Goal: Task Accomplishment & Management: Complete application form

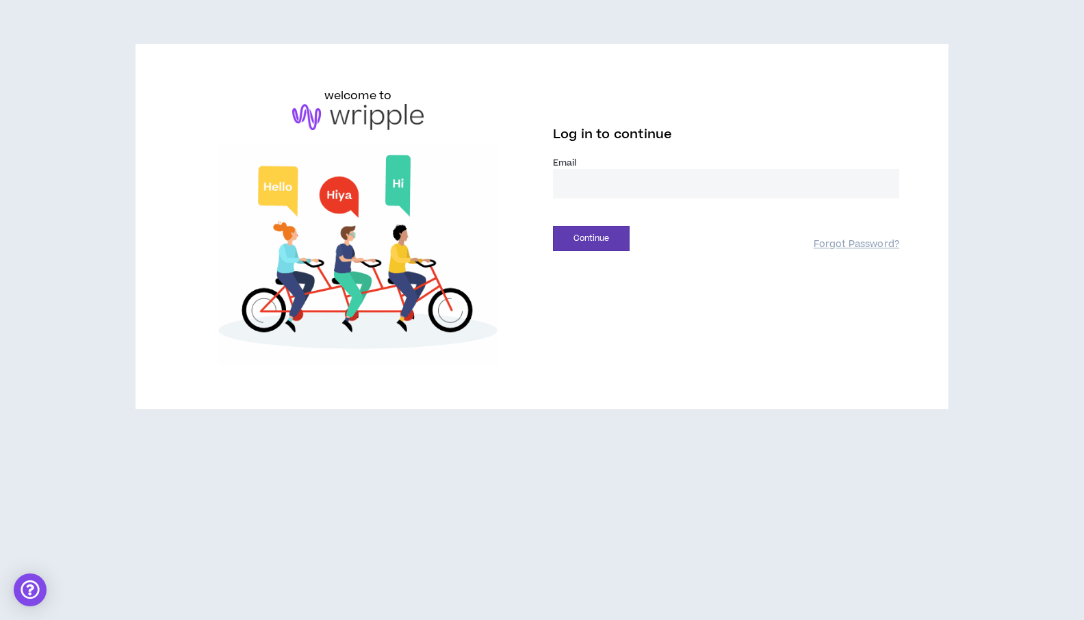
click at [570, 177] on input "email" at bounding box center [726, 183] width 346 height 29
type input "**********"
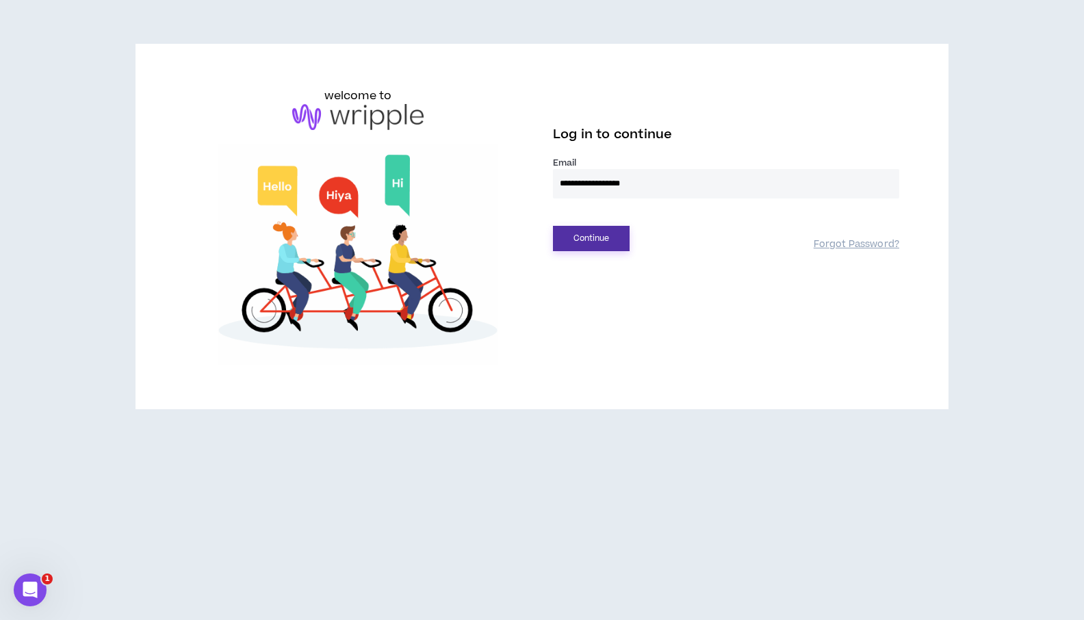
click at [576, 245] on button "Continue" at bounding box center [591, 238] width 77 height 25
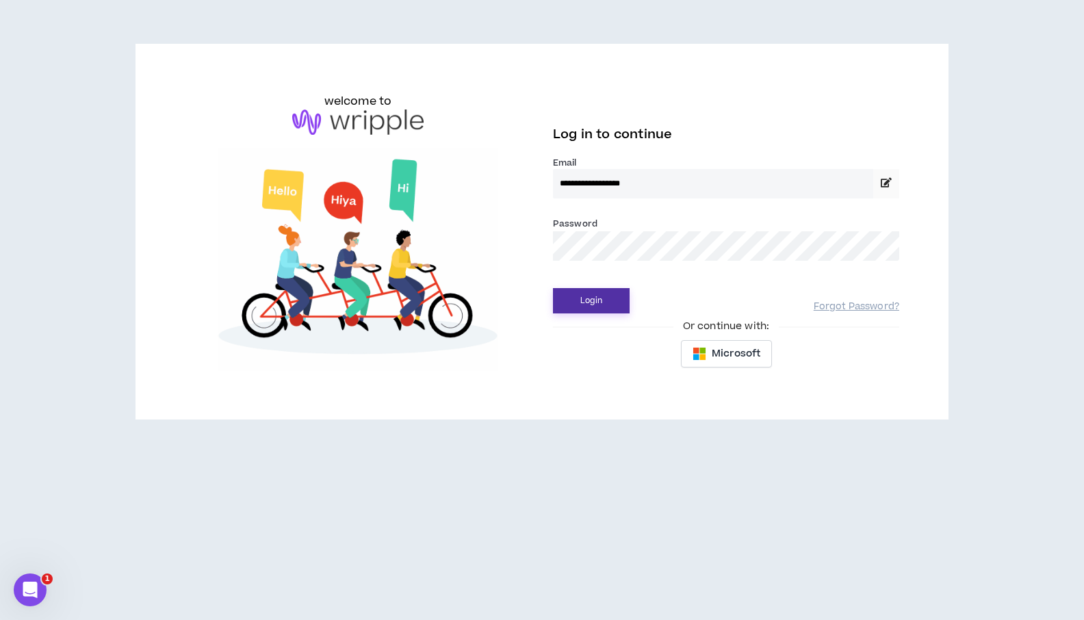
click at [570, 296] on button "Login" at bounding box center [591, 300] width 77 height 25
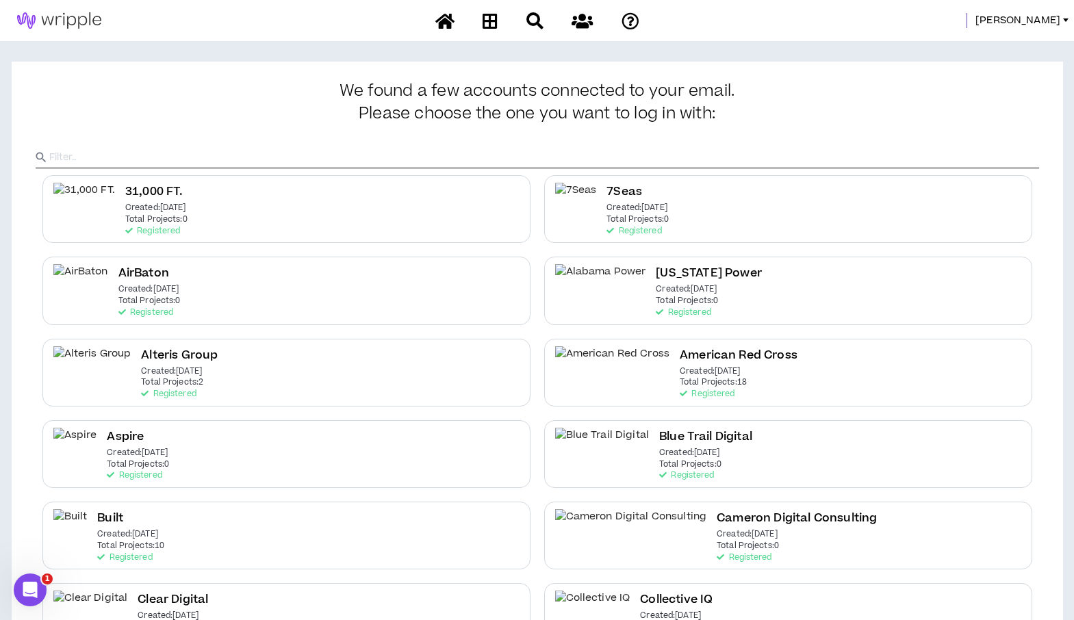
click at [521, 158] on input "text" at bounding box center [543, 157] width 989 height 21
type input "IHG"
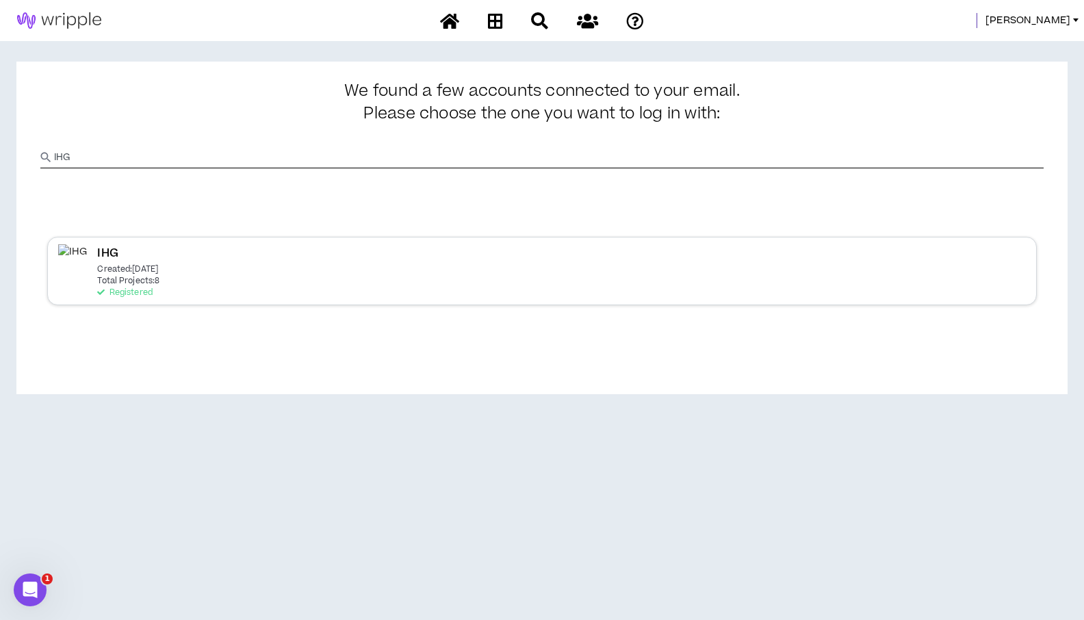
click at [135, 274] on p "Created: [DATE]" at bounding box center [127, 270] width 61 height 10
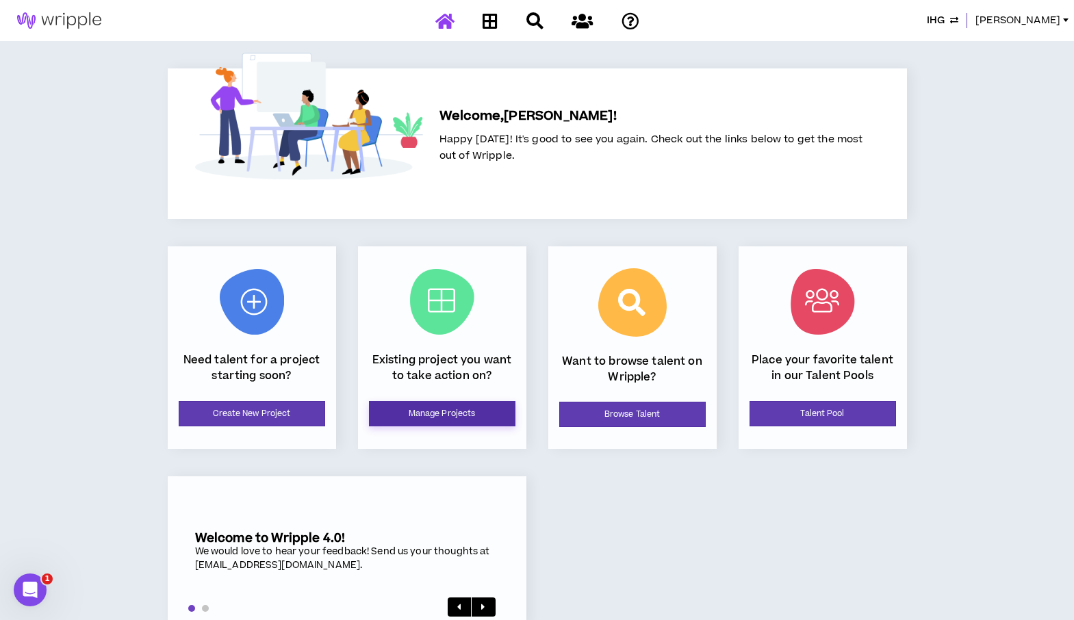
click at [427, 415] on link "Manage Projects" at bounding box center [442, 413] width 146 height 25
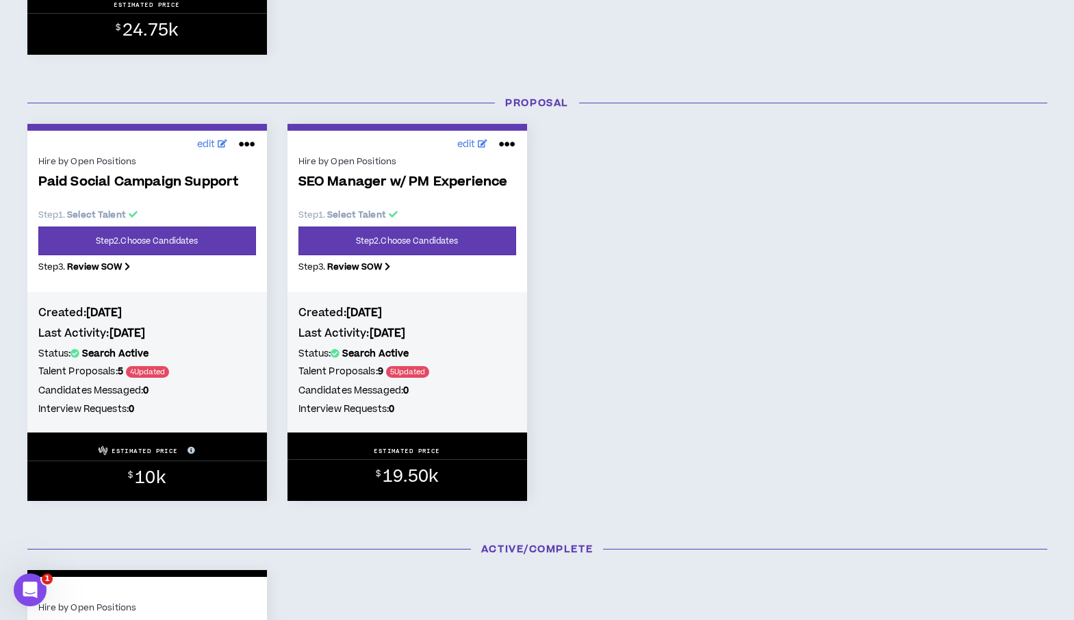
scroll to position [596, 0]
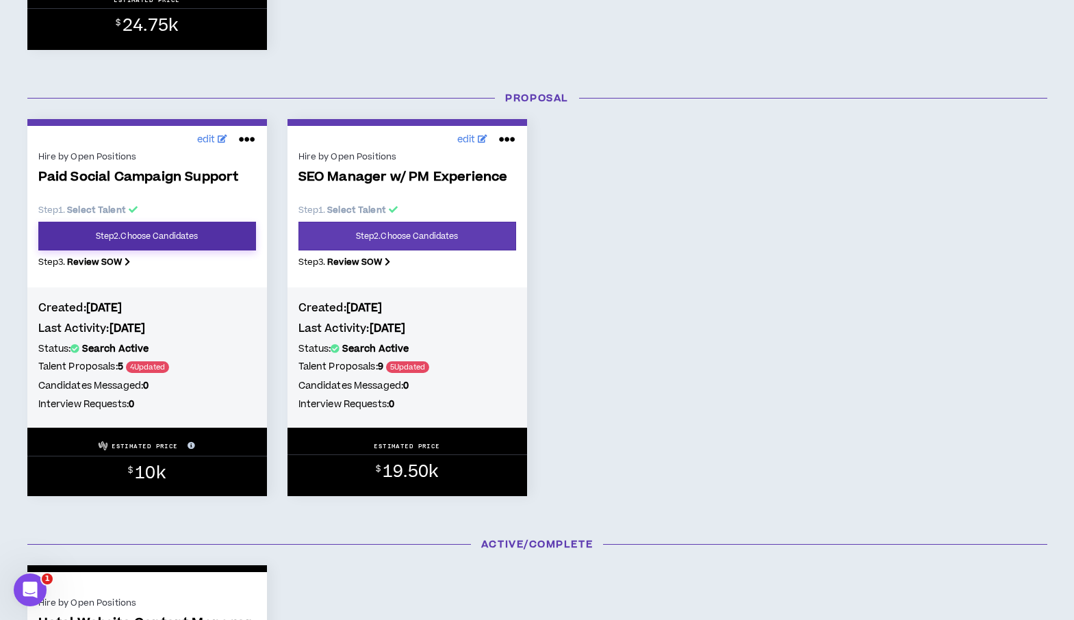
click at [140, 243] on link "Step 2 . Choose Candidates" at bounding box center [147, 236] width 218 height 29
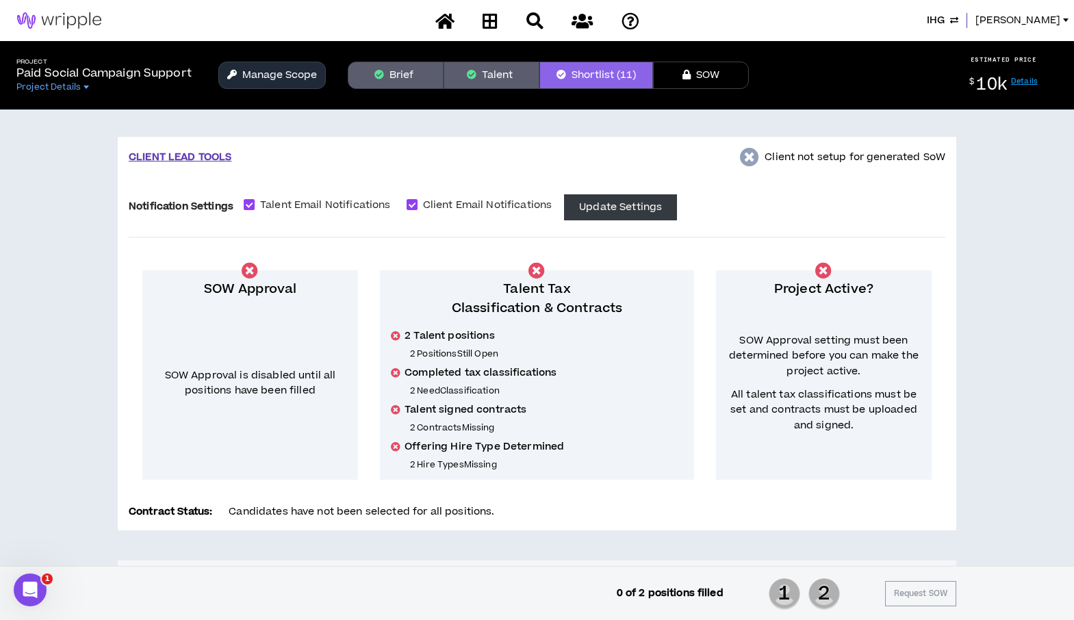
click at [944, 20] on span "IHG" at bounding box center [936, 20] width 18 height 15
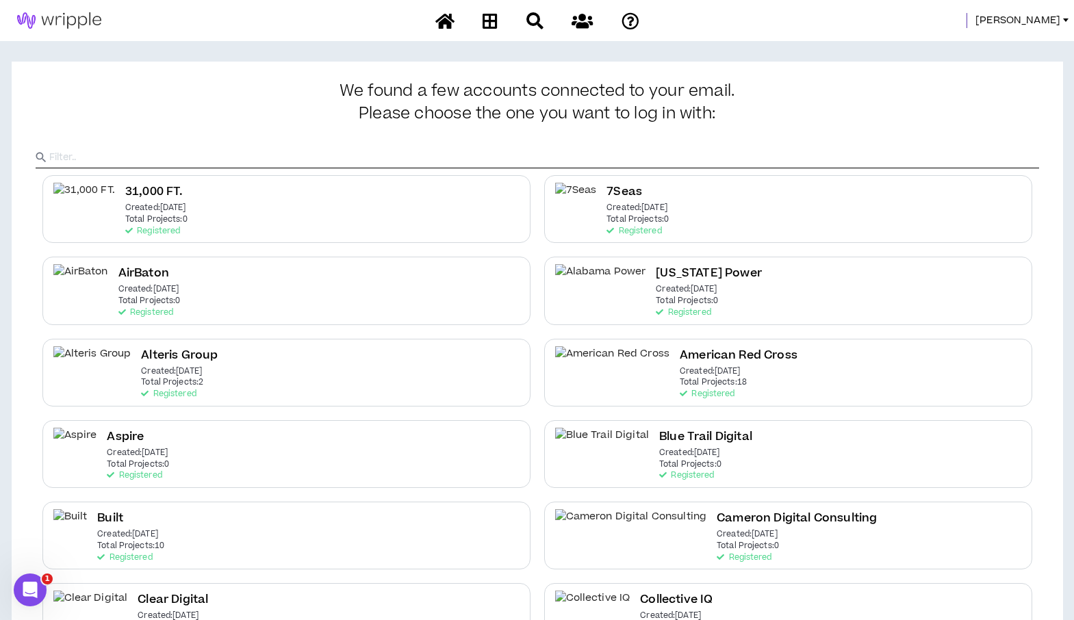
click at [1040, 18] on span "[PERSON_NAME]" at bounding box center [1017, 20] width 85 height 15
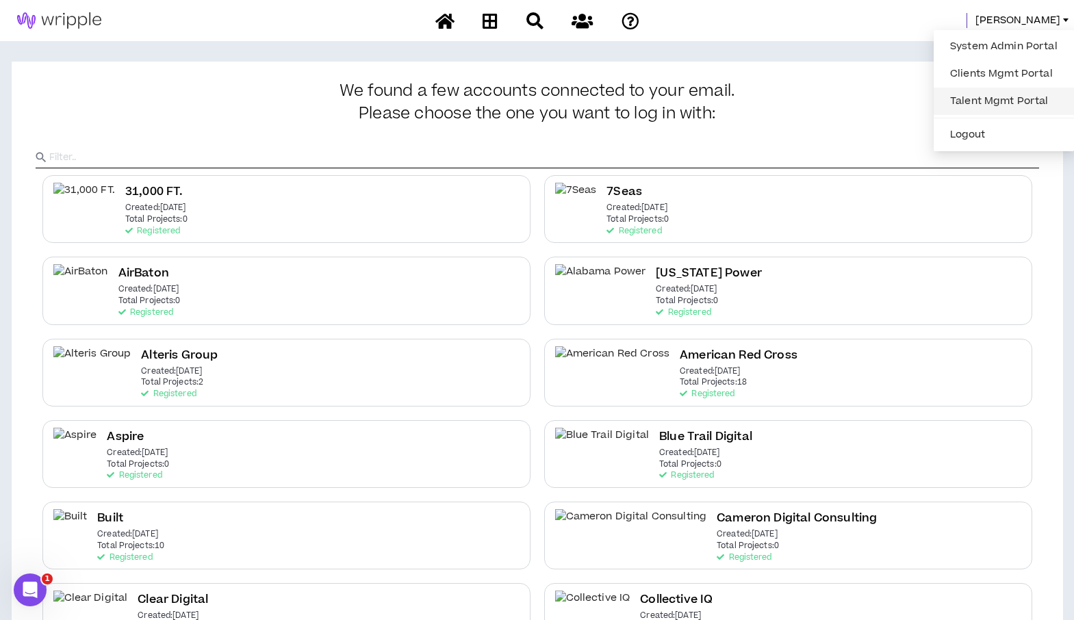
click at [995, 96] on link "Talent Mgmt Portal" at bounding box center [1004, 101] width 124 height 21
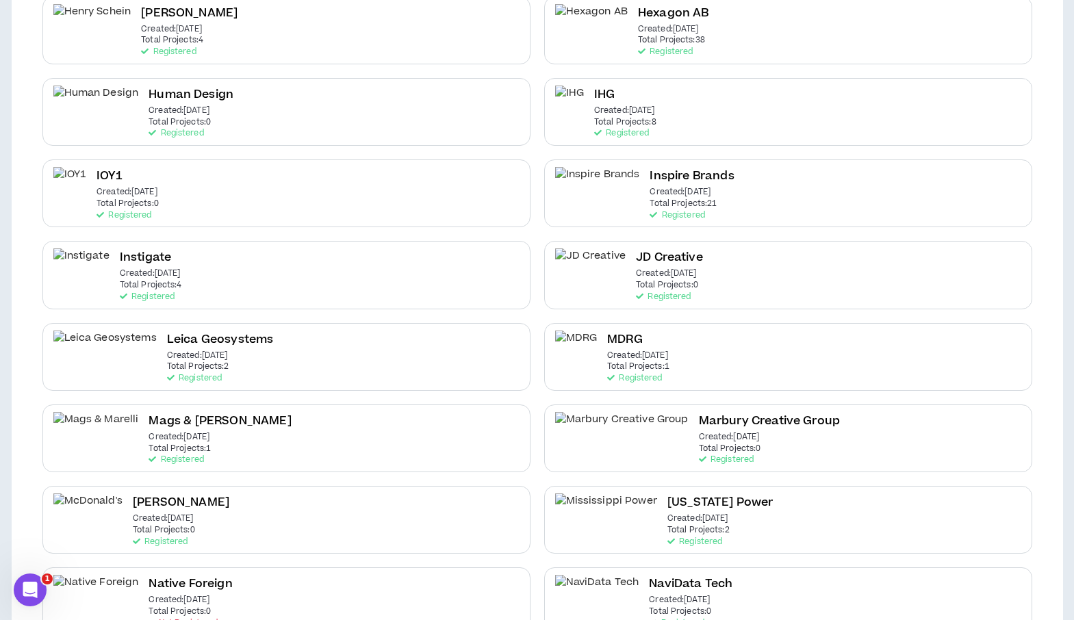
scroll to position [1377, 0]
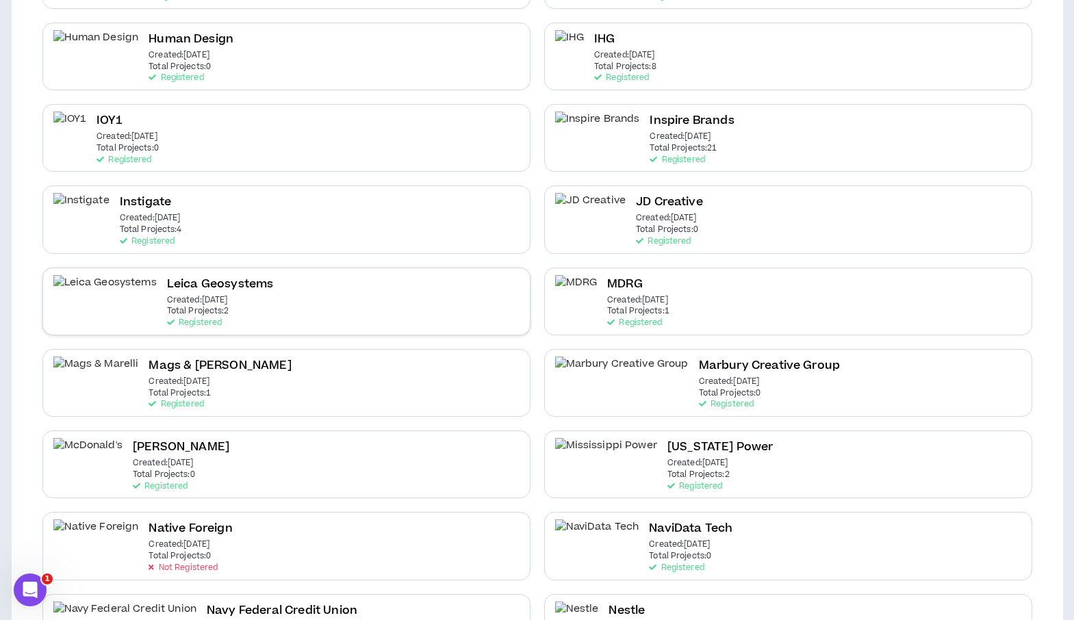
click at [167, 306] on div "Leica Geosystems Created: [DATE] Total Projects: 2 Registered" at bounding box center [220, 301] width 107 height 53
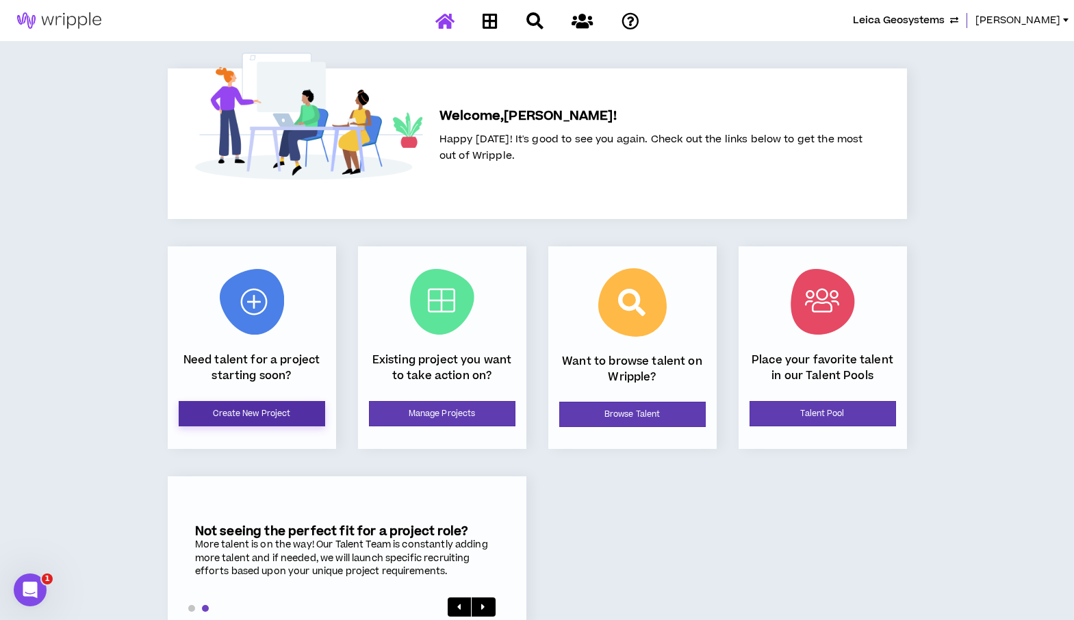
click at [257, 415] on link "Create New Project" at bounding box center [252, 413] width 146 height 25
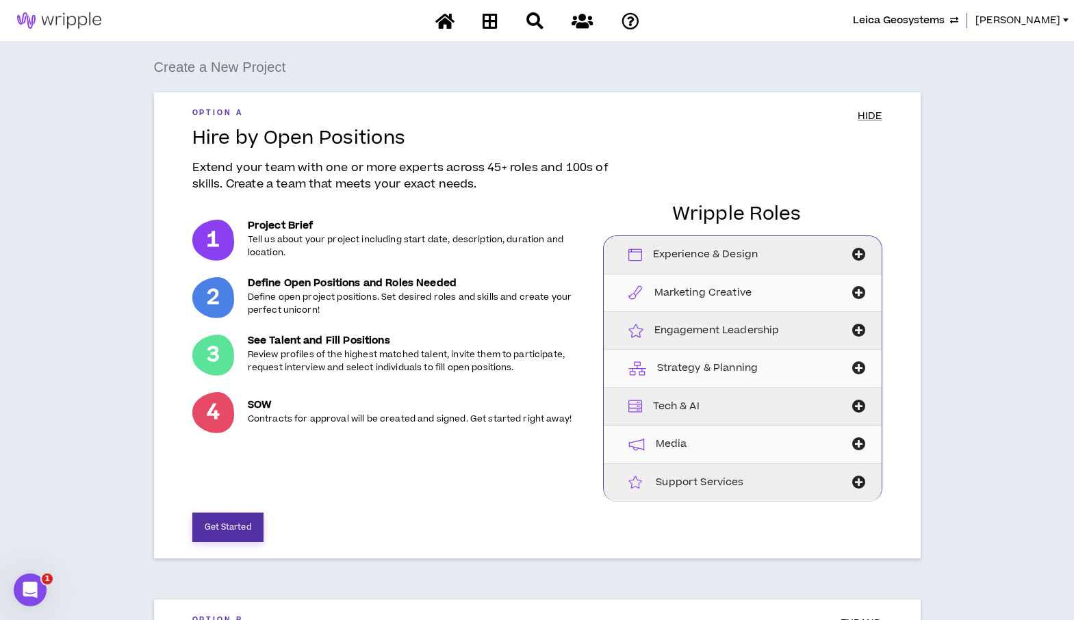
click at [224, 529] on button "Get Started" at bounding box center [227, 527] width 71 height 29
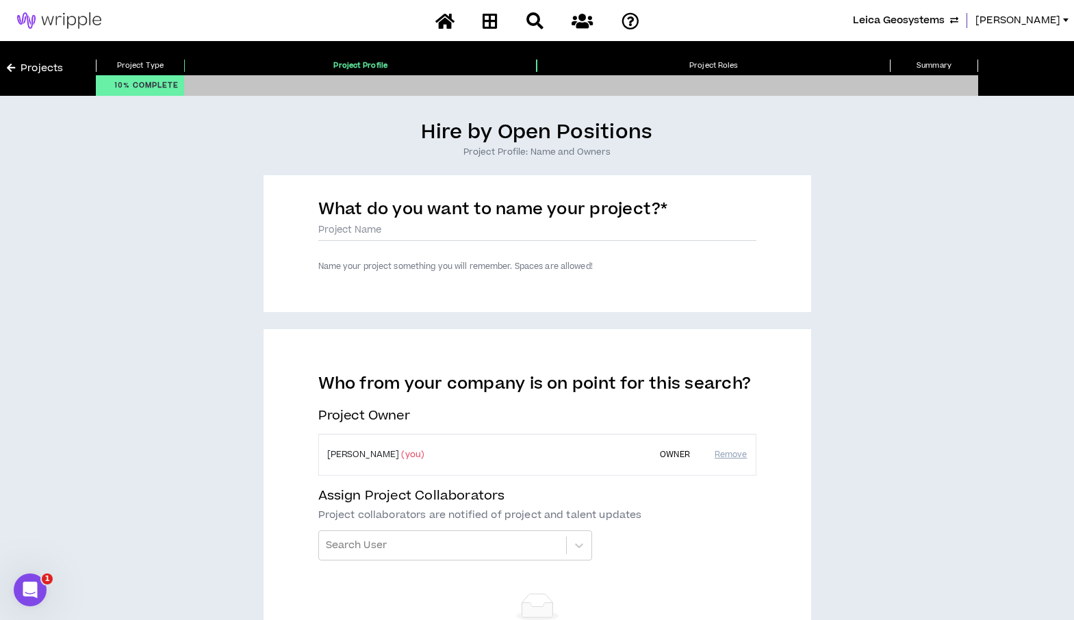
click at [397, 219] on label "What do you want to name your project? *" at bounding box center [493, 212] width 350 height 28
click at [397, 220] on input "What do you want to name your project? *" at bounding box center [537, 230] width 438 height 21
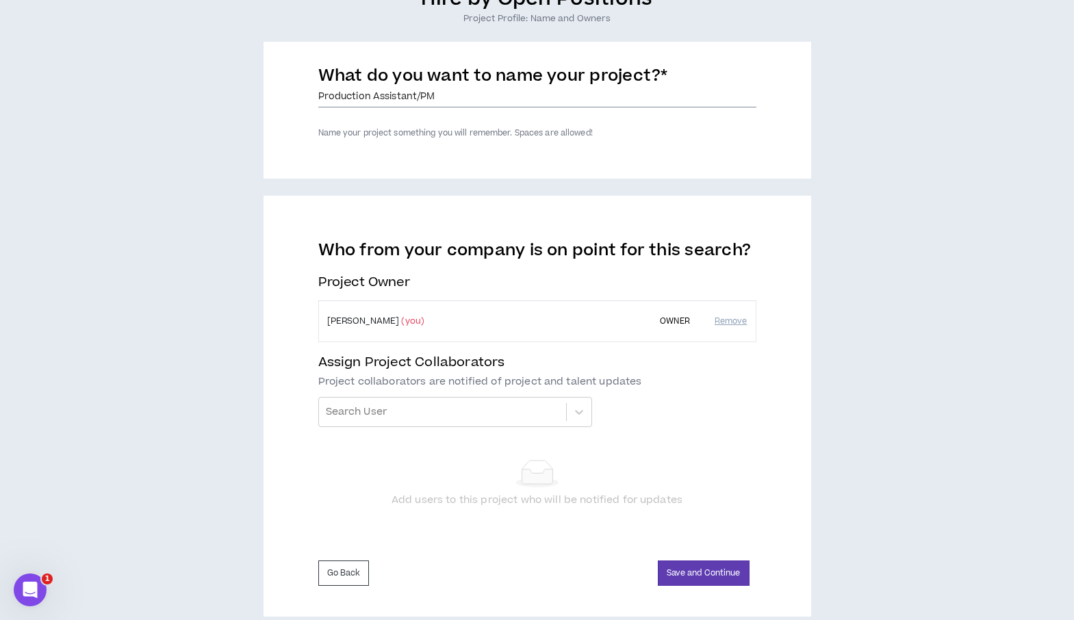
scroll to position [154, 0]
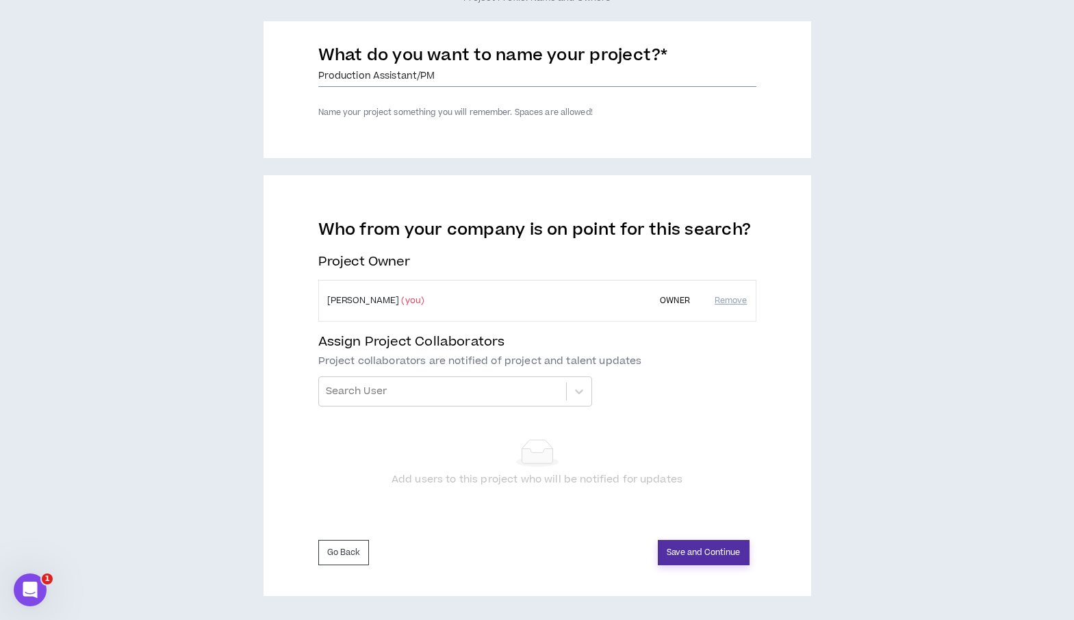
type input "Production Assistant/PM"
click at [706, 558] on button "Save and Continue" at bounding box center [704, 552] width 92 height 25
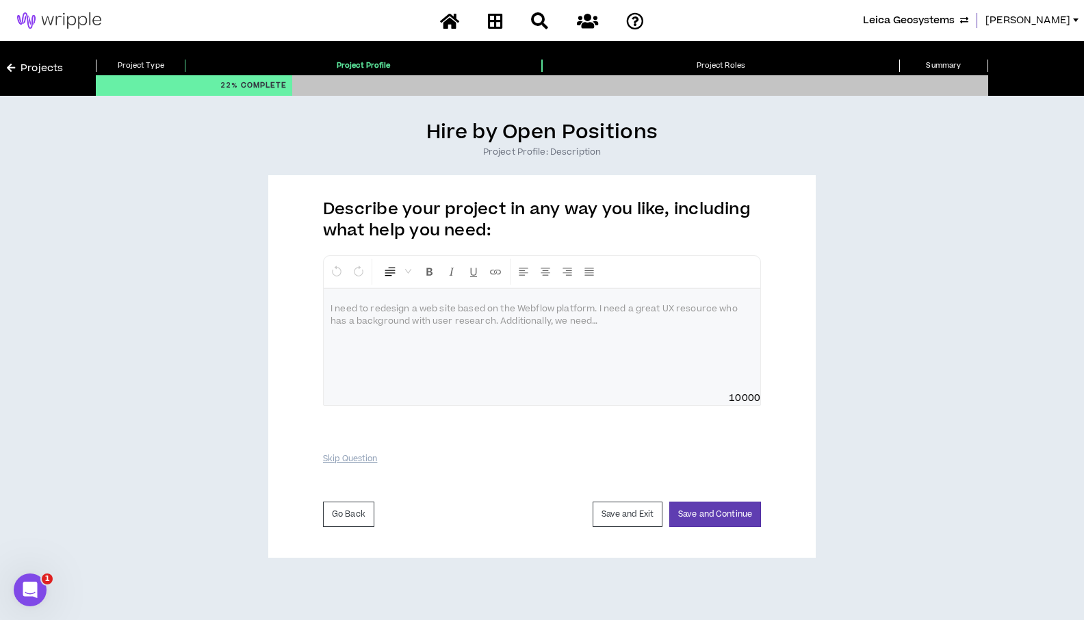
click at [376, 315] on p at bounding box center [542, 309] width 423 height 14
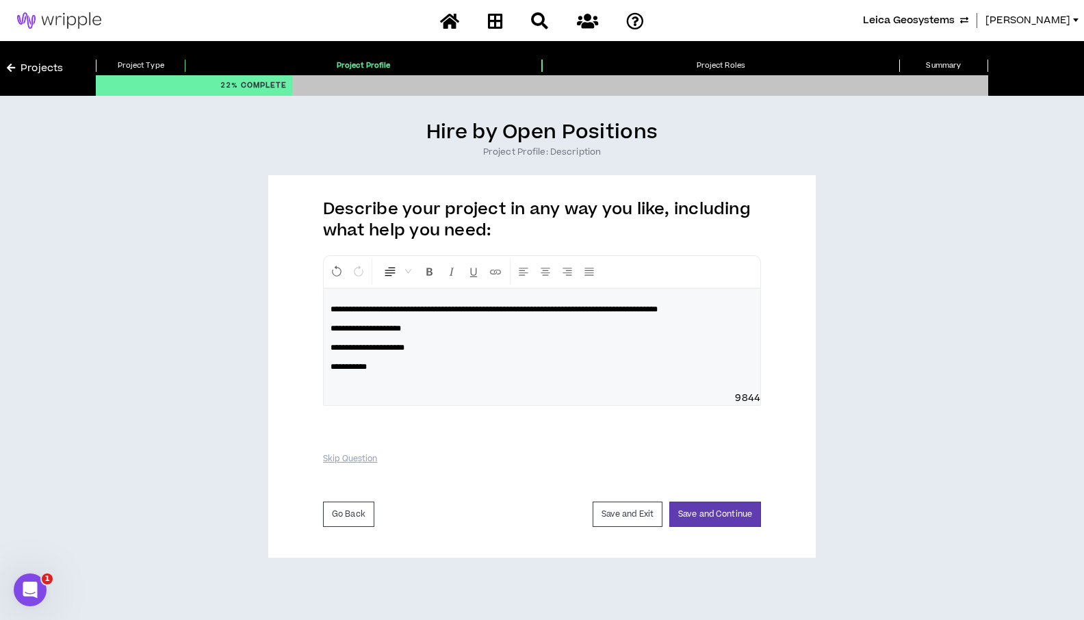
click at [335, 350] on span "**********" at bounding box center [368, 348] width 74 height 8
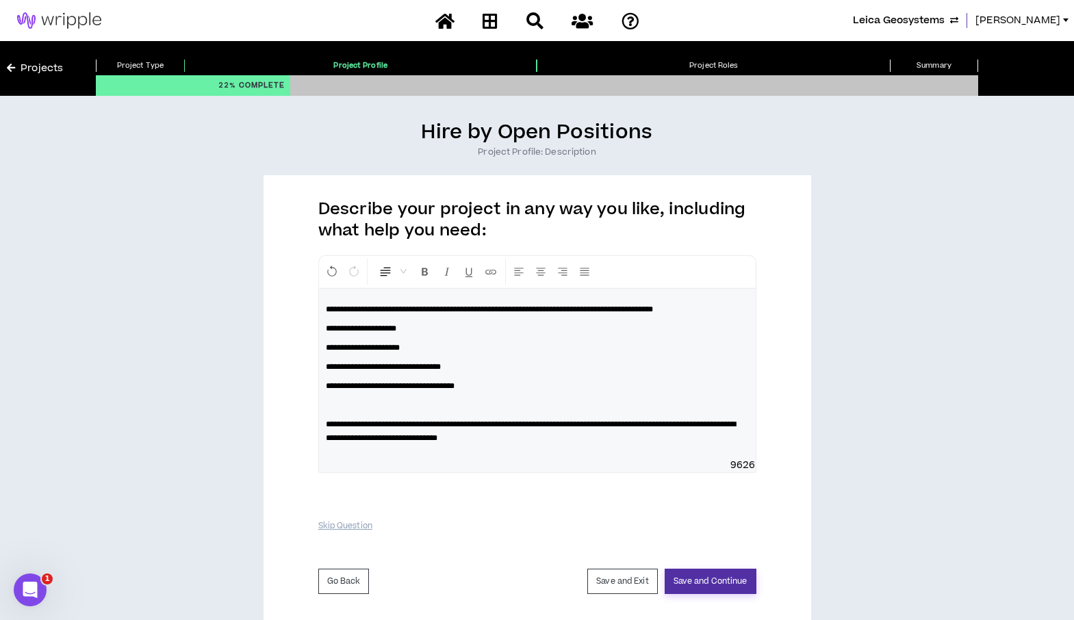
click at [721, 580] on button "Save and Continue" at bounding box center [710, 581] width 92 height 25
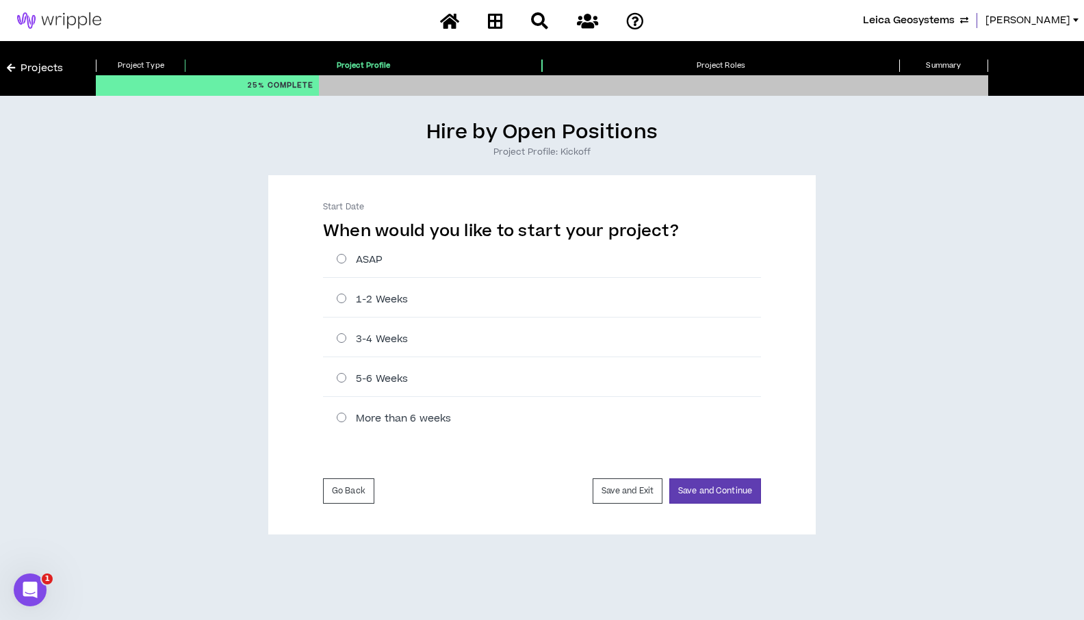
click at [341, 258] on label "ASAP" at bounding box center [549, 260] width 424 height 14
radio input "****"
click at [721, 494] on button "Save and Continue" at bounding box center [715, 490] width 92 height 25
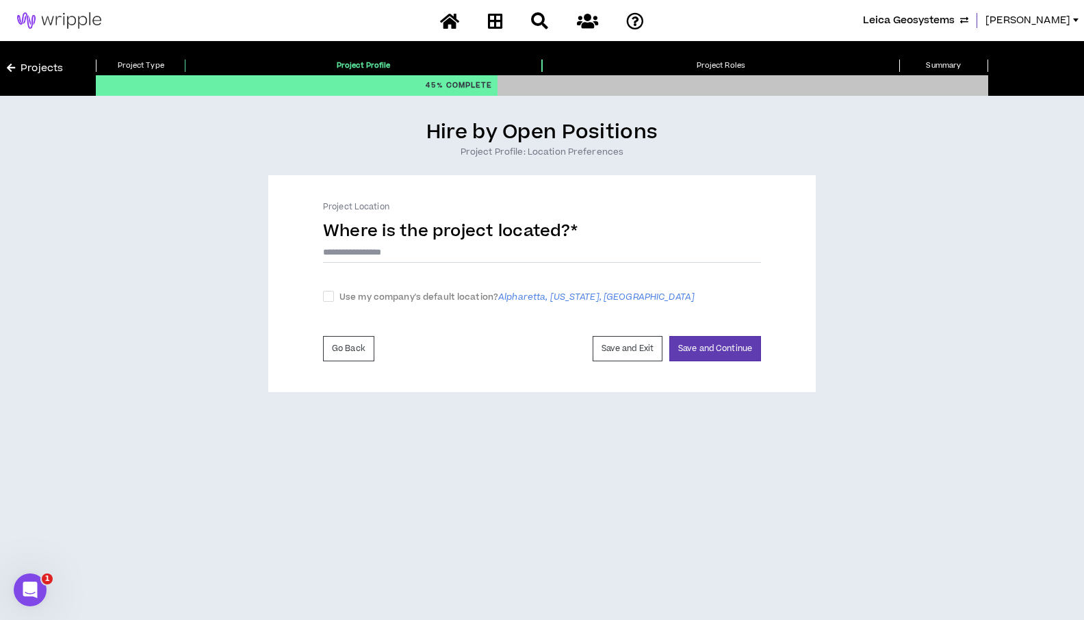
click at [328, 306] on div "Project Location Where is the project located? * The project location field is …" at bounding box center [541, 283] width 547 height 217
click at [326, 299] on span at bounding box center [328, 296] width 11 height 11
checkbox input "****"
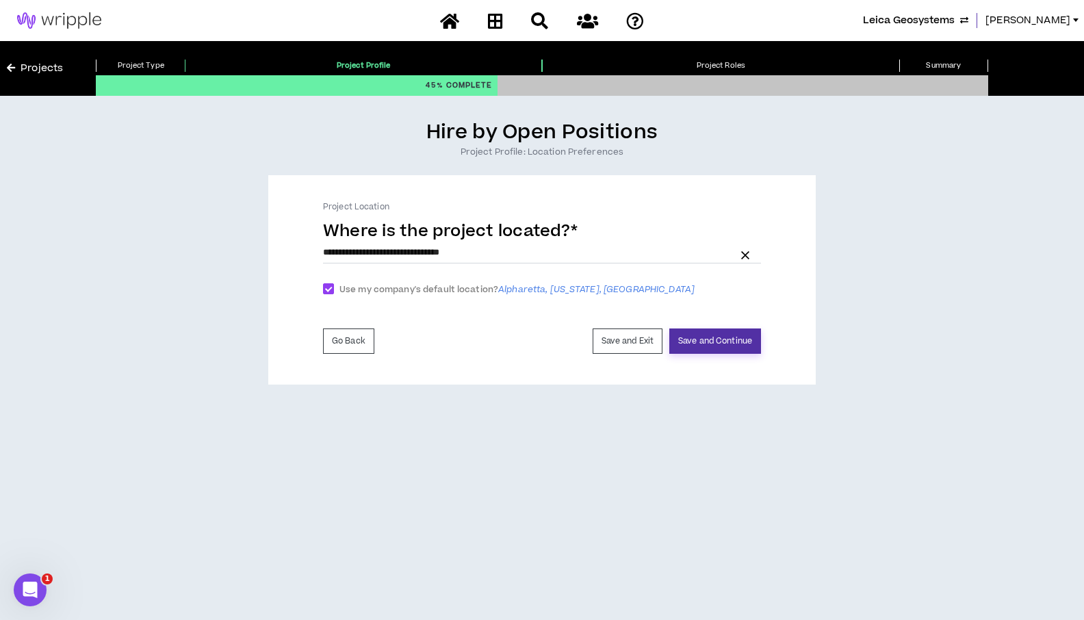
click at [701, 334] on button "Save and Continue" at bounding box center [715, 340] width 92 height 25
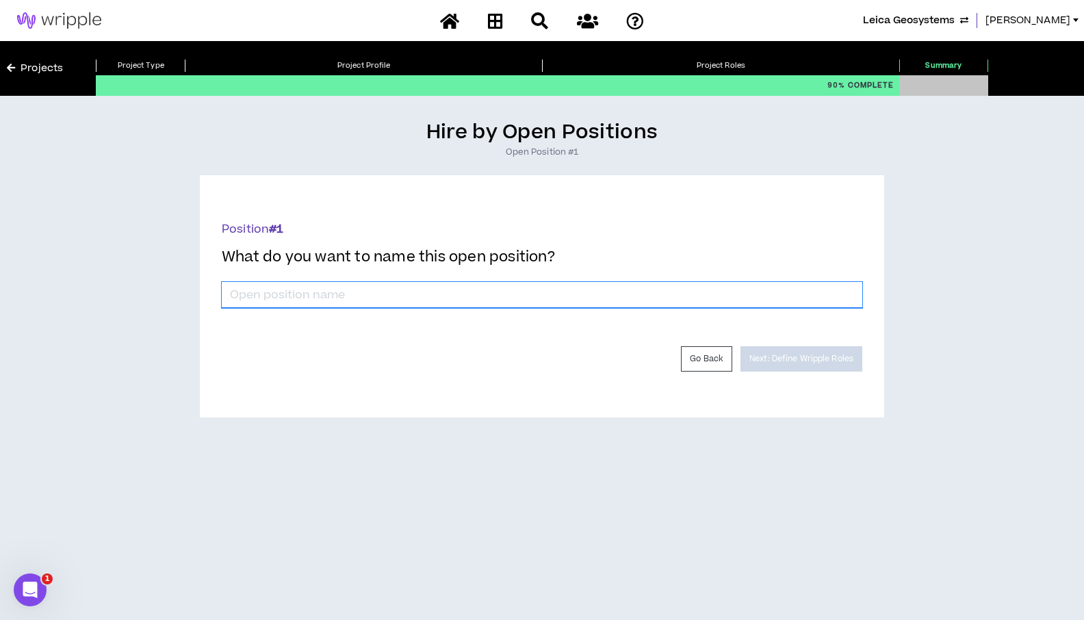
click at [679, 302] on input "*" at bounding box center [542, 295] width 640 height 26
type input "P"
type input "Video Production Assistant"
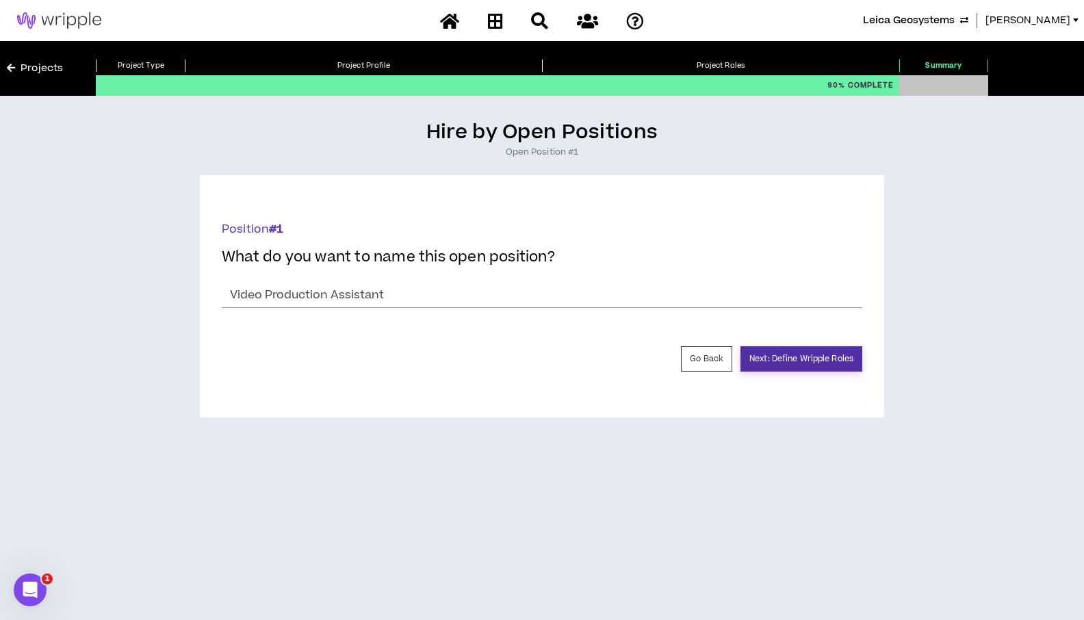
click at [799, 346] on button "Next: Define Wripple Roles" at bounding box center [801, 358] width 122 height 25
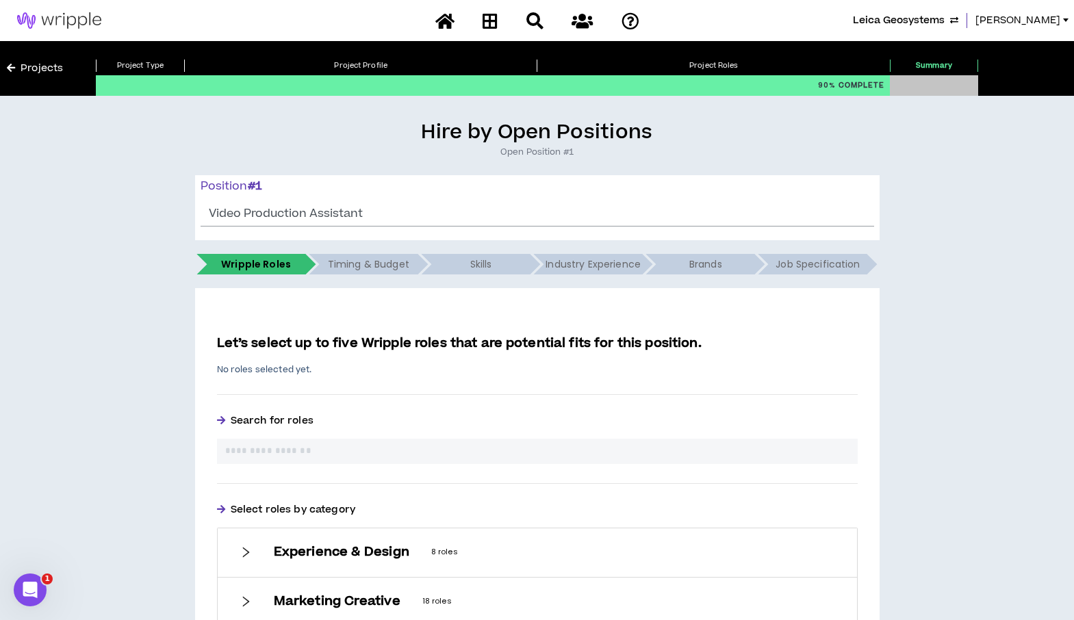
scroll to position [311, 0]
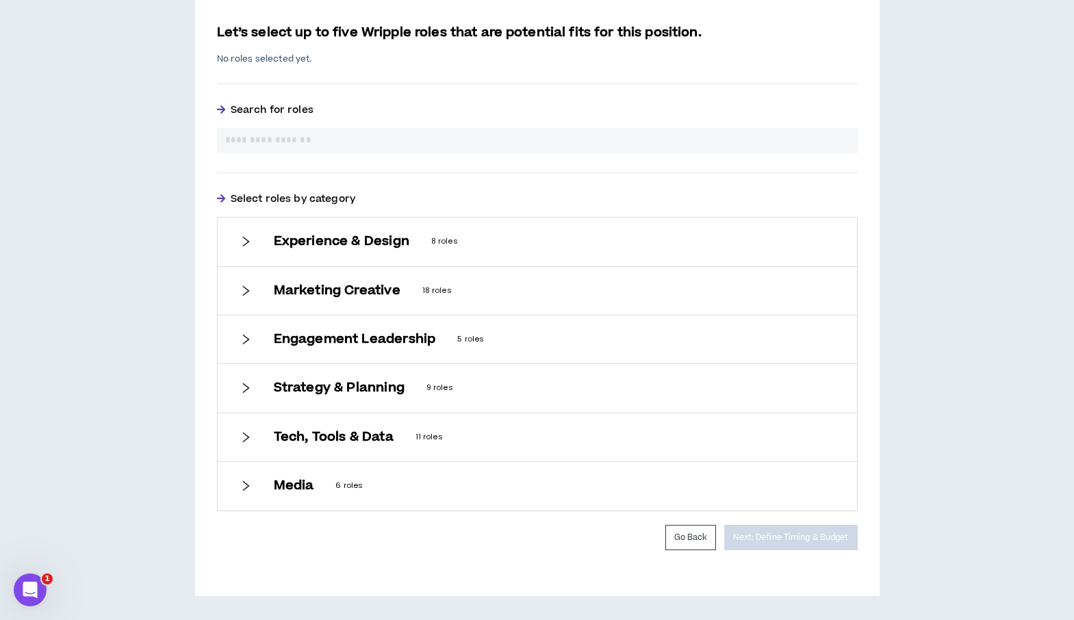
click at [244, 291] on icon "right" at bounding box center [246, 291] width 12 height 12
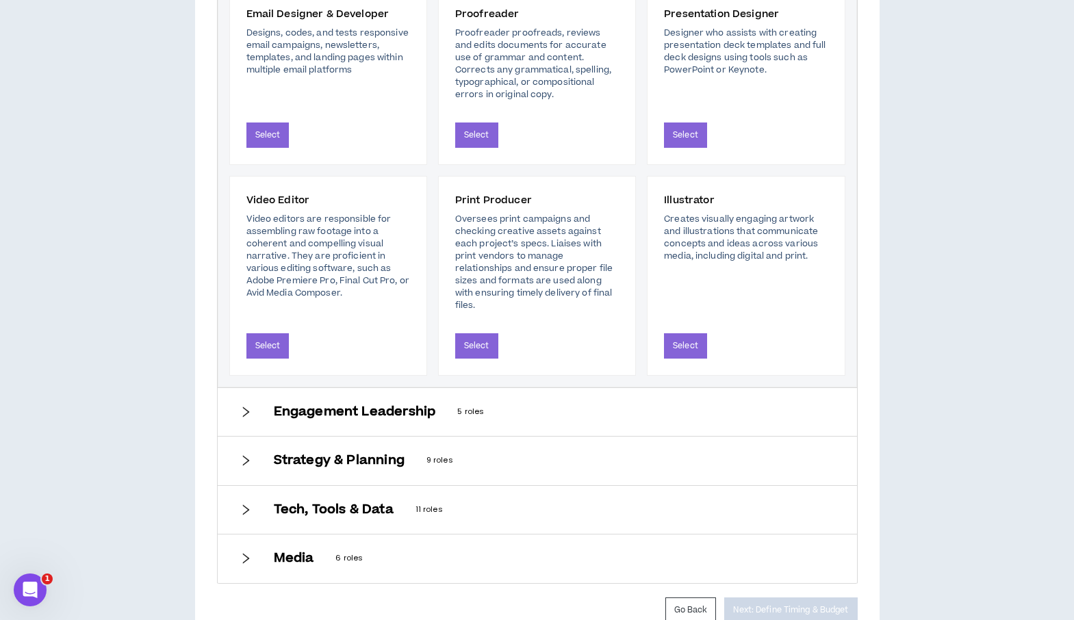
scroll to position [1390, 0]
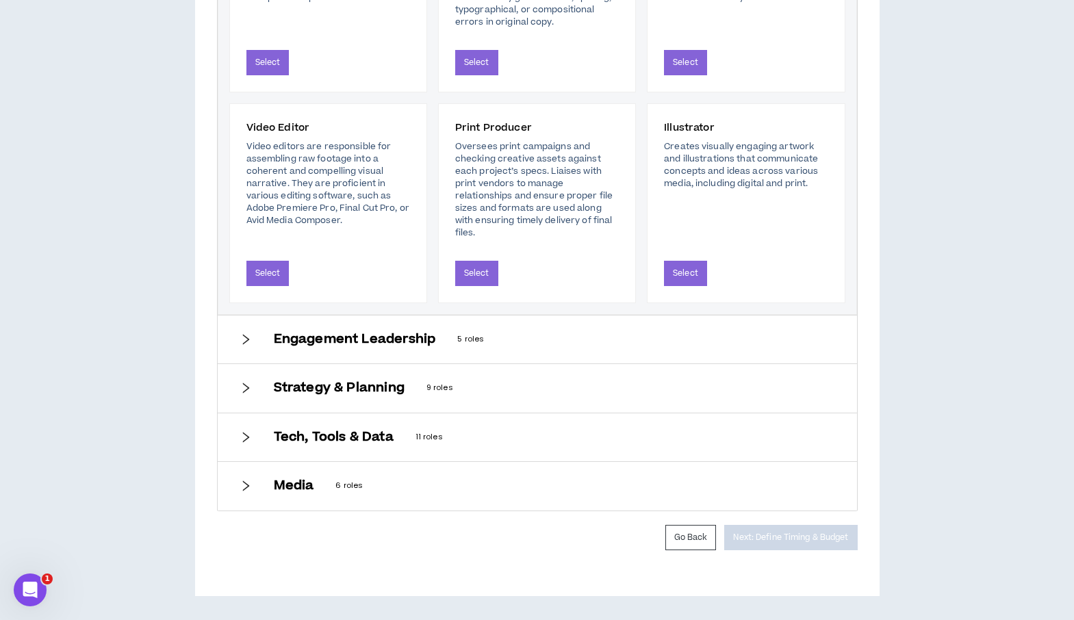
click at [248, 337] on icon "right" at bounding box center [246, 339] width 12 height 12
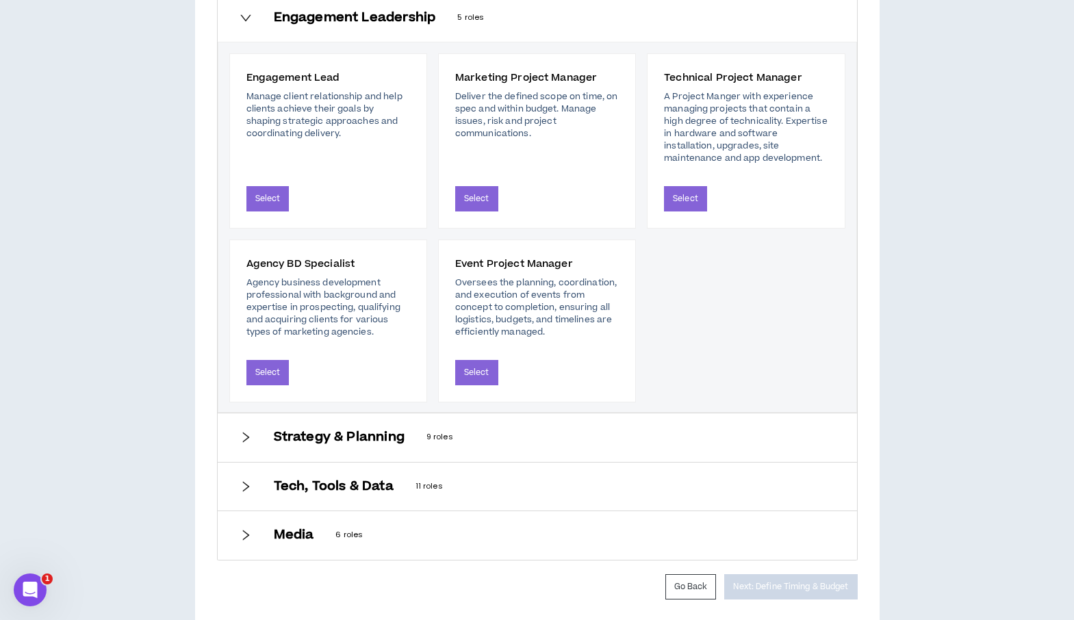
scroll to position [627, 0]
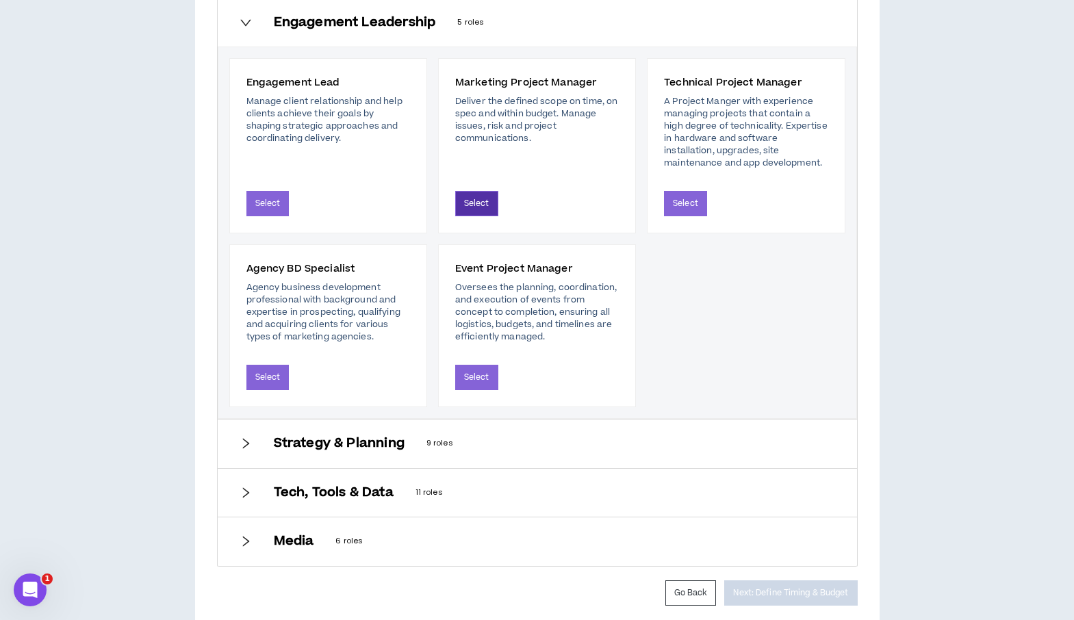
click at [465, 203] on button "Select" at bounding box center [476, 203] width 43 height 25
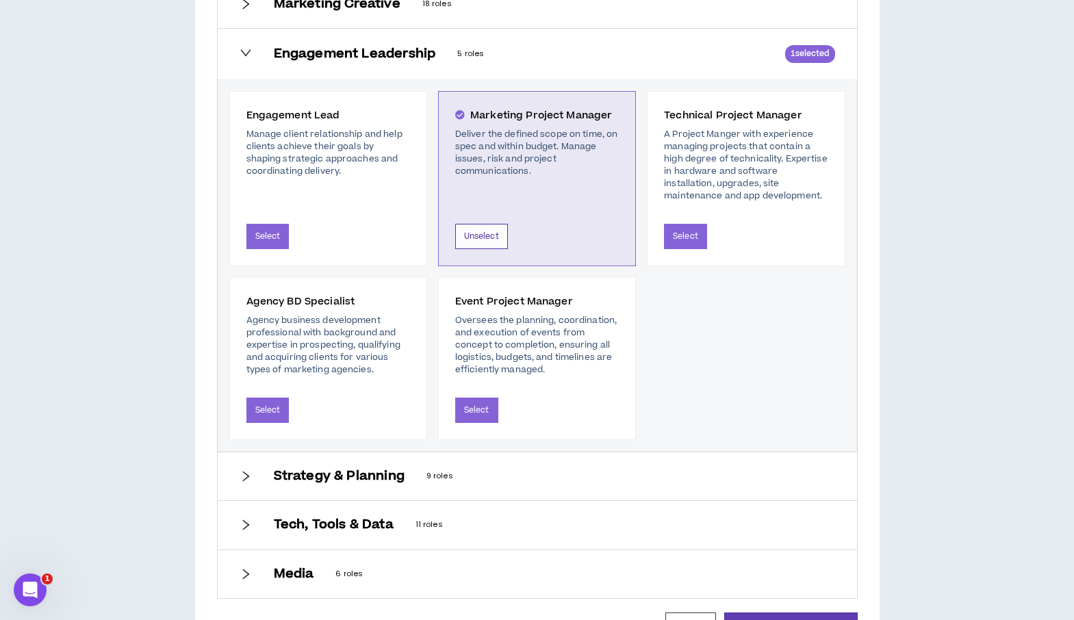
scroll to position [658, 0]
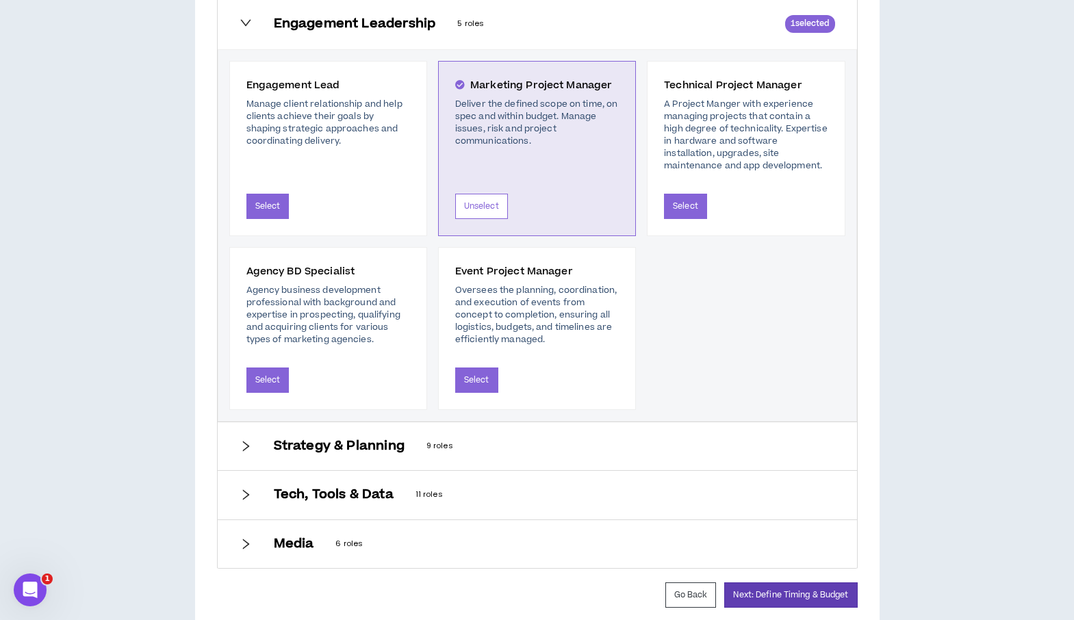
click at [243, 441] on icon "right" at bounding box center [246, 446] width 12 height 12
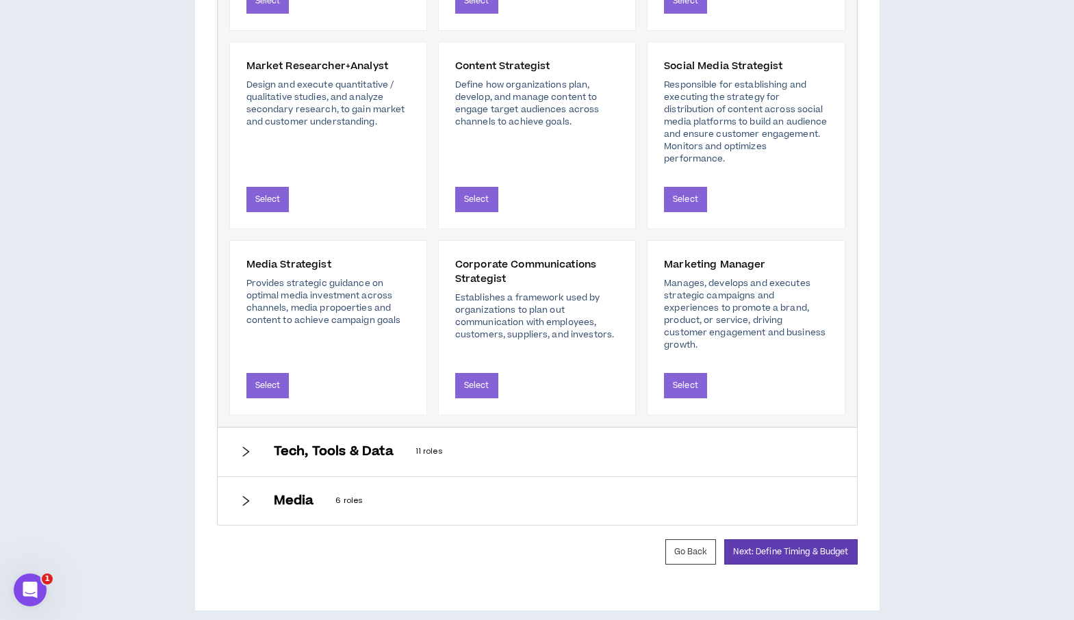
scroll to position [889, 0]
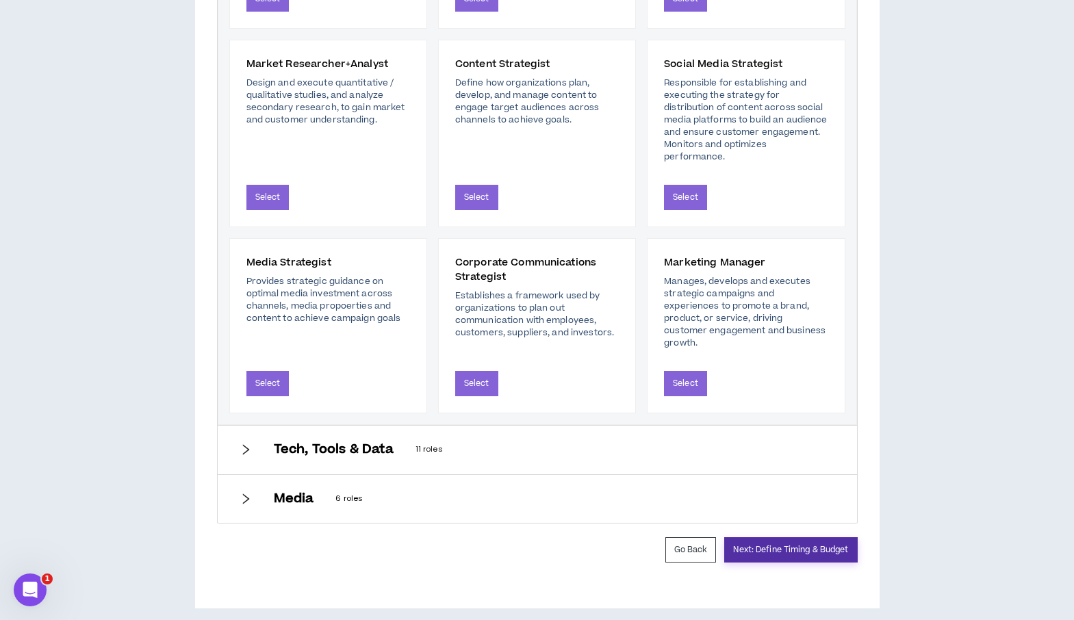
click at [841, 539] on button "Next: Define Timing & Budget" at bounding box center [790, 549] width 133 height 25
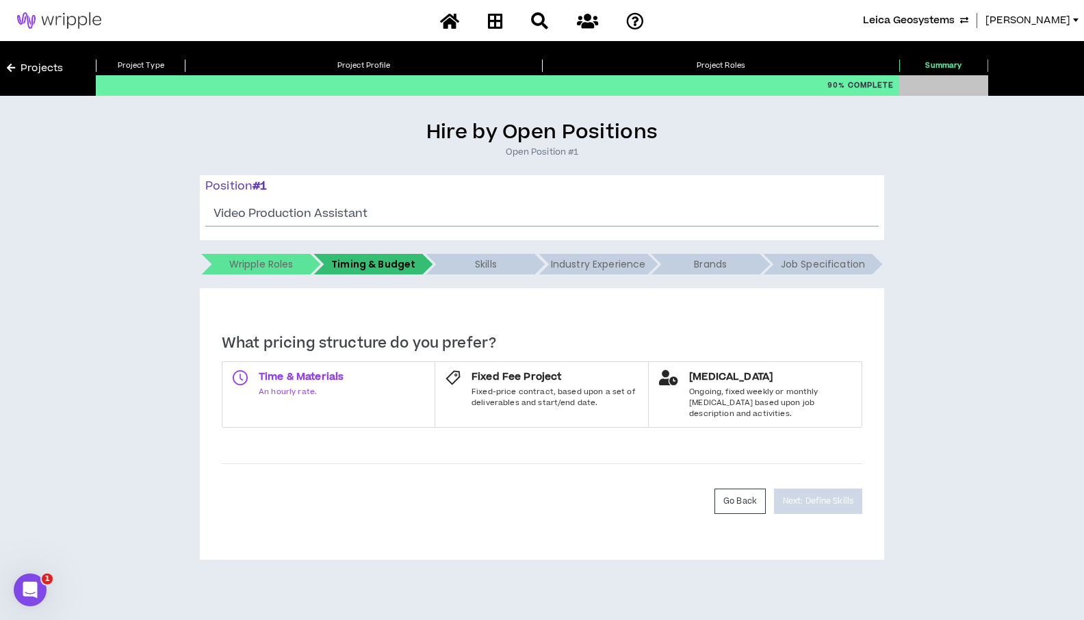
click at [323, 385] on div "Time & Materials An hourly rate." at bounding box center [301, 383] width 85 height 27
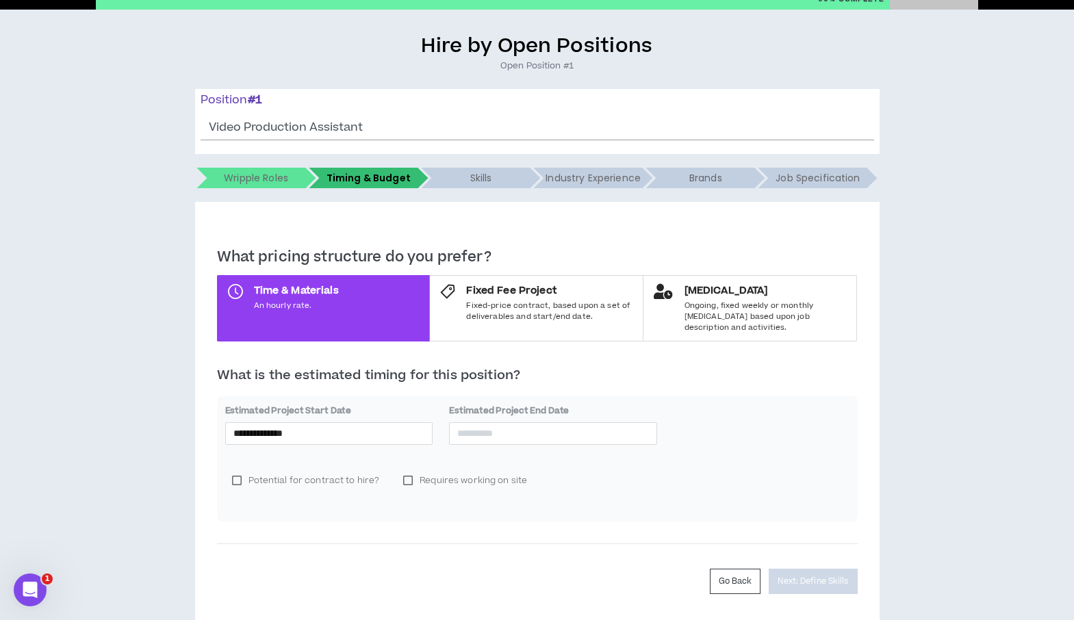
scroll to position [119, 0]
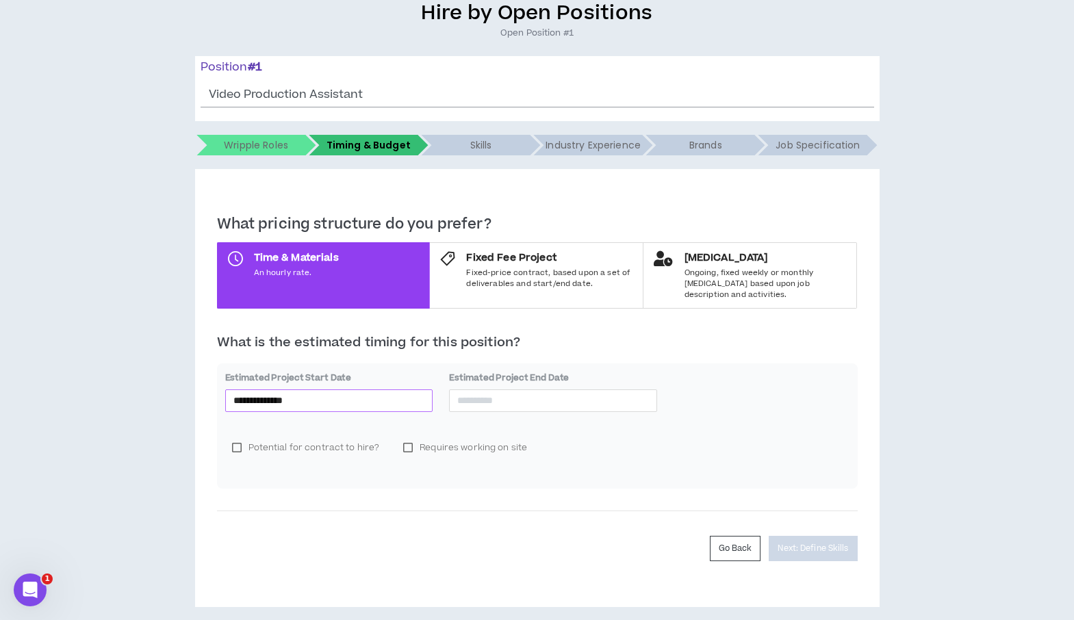
click at [397, 393] on input "**********" at bounding box center [329, 400] width 192 height 15
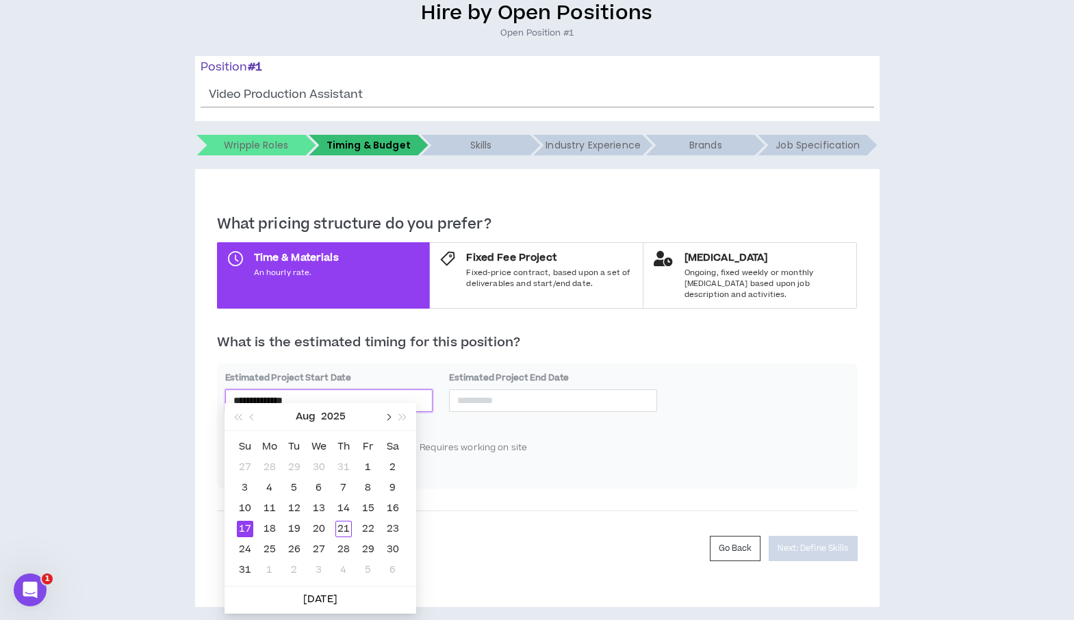
click at [389, 420] on button "button" at bounding box center [387, 416] width 15 height 27
type input "**********"
click at [296, 467] on div "2" at bounding box center [294, 467] width 16 height 16
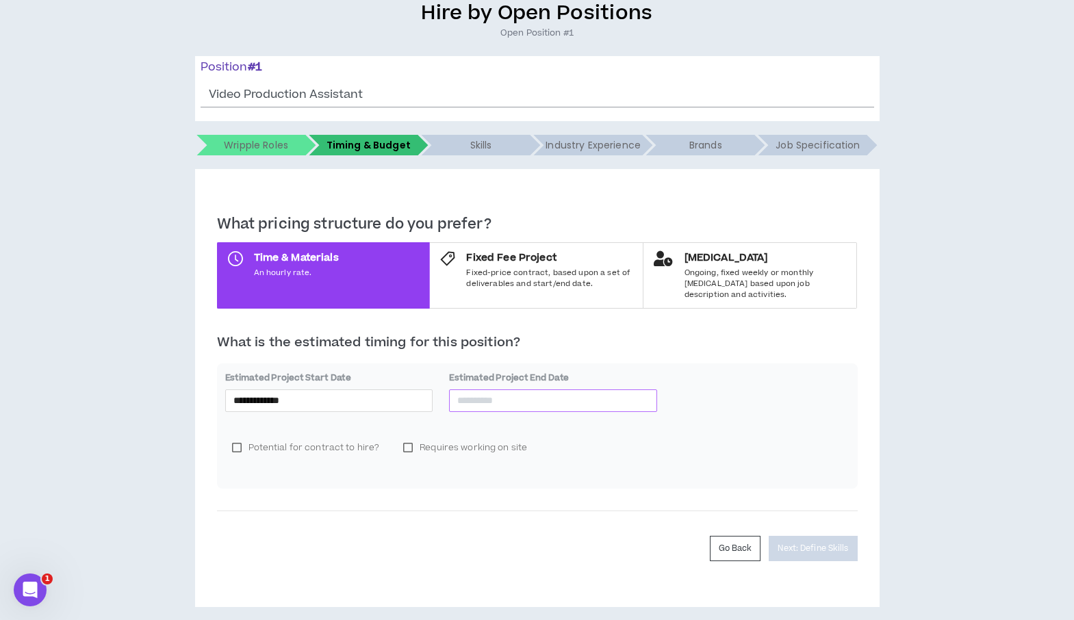
click at [461, 393] on input at bounding box center [553, 400] width 192 height 15
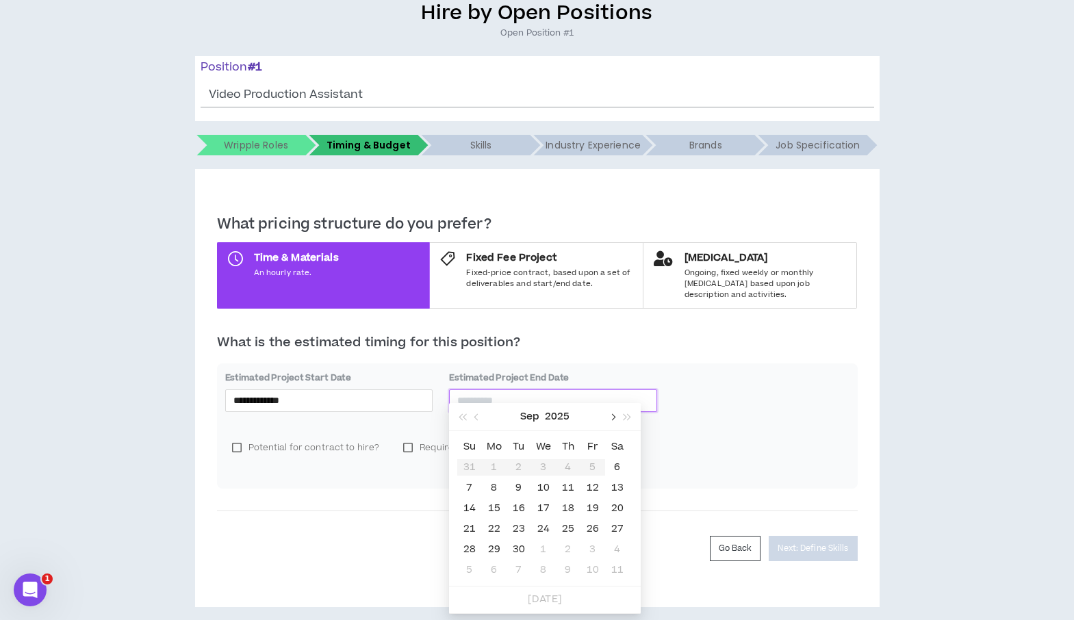
click at [614, 417] on span "button" at bounding box center [611, 417] width 7 height 7
type input "**********"
click at [541, 549] on div "31" at bounding box center [543, 549] width 16 height 16
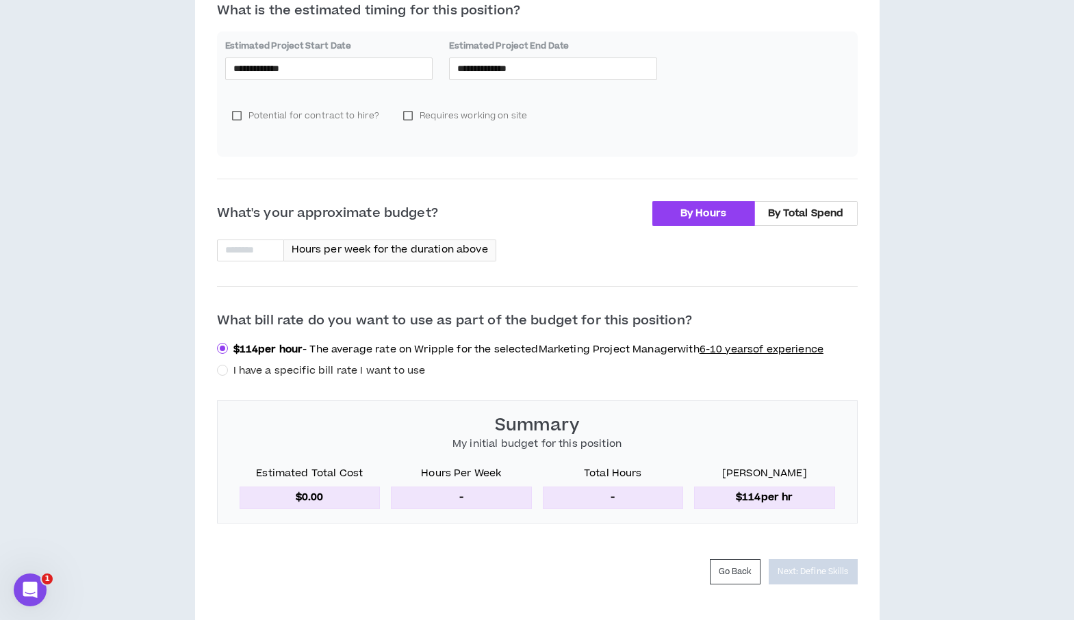
scroll to position [474, 0]
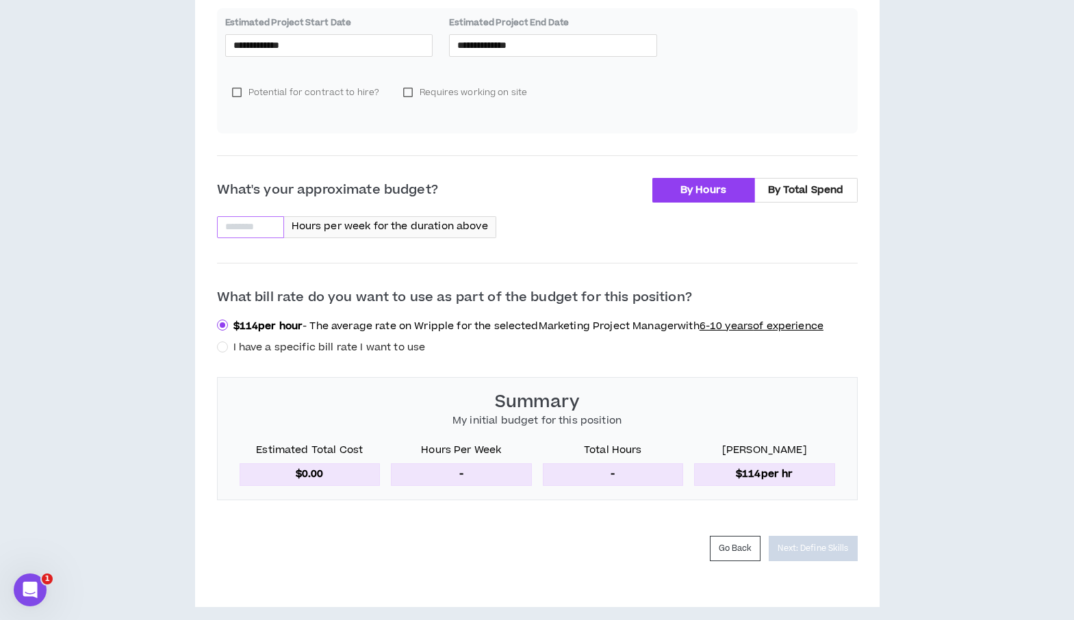
click at [226, 218] on input at bounding box center [251, 227] width 66 height 21
type input "**"
click at [817, 536] on button "Next: Define Skills" at bounding box center [812, 548] width 88 height 25
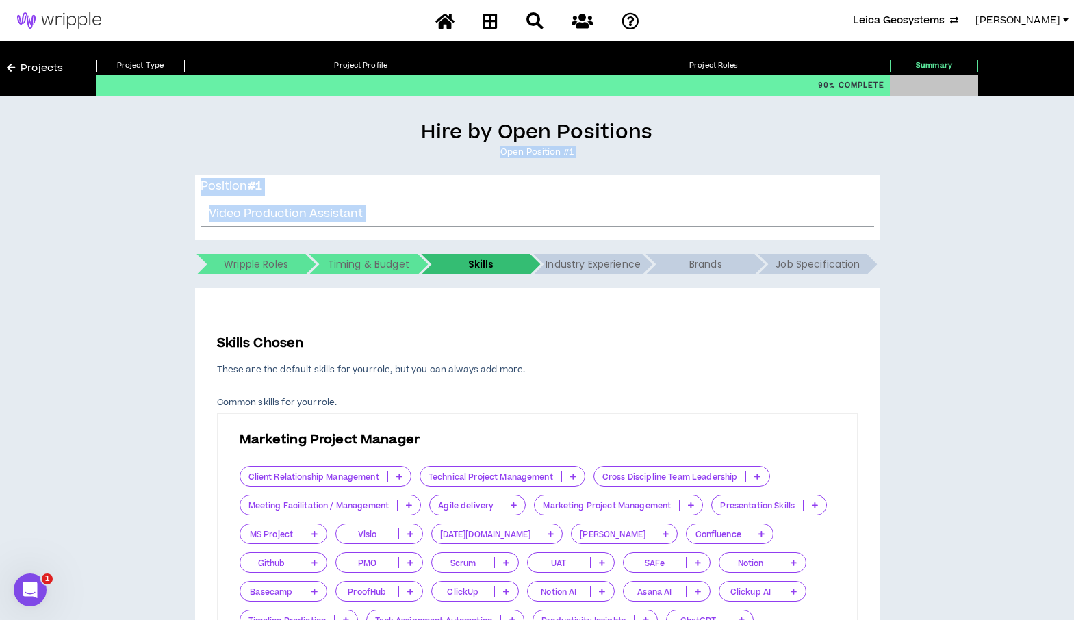
drag, startPoint x: 1073, startPoint y: 131, endPoint x: 1108, endPoint y: 214, distance: 89.9
click at [1074, 214] on html "Leica Geosystems [PERSON_NAME] Projects Project Type Project Profile Project Ro…" at bounding box center [537, 310] width 1074 height 620
click at [937, 262] on div "Hire by Open Positions Open Position #1 Position # 1 Video Production Assistant…" at bounding box center [537, 559] width 1060 height 879
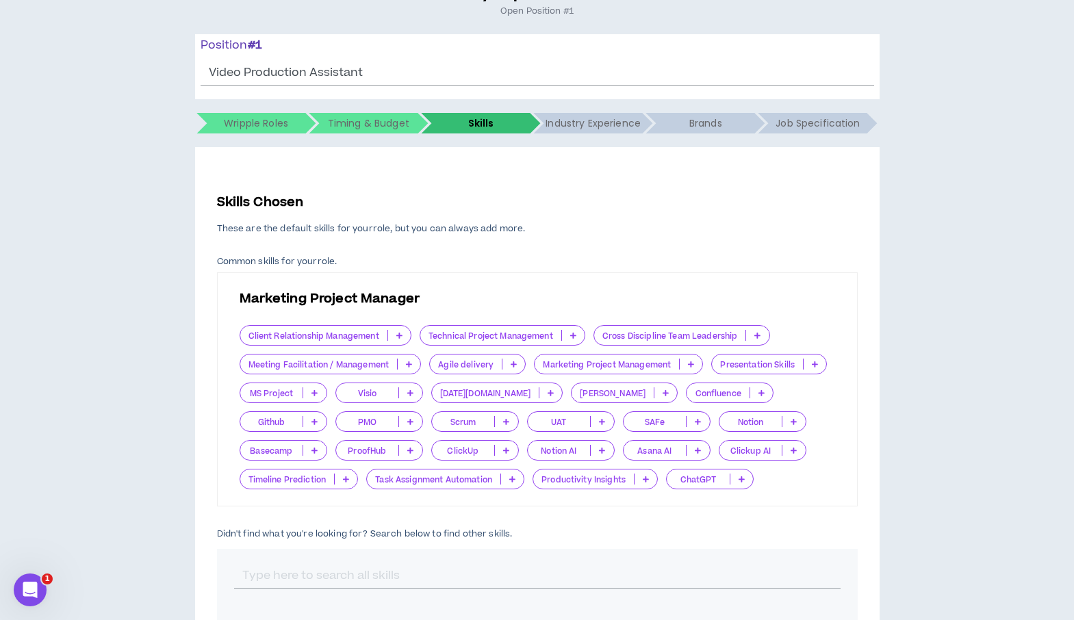
scroll to position [147, 0]
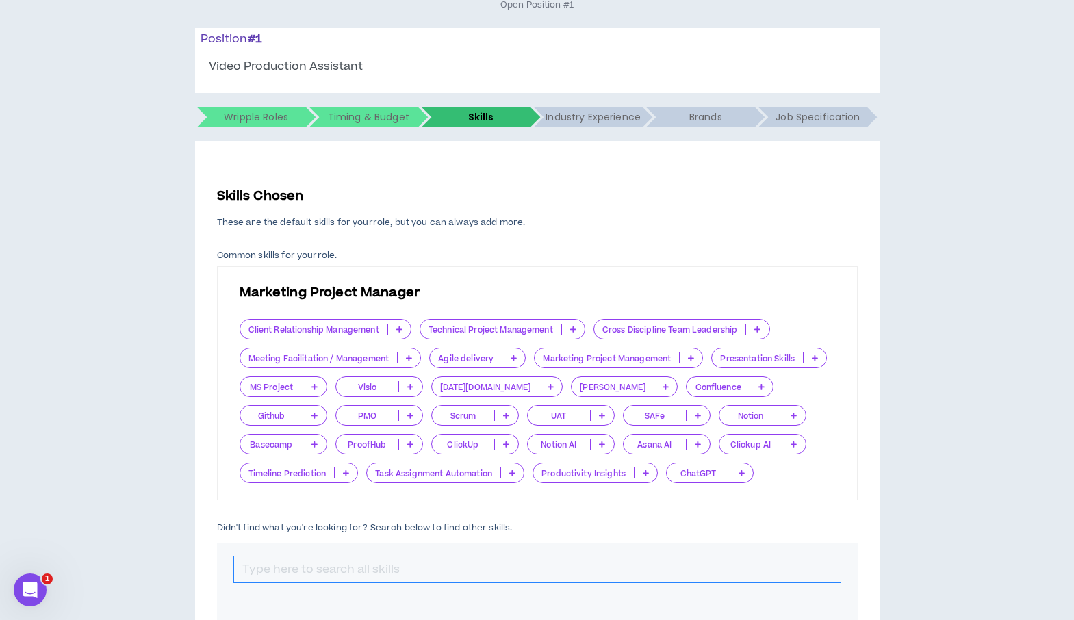
click at [515, 569] on input "text" at bounding box center [537, 569] width 606 height 26
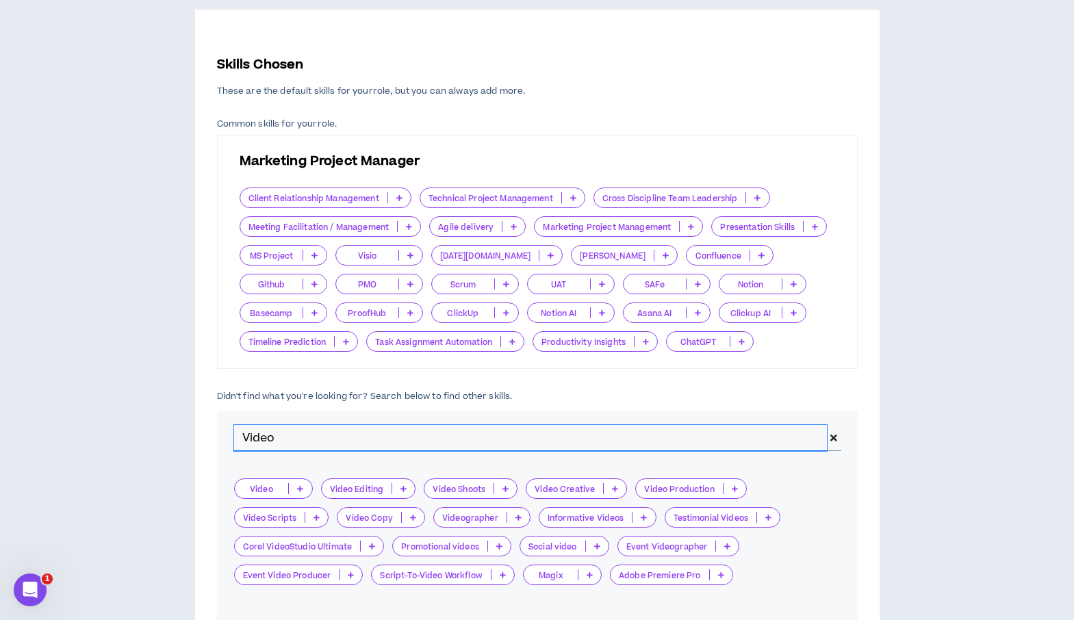
scroll to position [294, 0]
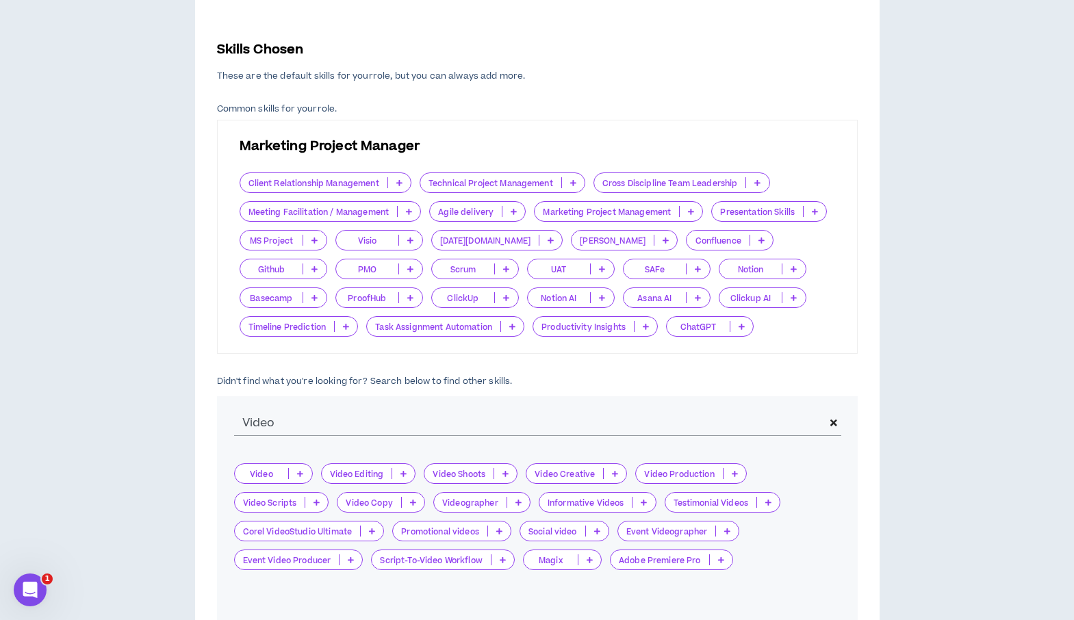
click at [732, 474] on icon at bounding box center [735, 473] width 6 height 7
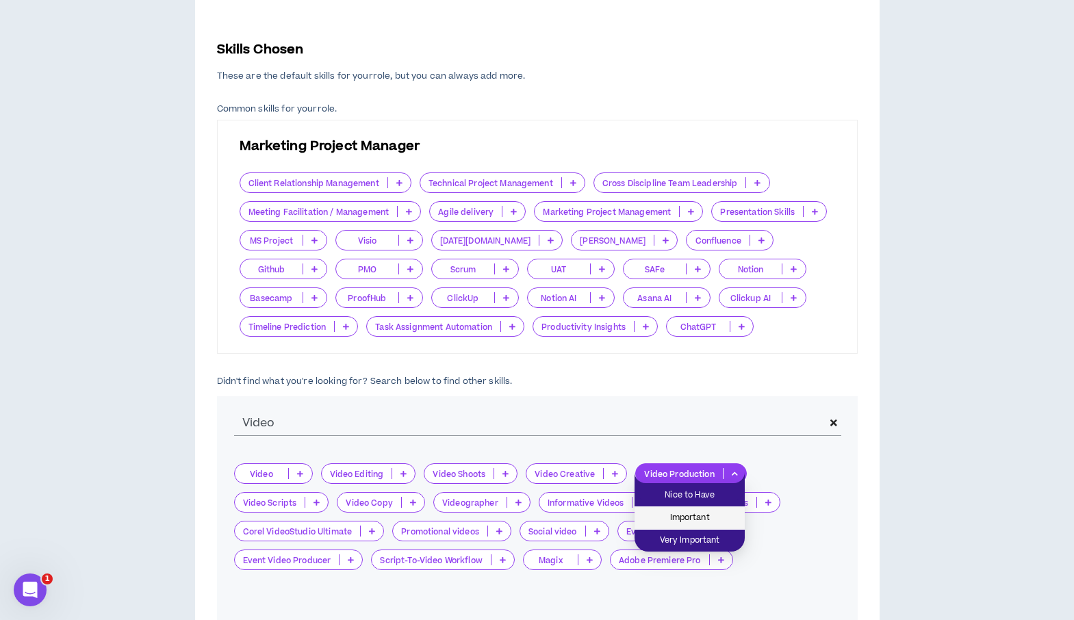
click at [710, 514] on span "Important" at bounding box center [690, 517] width 94 height 15
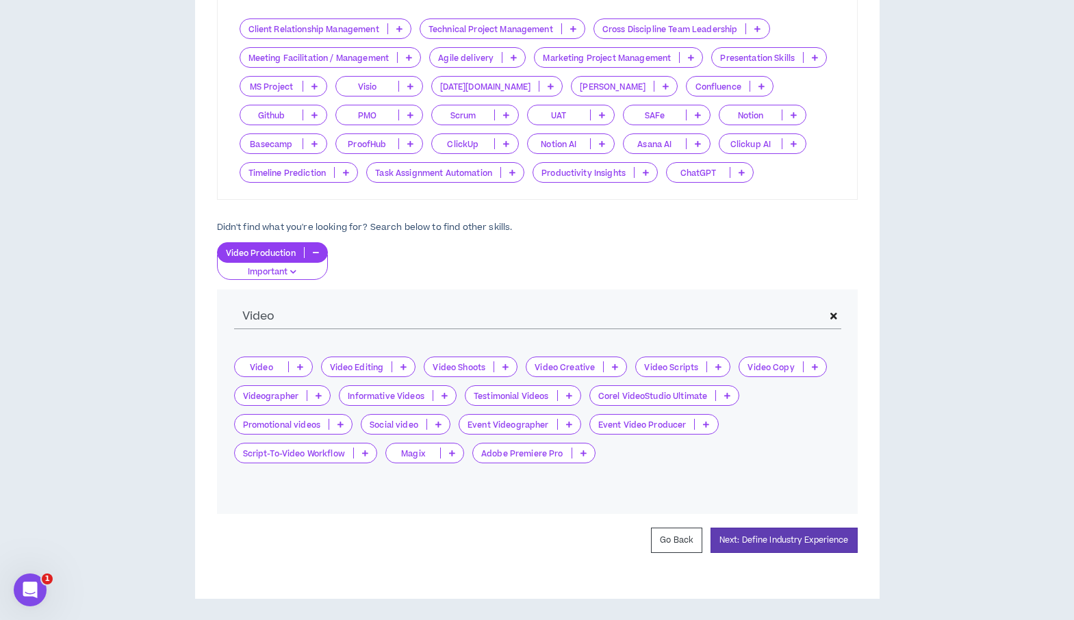
scroll to position [450, 0]
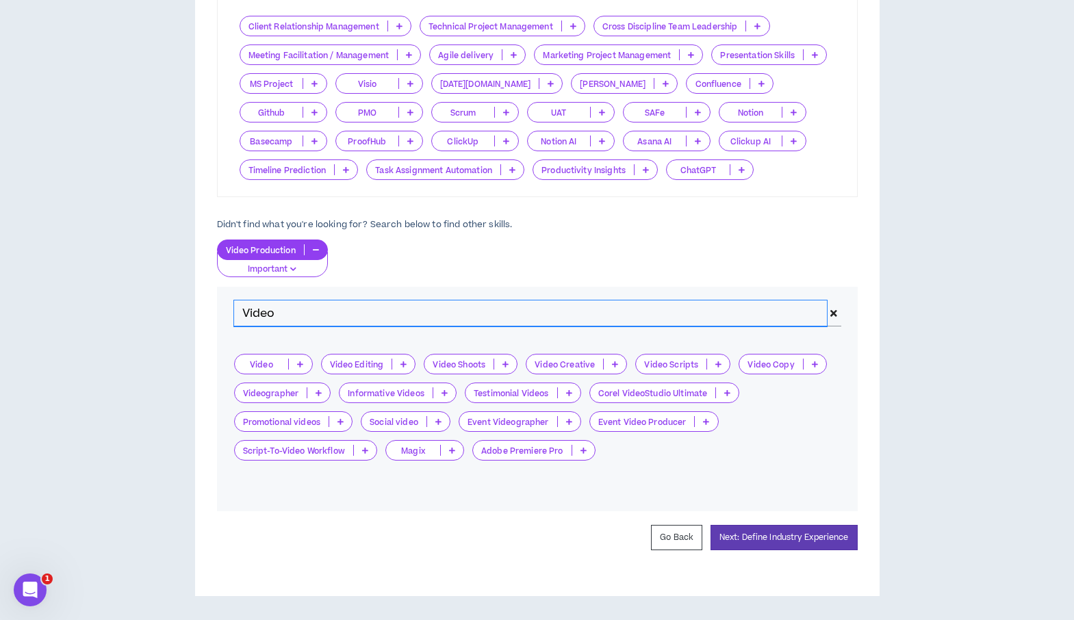
drag, startPoint x: 273, startPoint y: 318, endPoint x: 244, endPoint y: 315, distance: 28.8
click at [244, 315] on input "Video" at bounding box center [530, 313] width 593 height 26
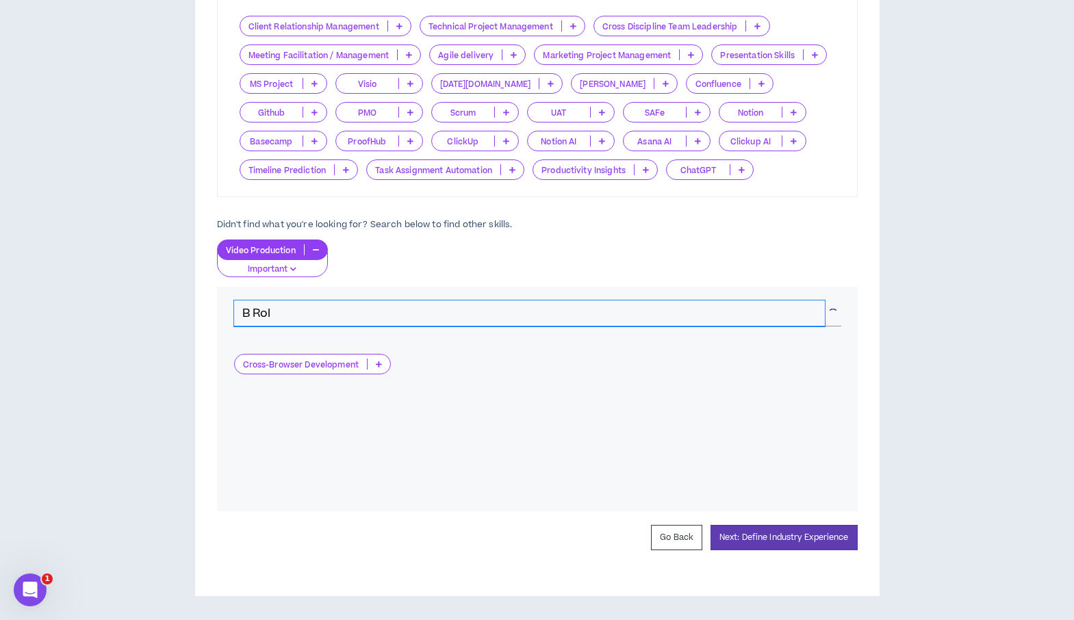
type input "B Roll"
drag, startPoint x: 281, startPoint y: 313, endPoint x: 229, endPoint y: 313, distance: 52.0
click at [229, 313] on div "B Roll" at bounding box center [537, 313] width 640 height 53
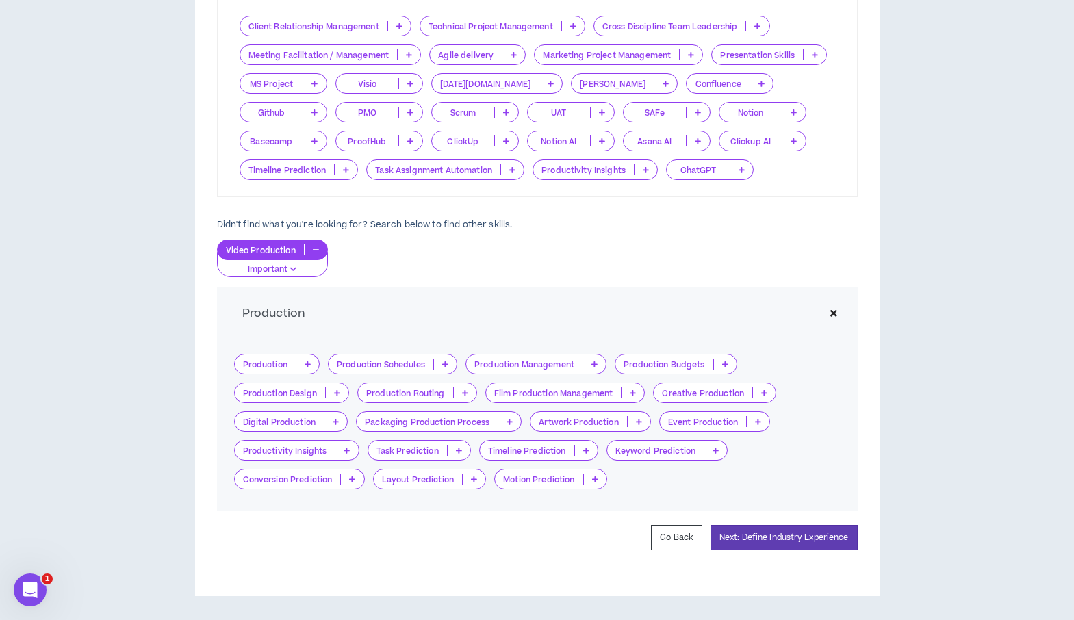
click at [445, 363] on icon at bounding box center [445, 364] width 6 height 7
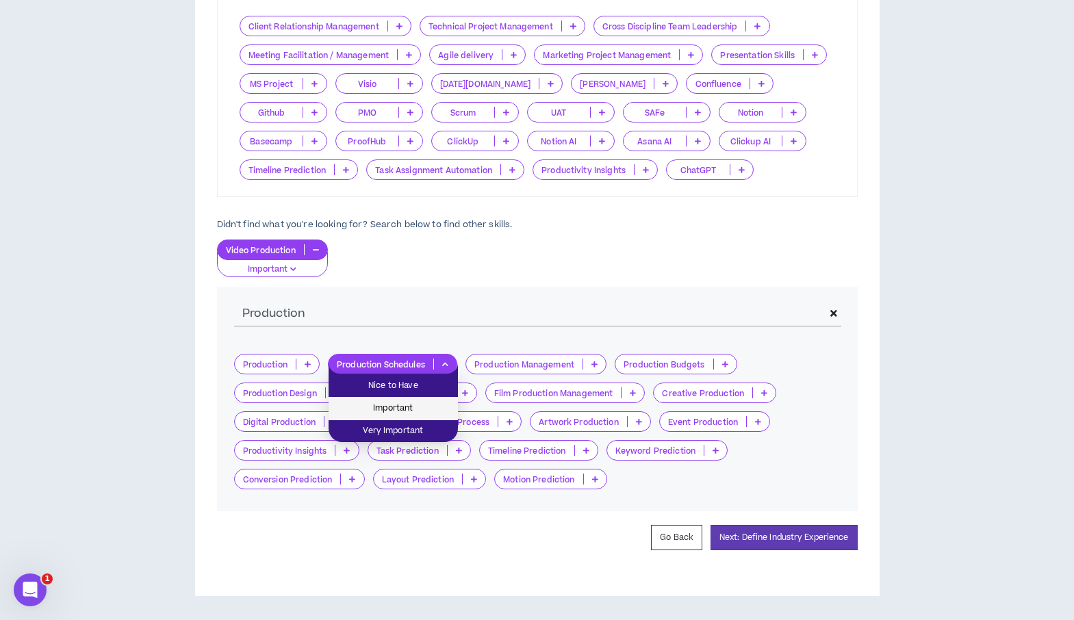
click at [432, 405] on span "Important" at bounding box center [393, 408] width 113 height 15
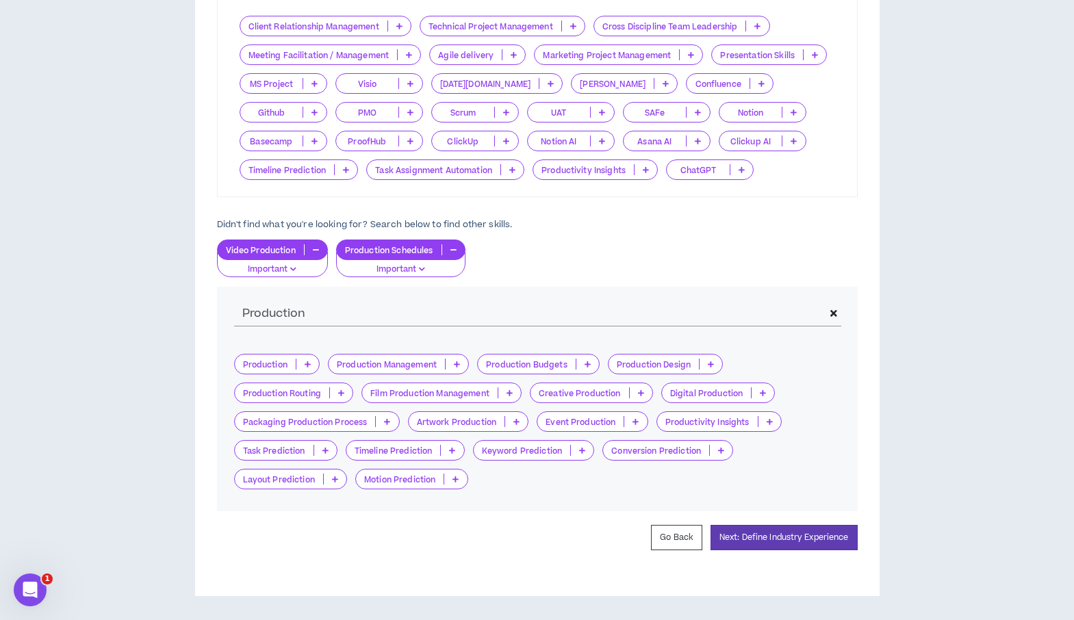
click at [461, 363] on p at bounding box center [456, 364] width 23 height 11
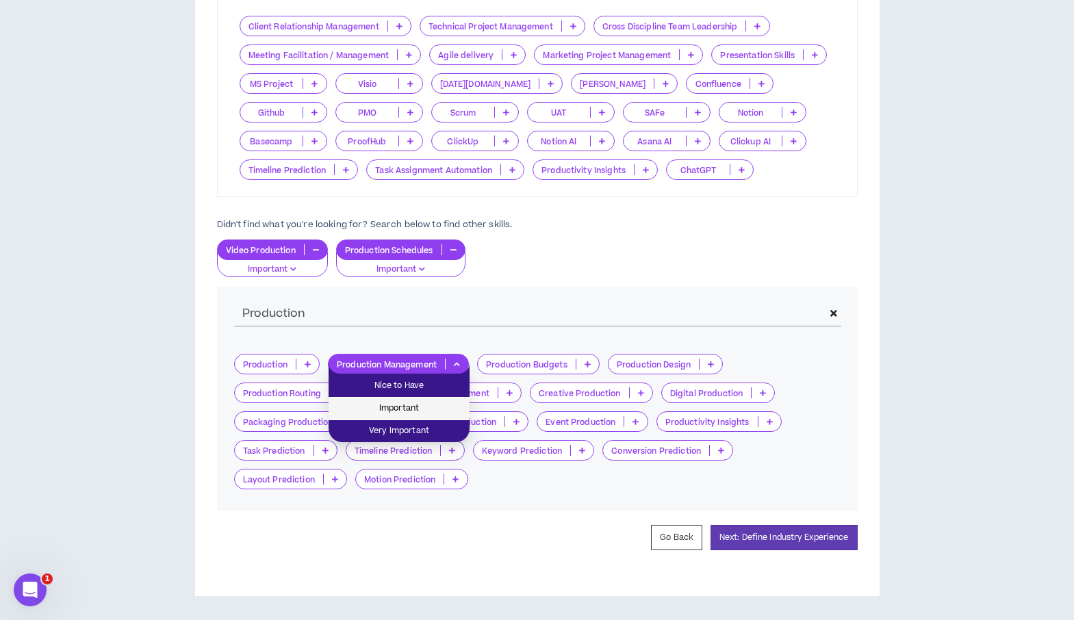
click at [432, 401] on span "Important" at bounding box center [399, 408] width 125 height 15
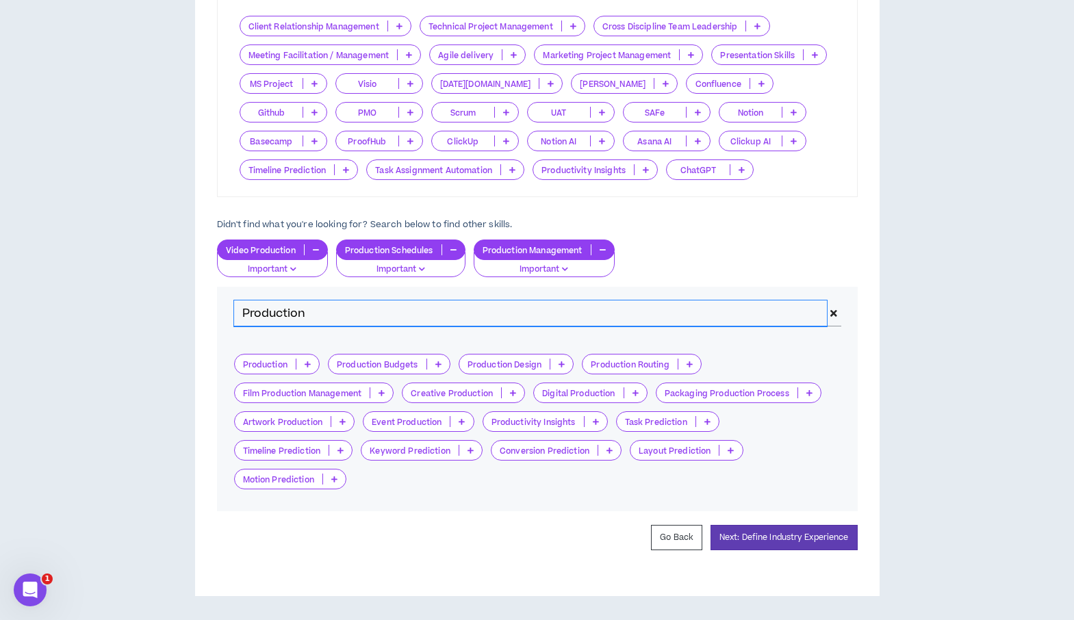
drag, startPoint x: 326, startPoint y: 322, endPoint x: 220, endPoint y: 337, distance: 107.2
click at [220, 337] on div "Production" at bounding box center [537, 313] width 640 height 53
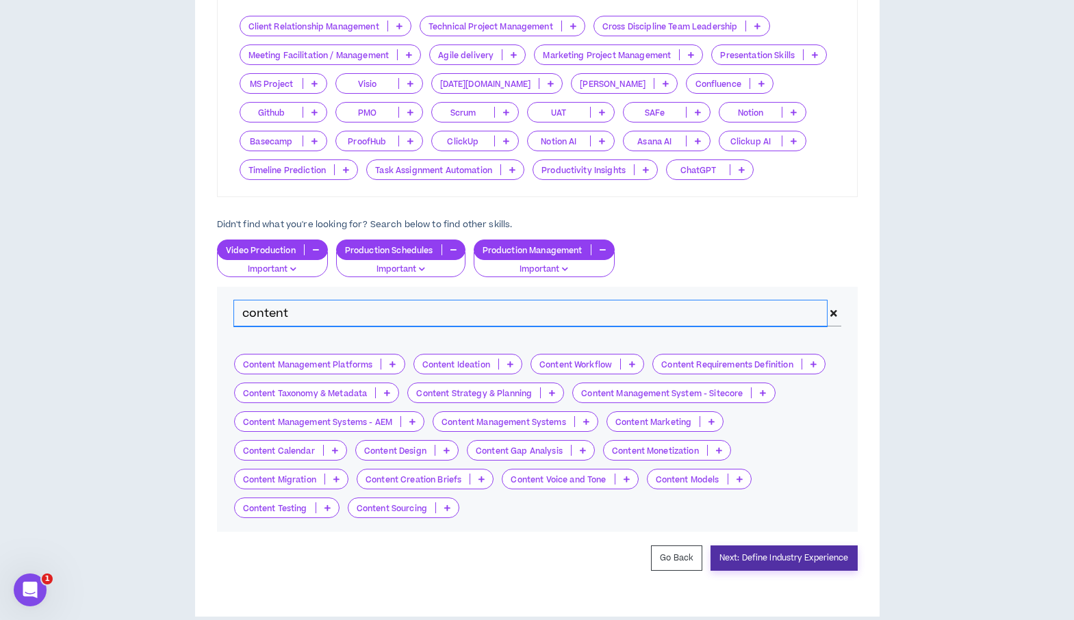
type input "content"
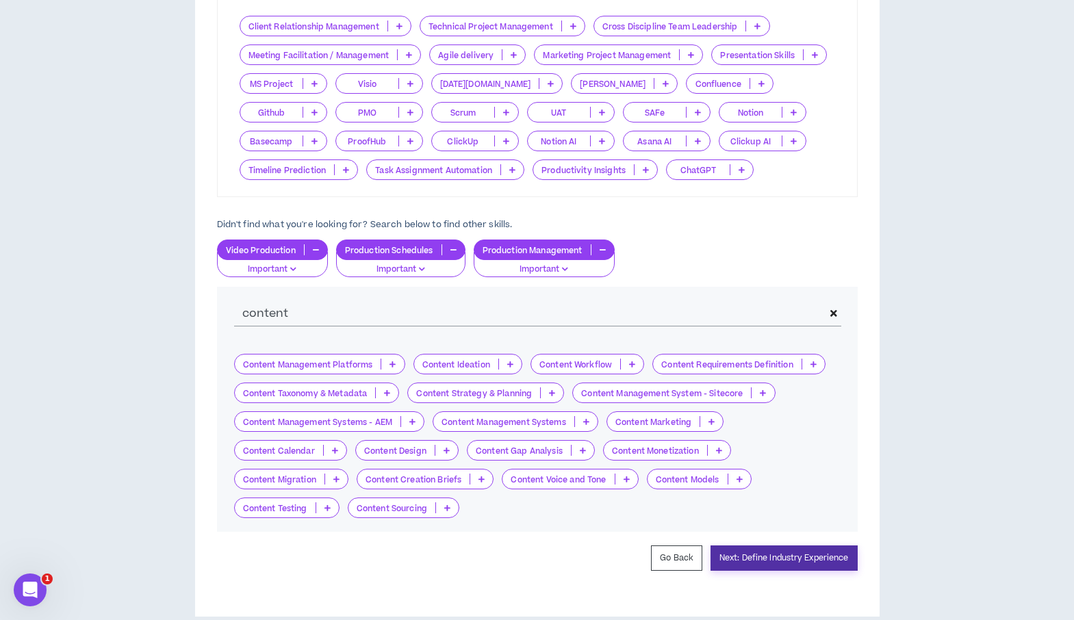
click at [771, 559] on button "Next: Define Industry Experience" at bounding box center [783, 557] width 147 height 25
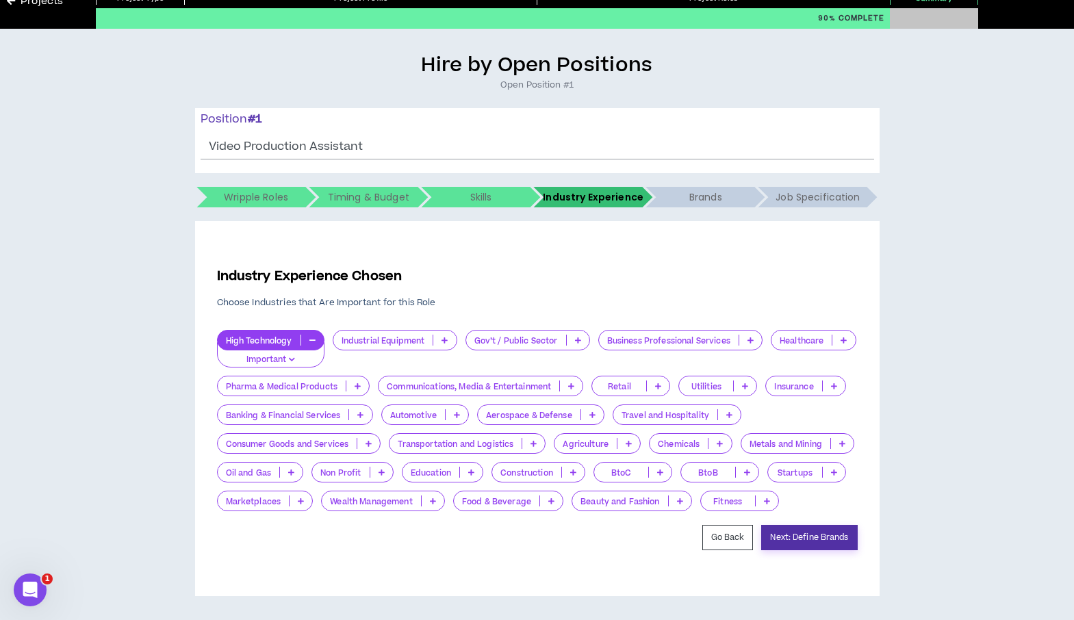
scroll to position [96, 0]
click at [814, 536] on button "Next: Define Brands" at bounding box center [809, 537] width 96 height 25
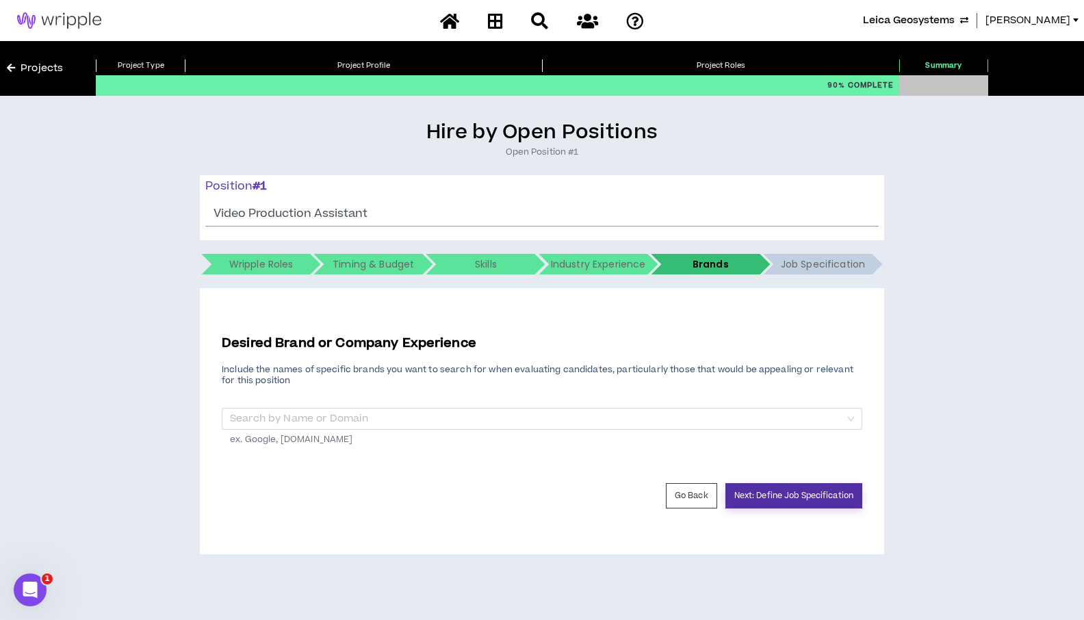
click at [760, 500] on button "Next: Define Job Specification" at bounding box center [793, 495] width 137 height 25
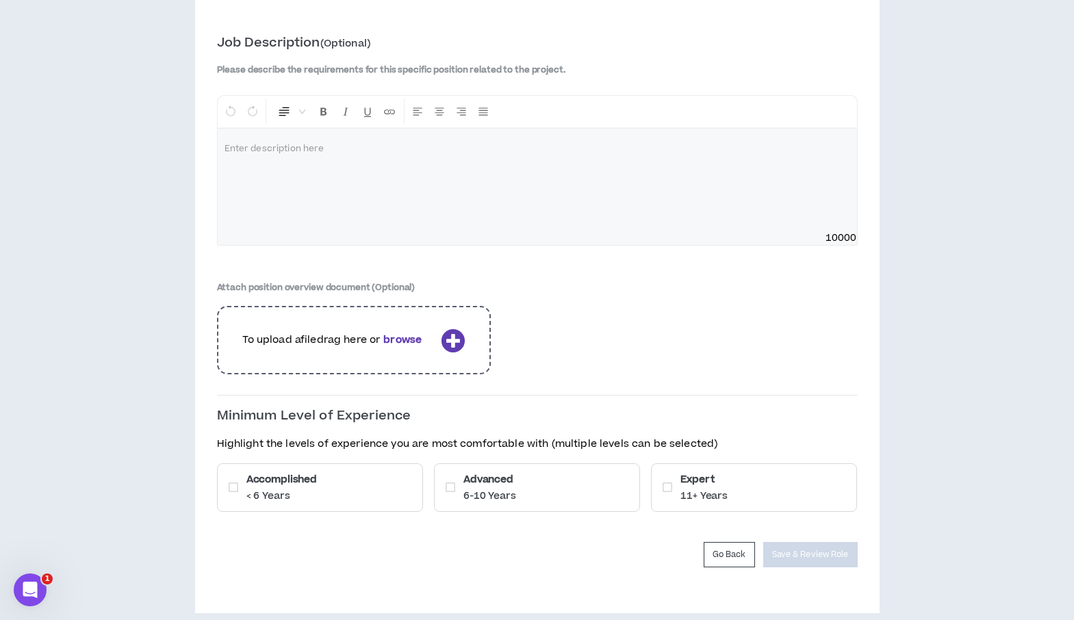
scroll to position [318, 0]
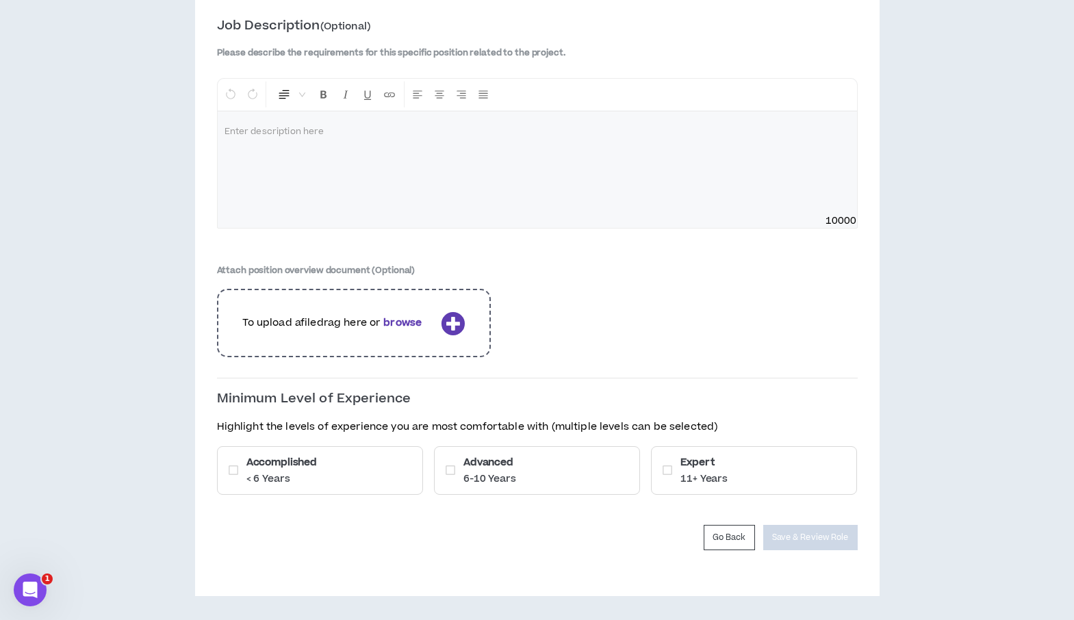
click at [380, 467] on div "Accomplished < 6 Years" at bounding box center [320, 470] width 206 height 49
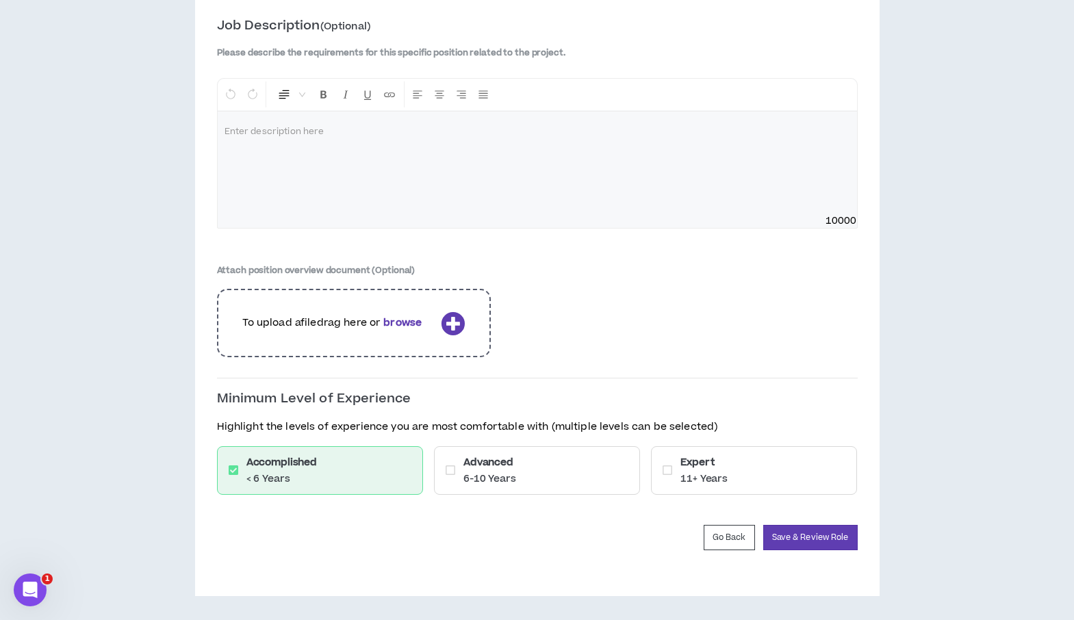
click at [509, 462] on h6 "Advanced" at bounding box center [489, 462] width 53 height 14
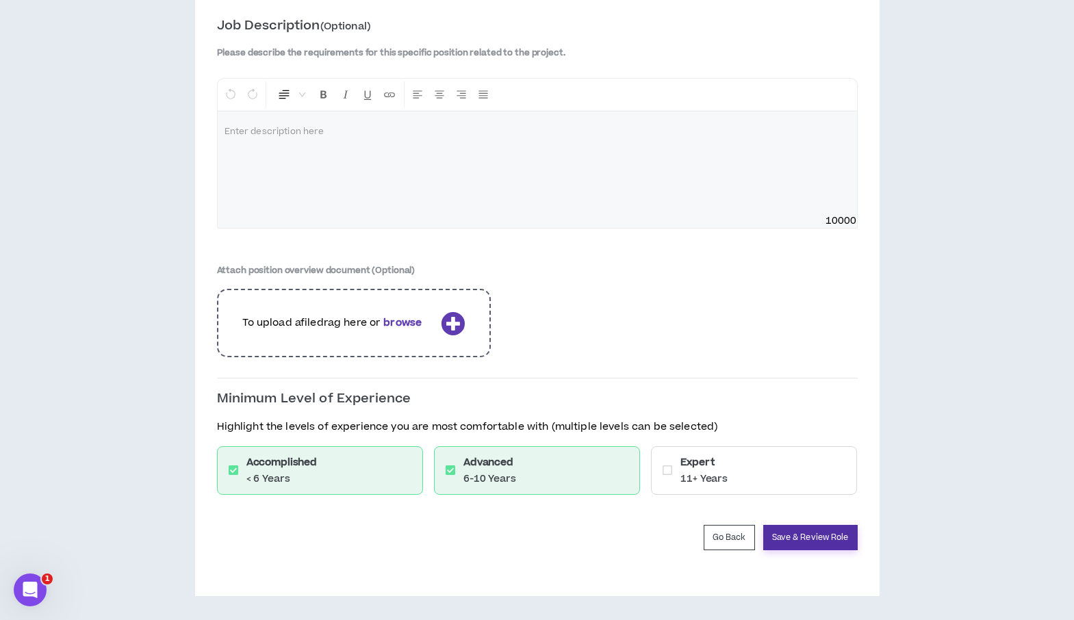
click at [814, 541] on button "Save & Review Role" at bounding box center [810, 537] width 94 height 25
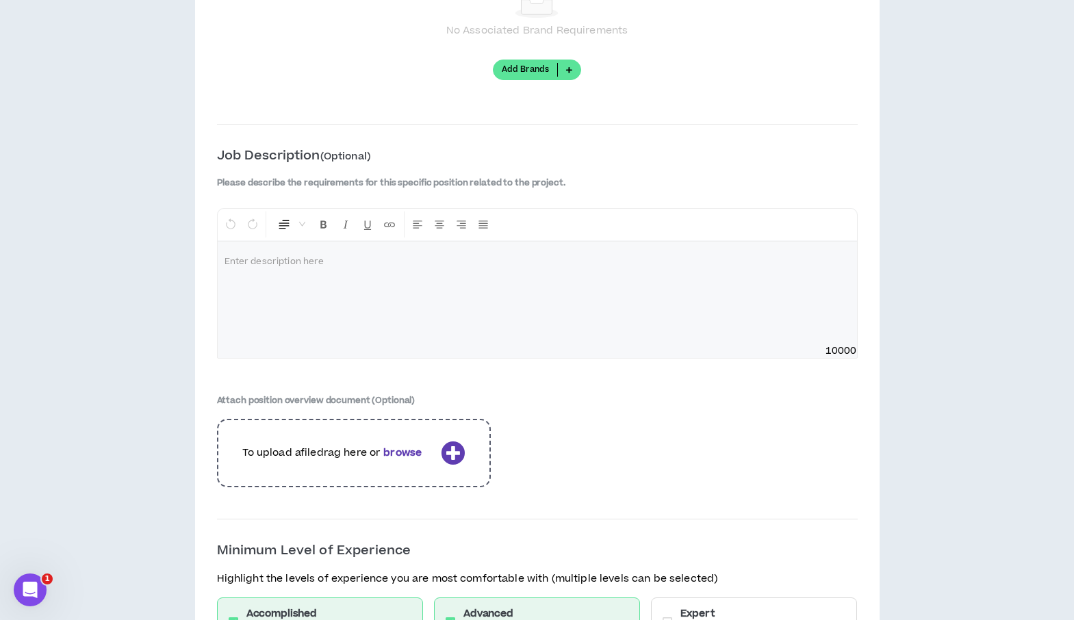
scroll to position [1575, 0]
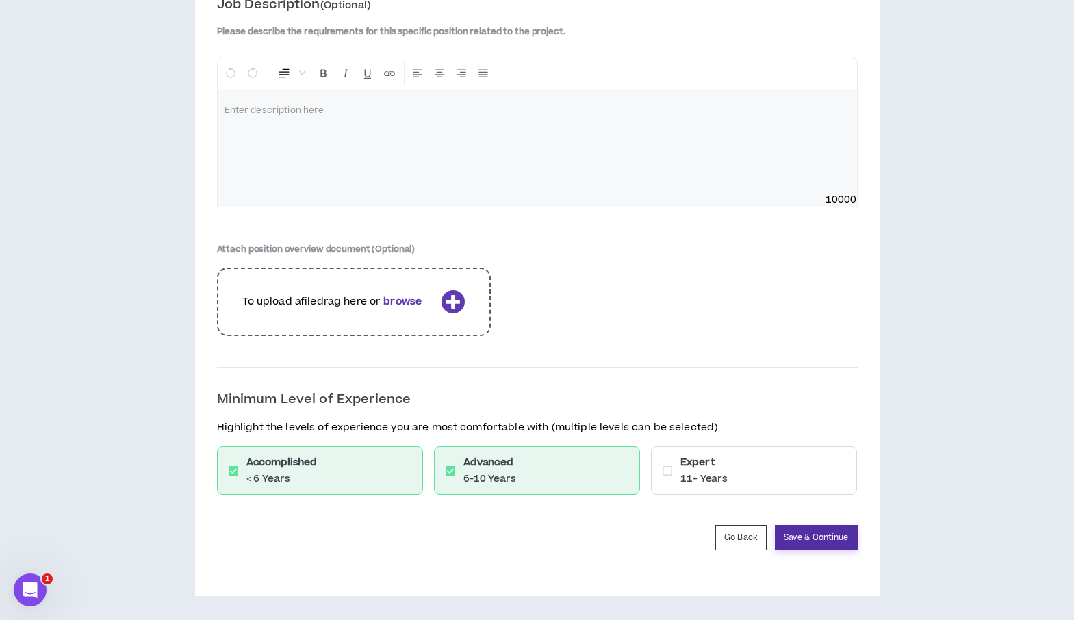
click at [815, 539] on button "Save & Continue" at bounding box center [816, 537] width 83 height 25
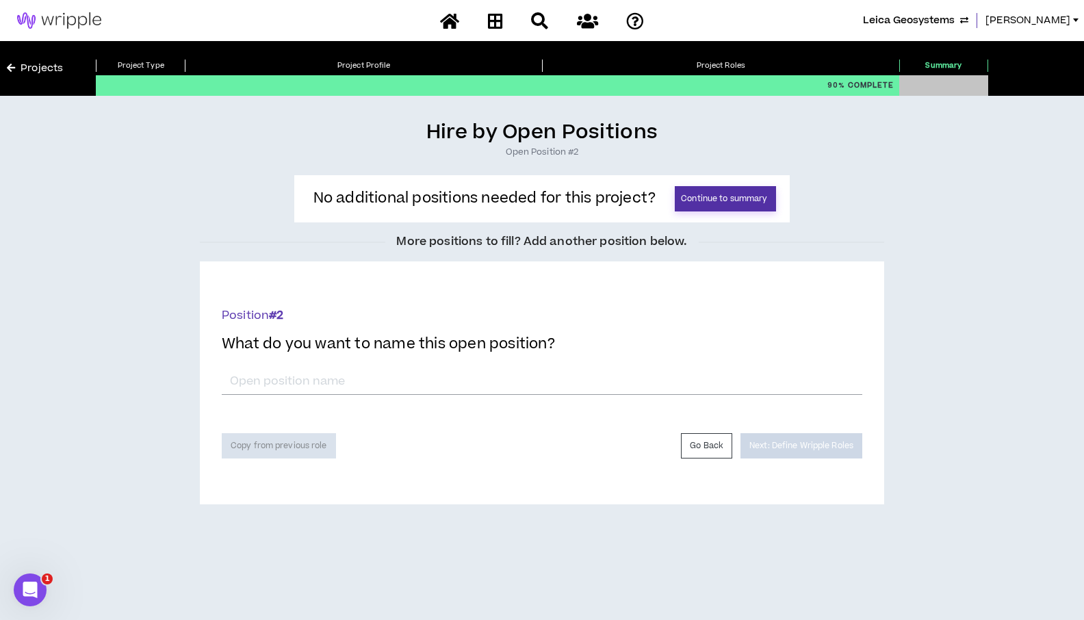
click at [719, 200] on button "Continue to summary" at bounding box center [725, 198] width 101 height 25
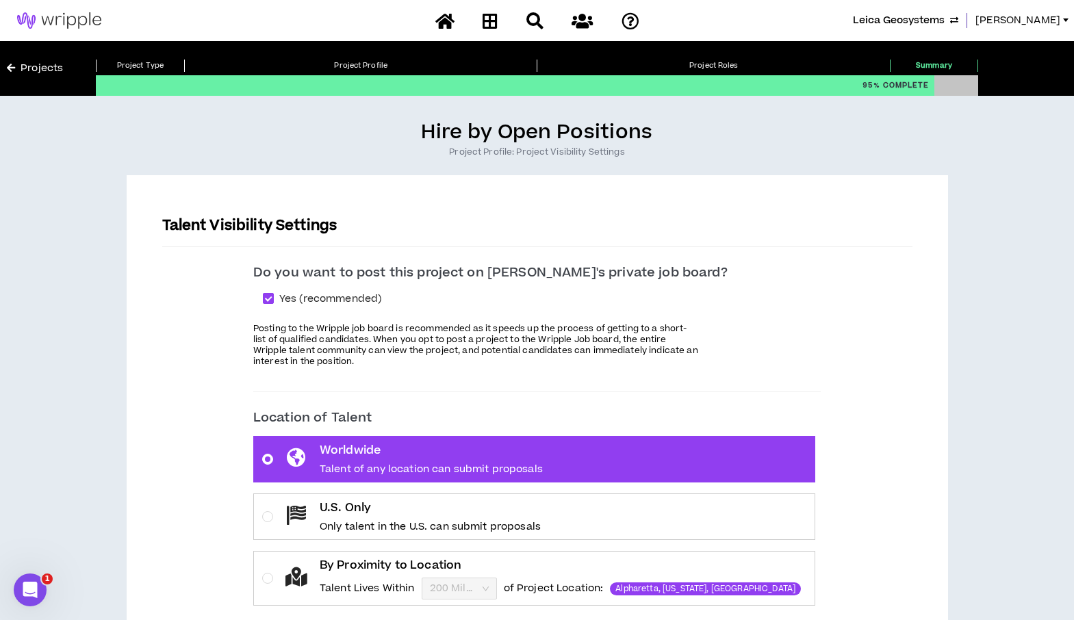
click at [299, 307] on div "Yes (recommended)" at bounding box center [536, 304] width 567 height 27
click at [274, 298] on span at bounding box center [268, 298] width 11 height 11
checkbox input "*****"
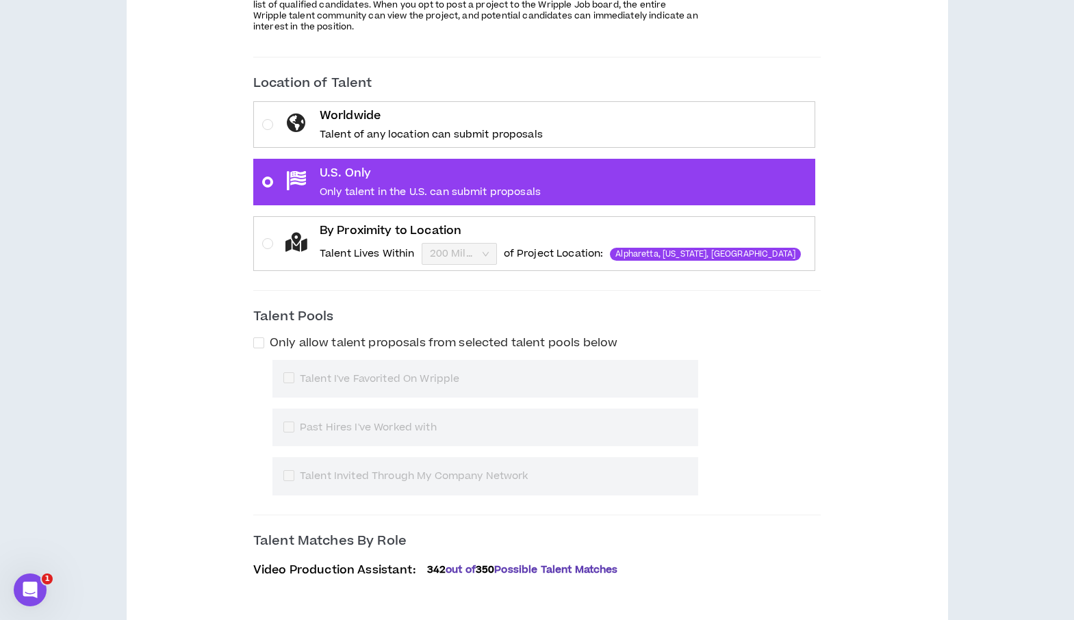
scroll to position [411, 0]
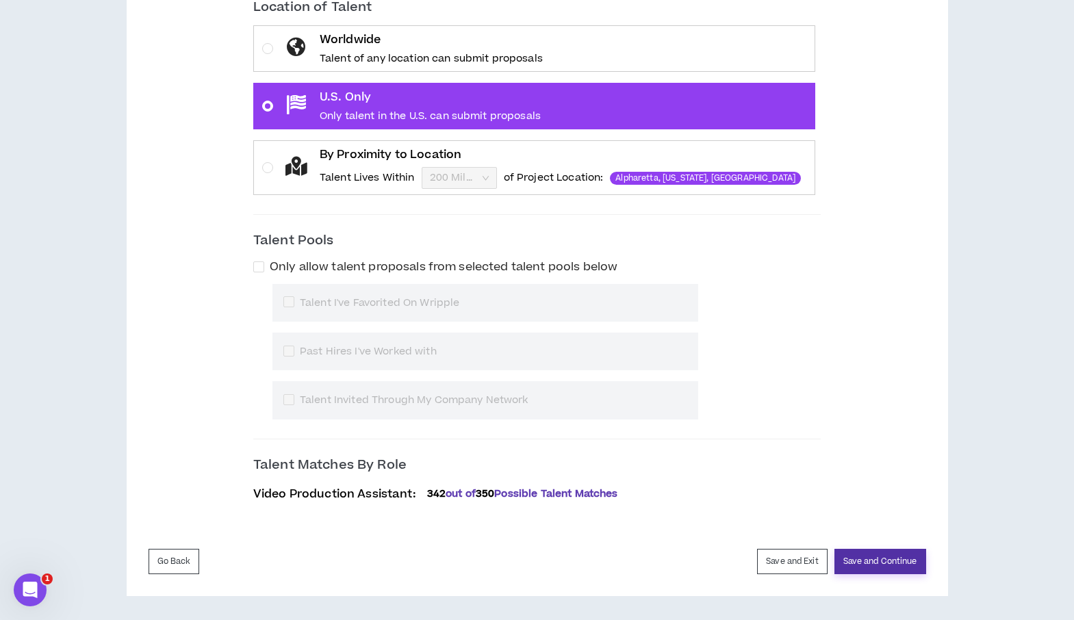
click at [885, 565] on button "Save and Continue" at bounding box center [880, 561] width 92 height 25
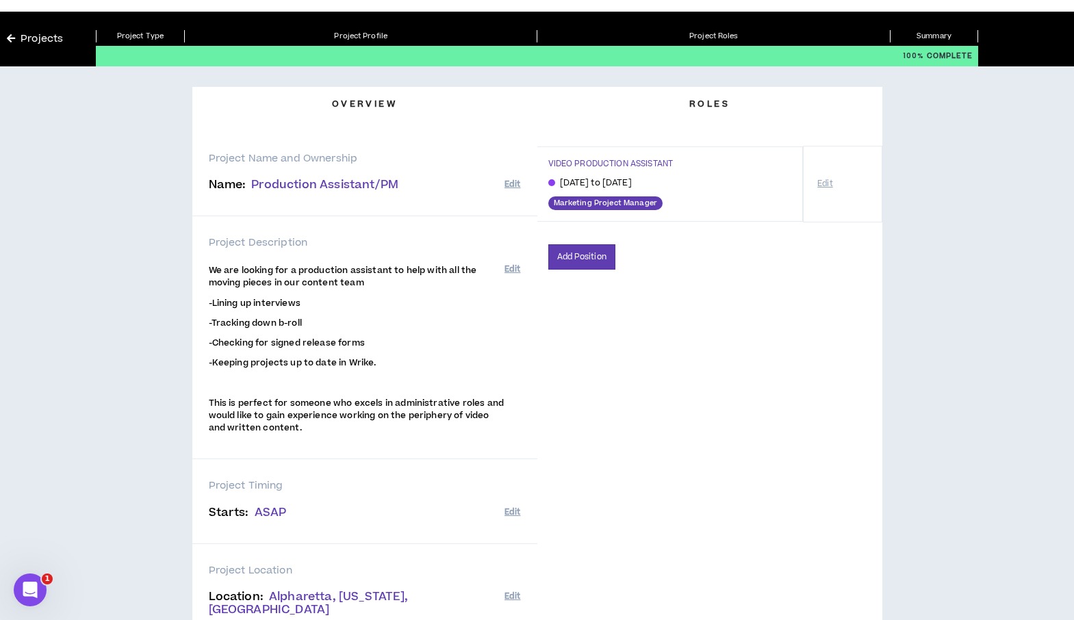
scroll to position [32, 0]
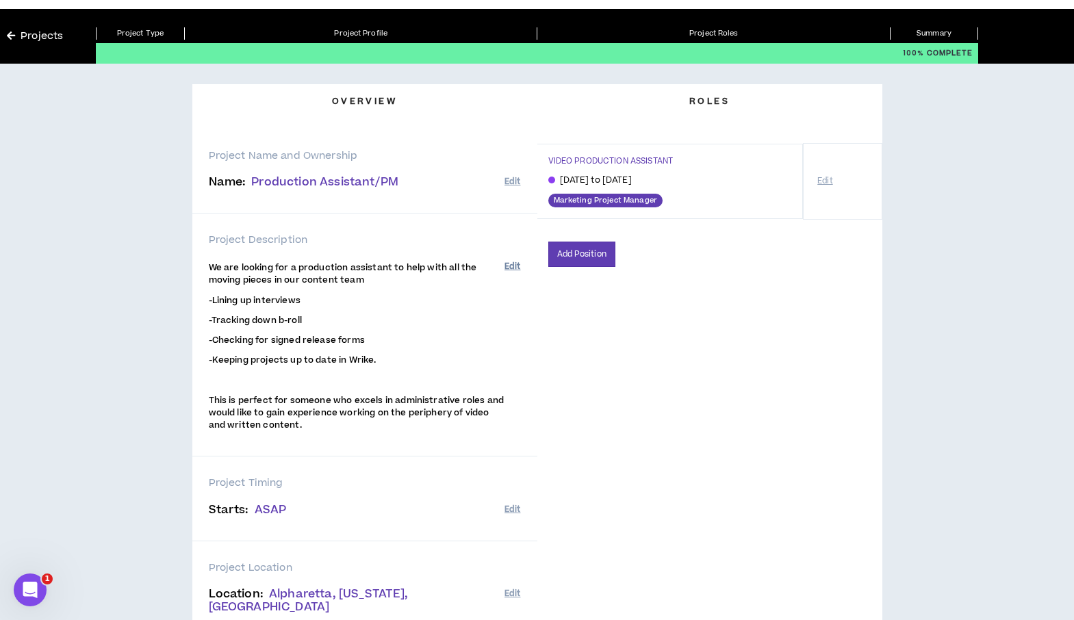
click at [511, 265] on button "Edit" at bounding box center [512, 266] width 16 height 23
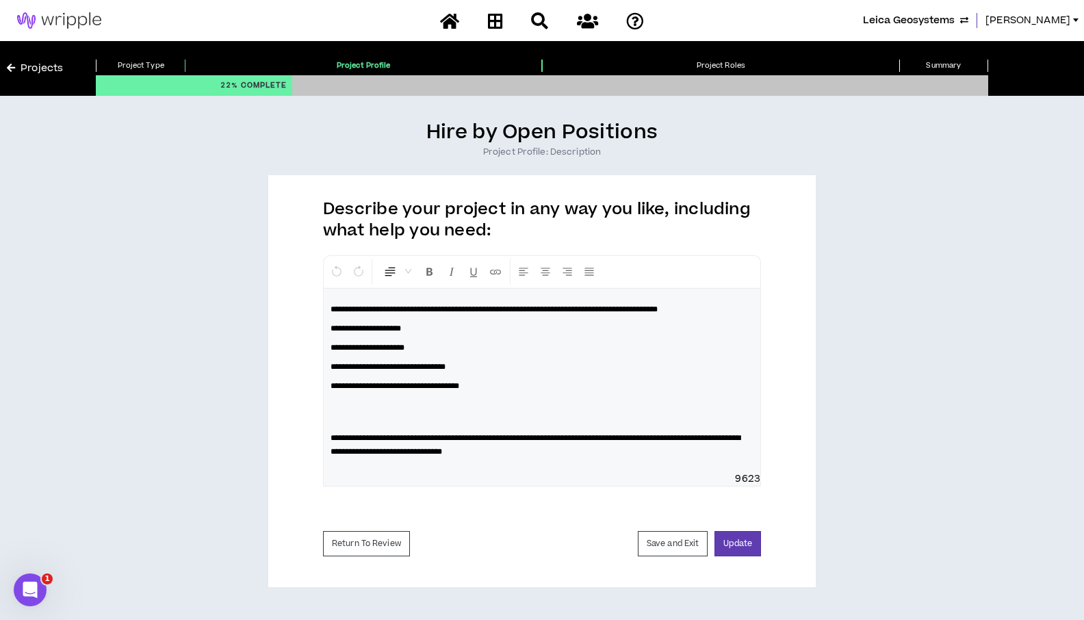
click at [658, 311] on span "**********" at bounding box center [494, 309] width 327 height 8
click at [732, 556] on button "Update" at bounding box center [733, 543] width 47 height 25
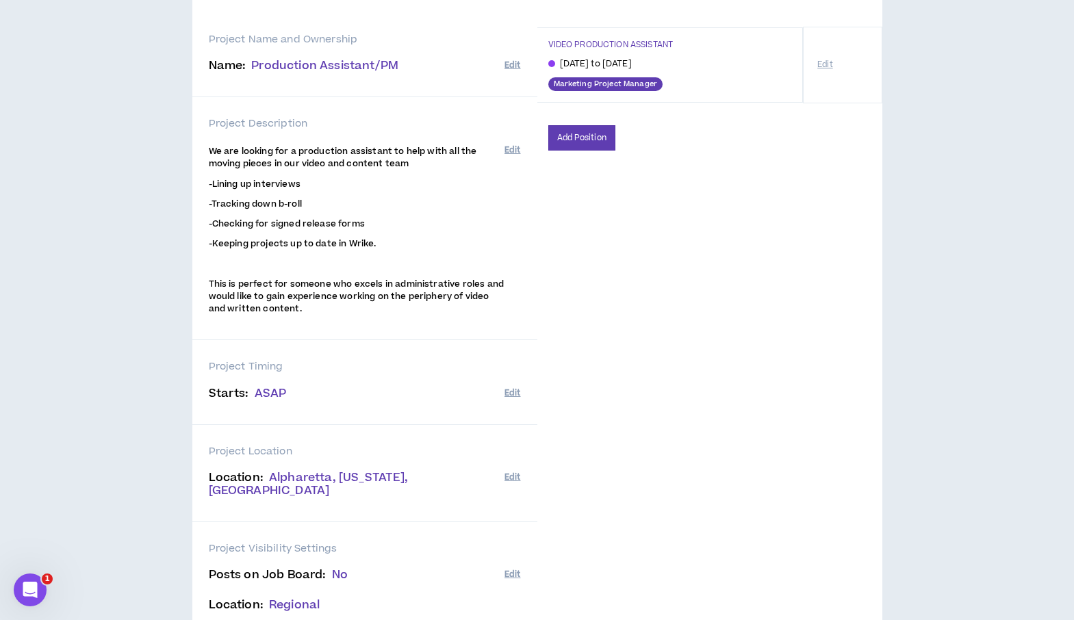
scroll to position [305, 0]
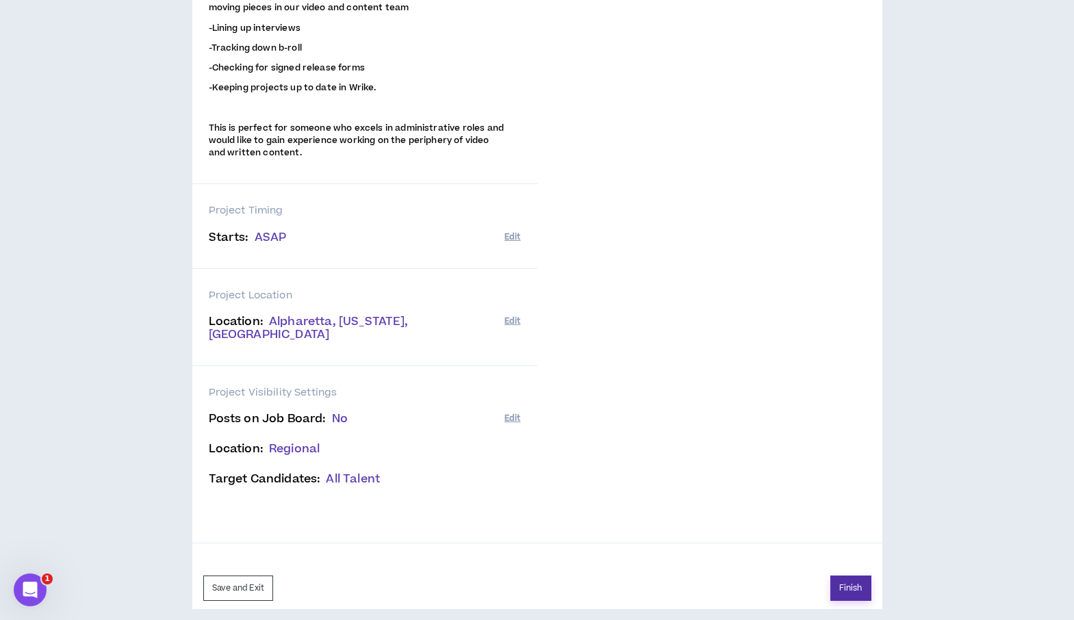
click at [849, 575] on button "Finish" at bounding box center [850, 587] width 41 height 25
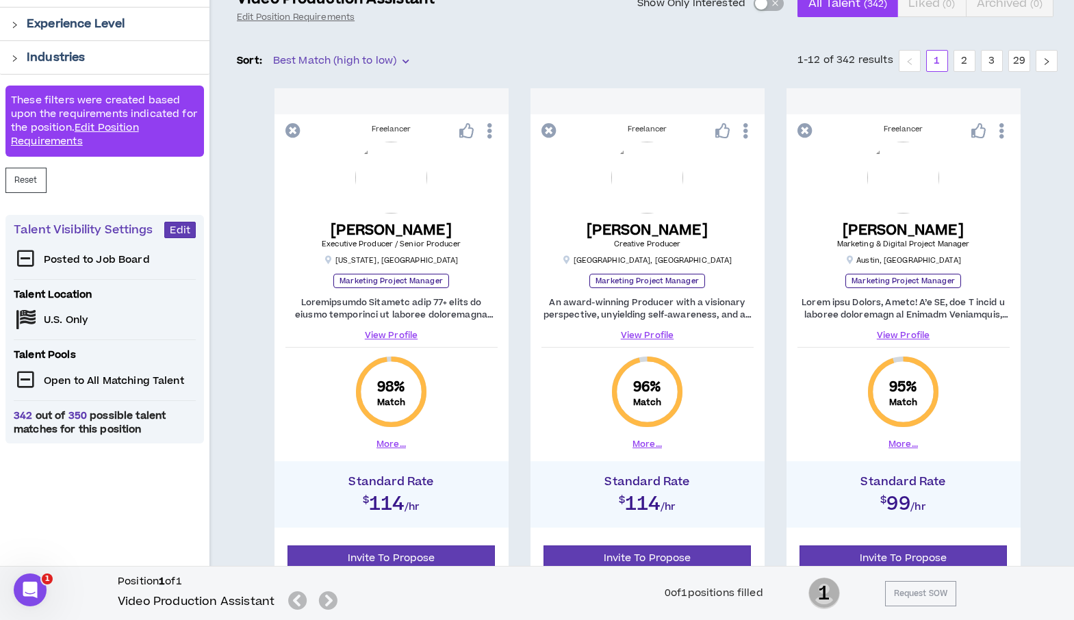
scroll to position [239, 0]
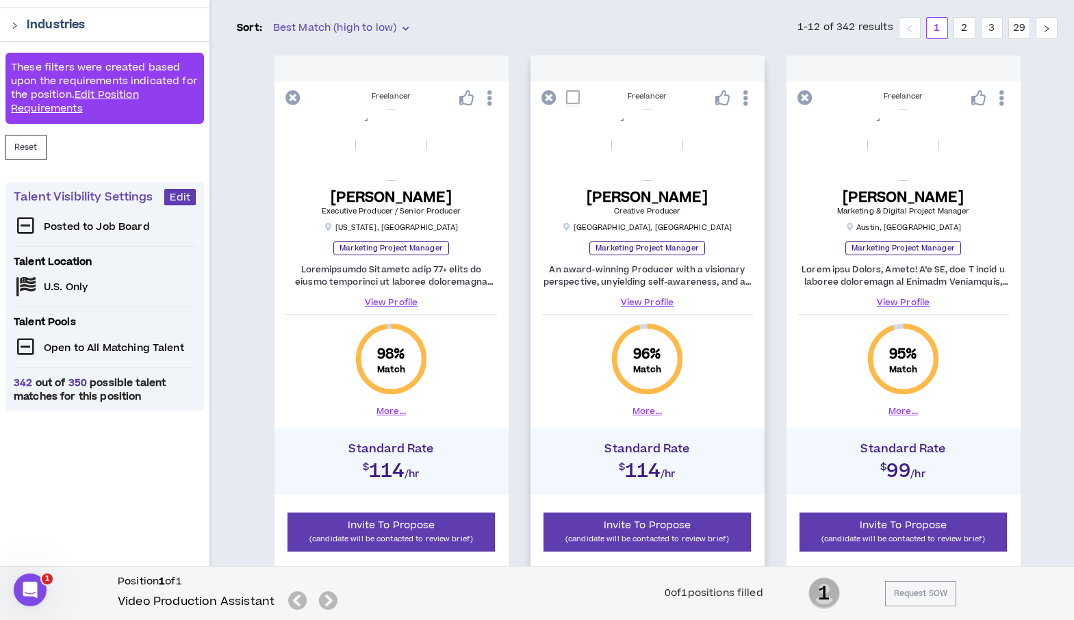
click at [648, 297] on link "View Profile" at bounding box center [647, 302] width 212 height 12
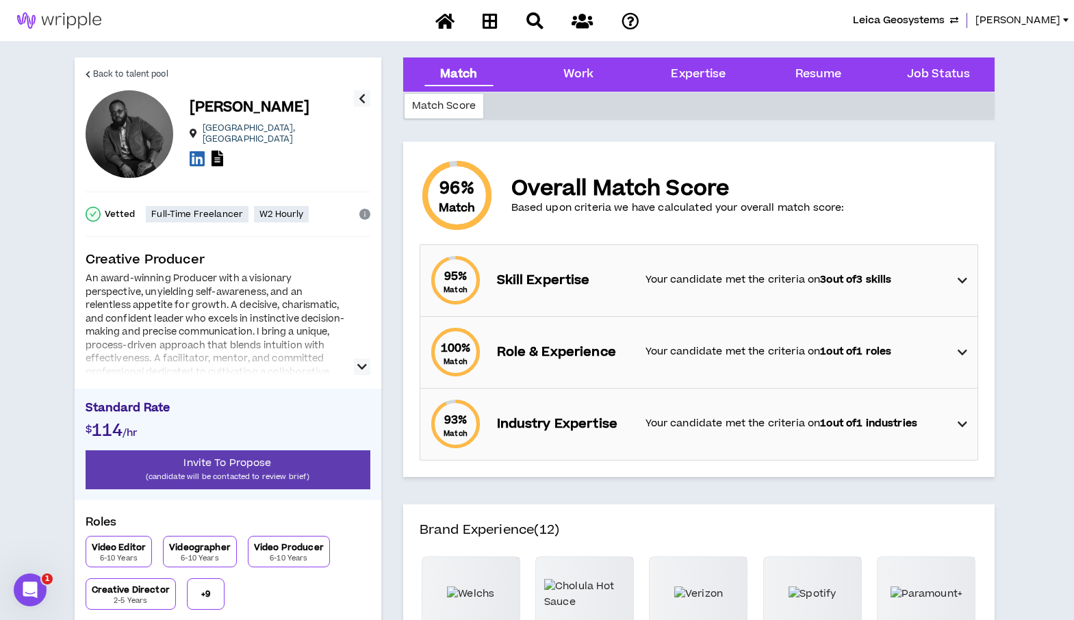
click at [361, 359] on icon "button" at bounding box center [362, 367] width 10 height 16
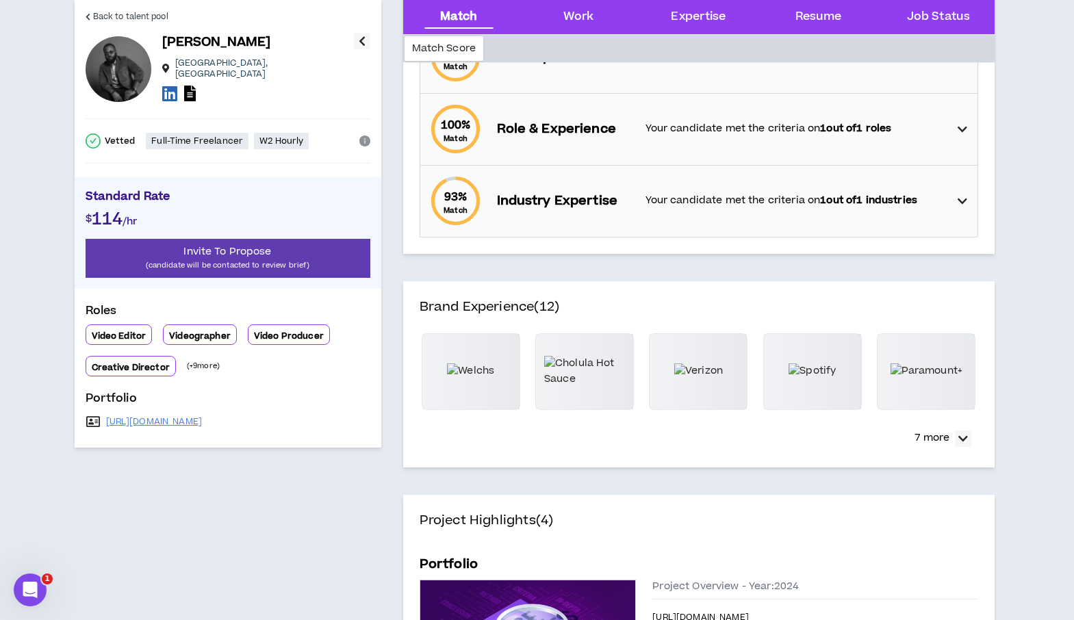
scroll to position [233, 0]
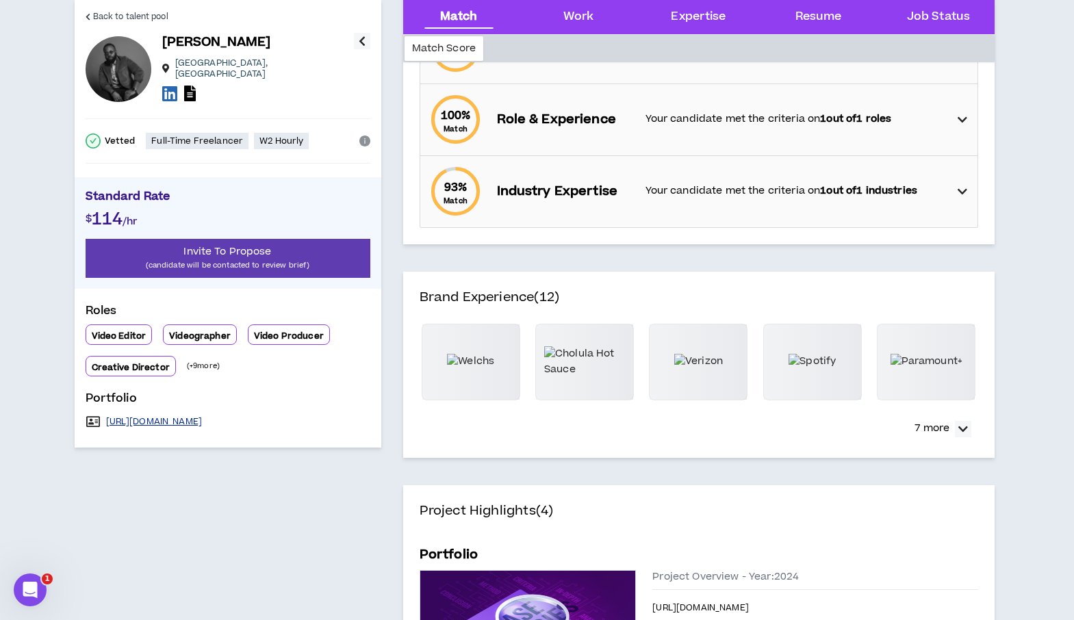
click at [127, 416] on link "[URL][DOMAIN_NAME]" at bounding box center [154, 421] width 96 height 11
click at [112, 14] on span "Back to talent pool" at bounding box center [130, 16] width 75 height 13
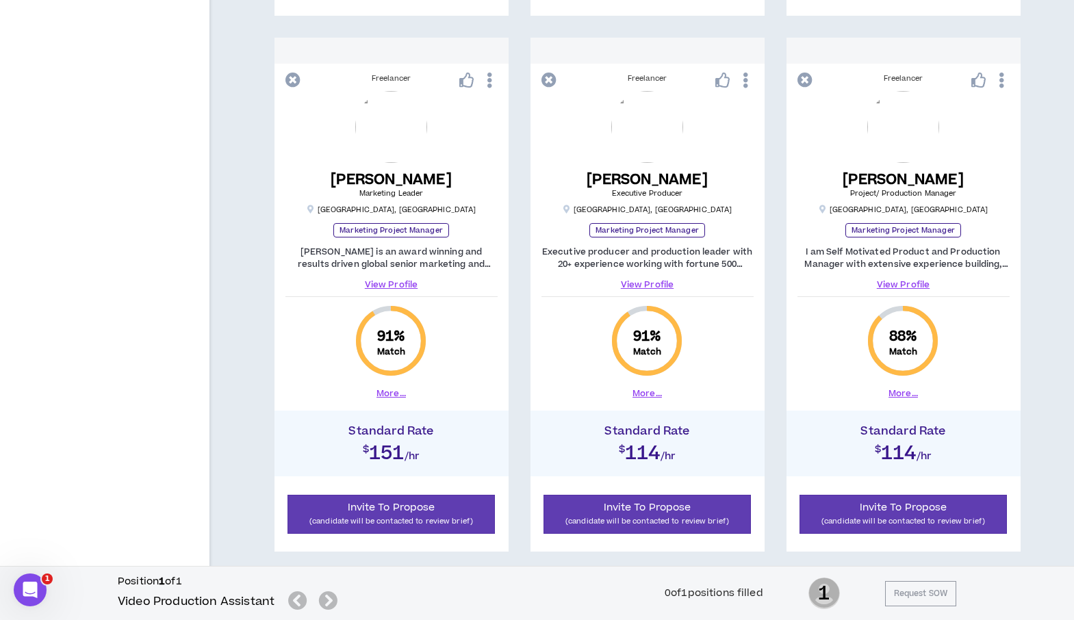
scroll to position [1332, 0]
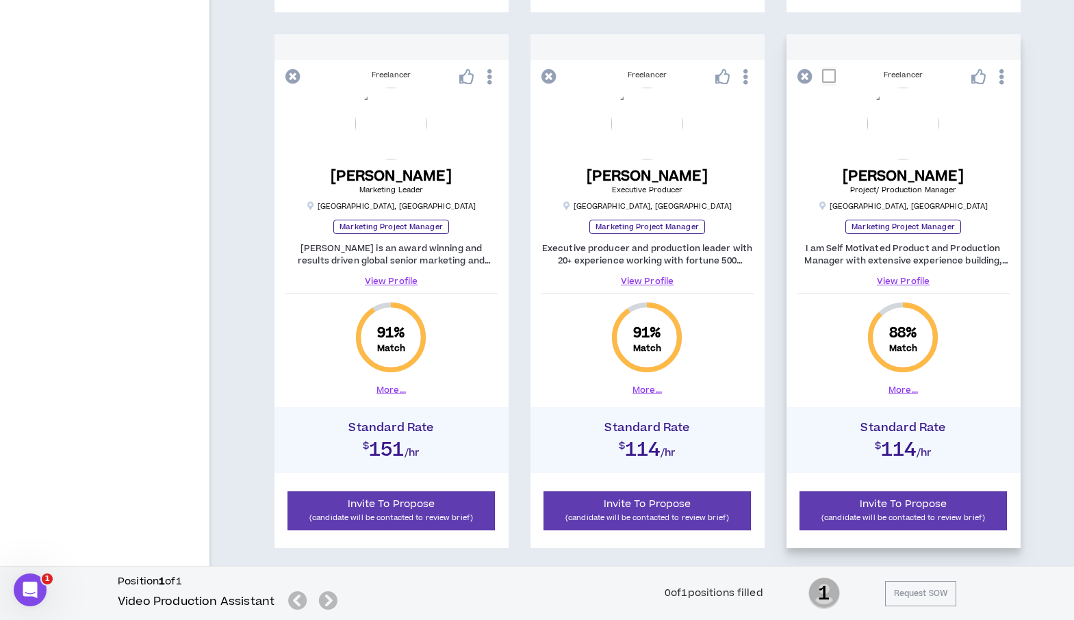
click at [888, 280] on link "View Profile" at bounding box center [903, 281] width 212 height 12
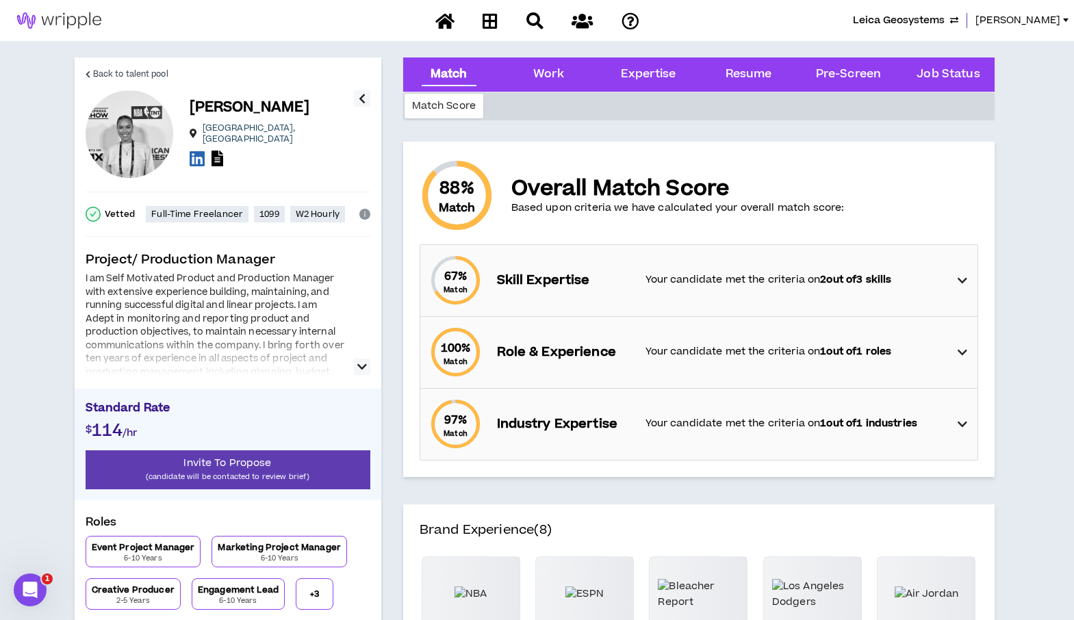
click at [359, 364] on icon "button" at bounding box center [362, 367] width 10 height 16
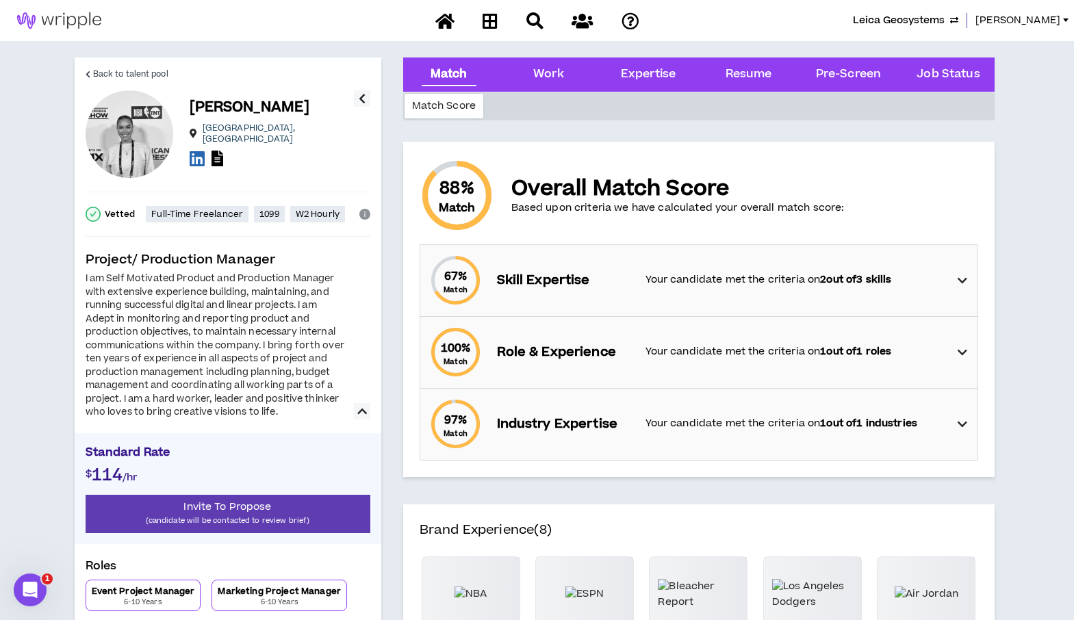
click at [361, 411] on icon "button" at bounding box center [362, 411] width 10 height 16
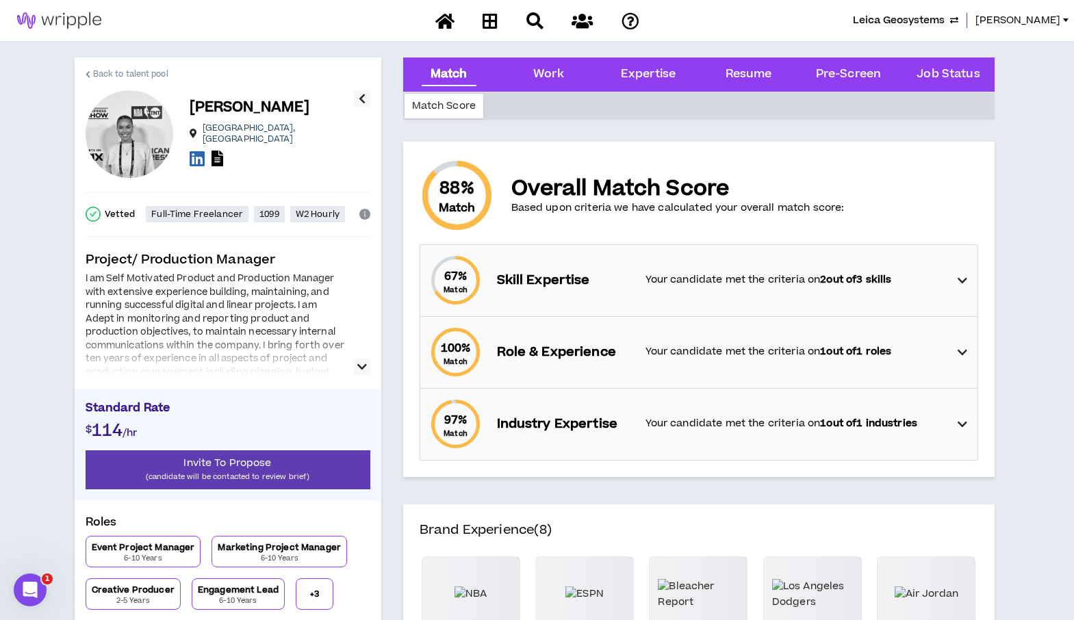
click at [104, 69] on span "Back to talent pool" at bounding box center [130, 74] width 75 height 13
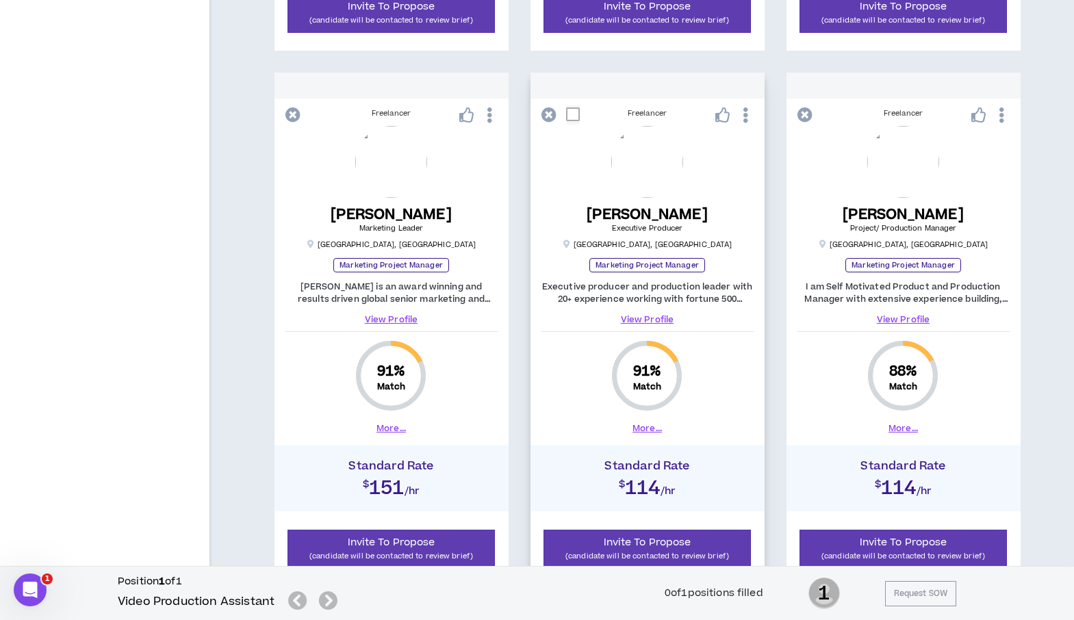
scroll to position [1323, 0]
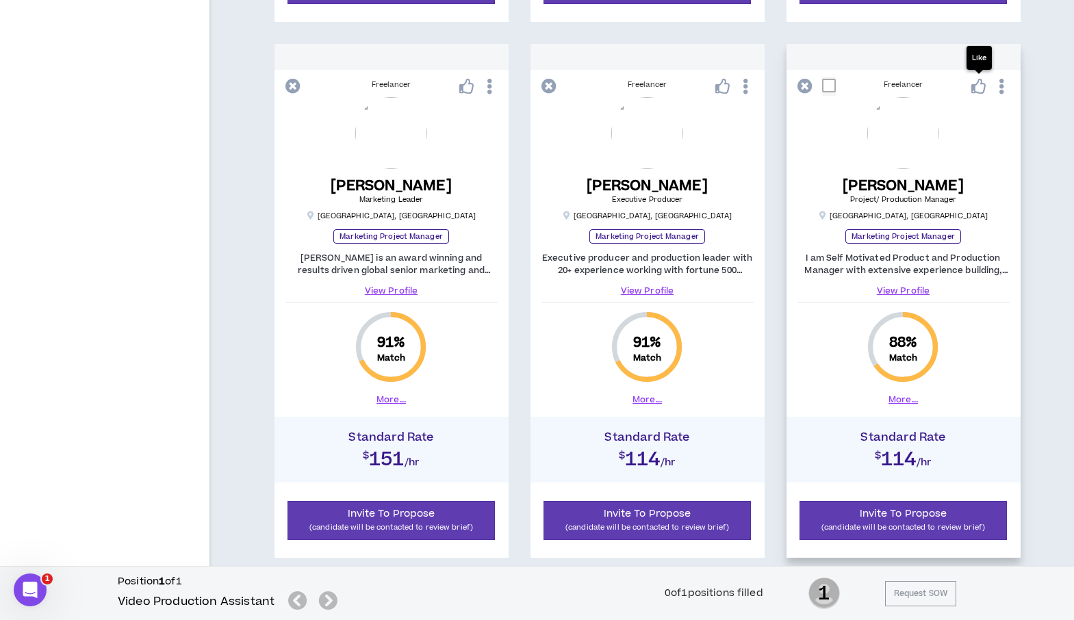
click at [983, 84] on icon at bounding box center [978, 86] width 15 height 15
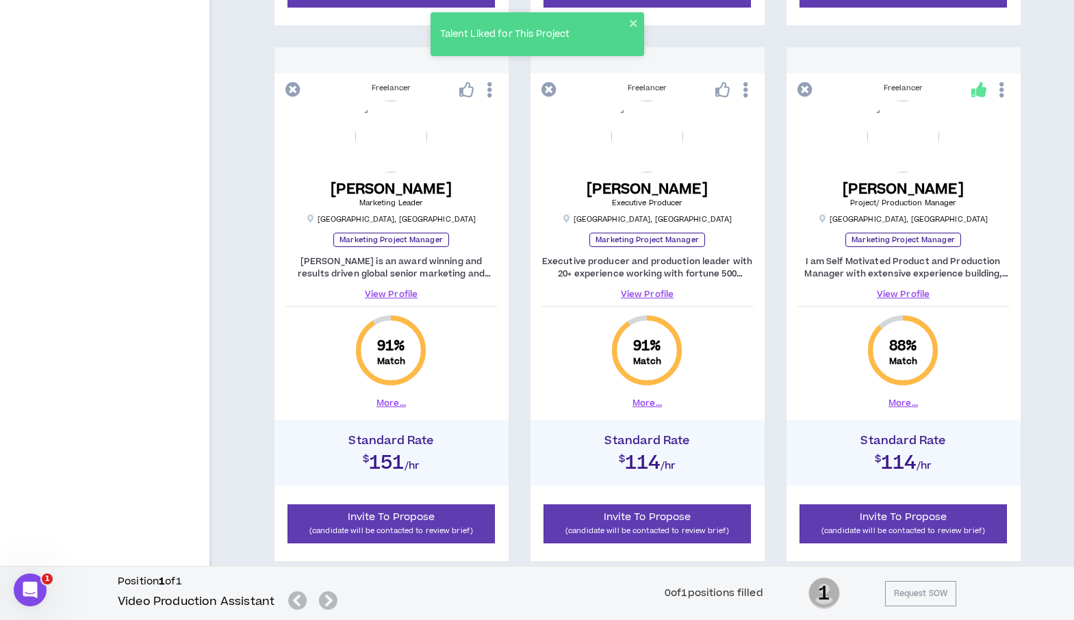
drag, startPoint x: 1076, startPoint y: 374, endPoint x: 1047, endPoint y: 216, distance: 160.1
click at [1047, 216] on div "Freelancer [PERSON_NAME] Executive Producer / Senior Producer [US_STATE] , [GEO…" at bounding box center [647, 36] width 820 height 2122
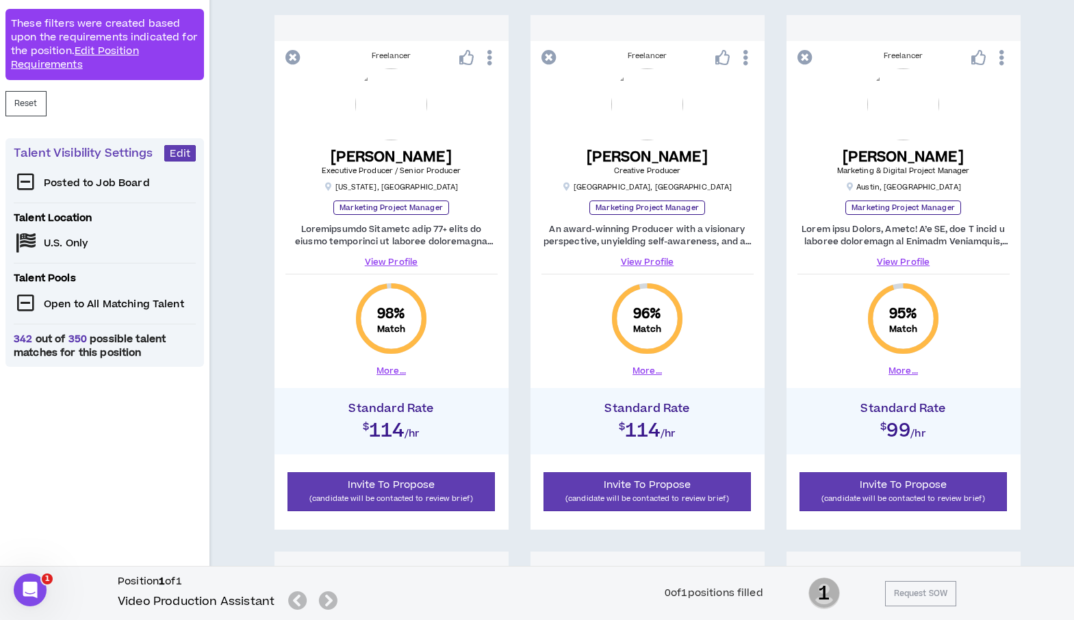
scroll to position [270, 0]
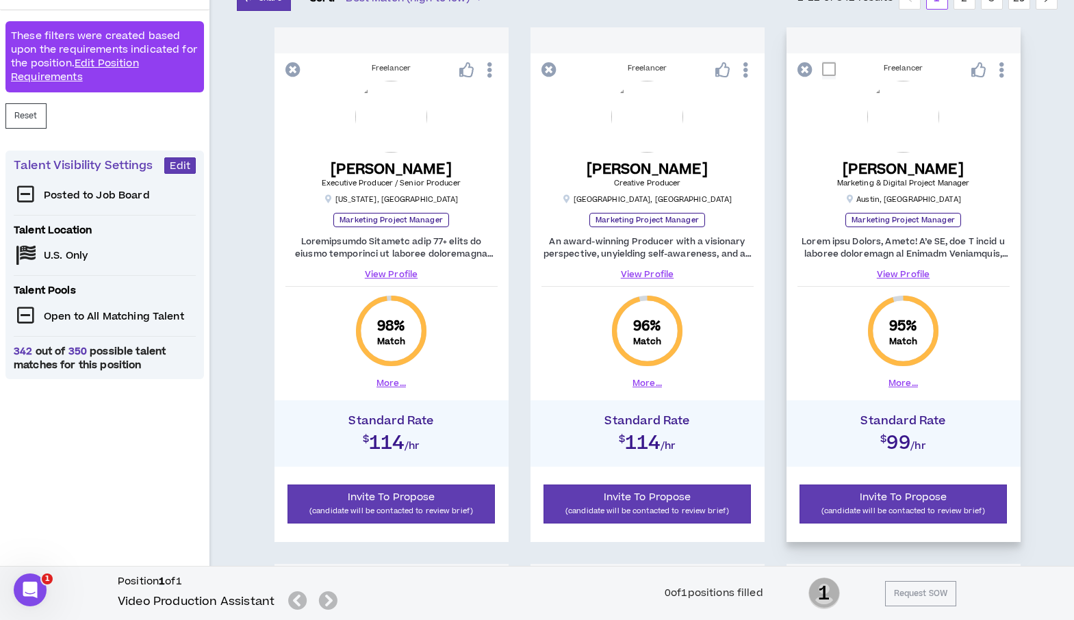
click at [884, 270] on link "View Profile" at bounding box center [903, 274] width 212 height 12
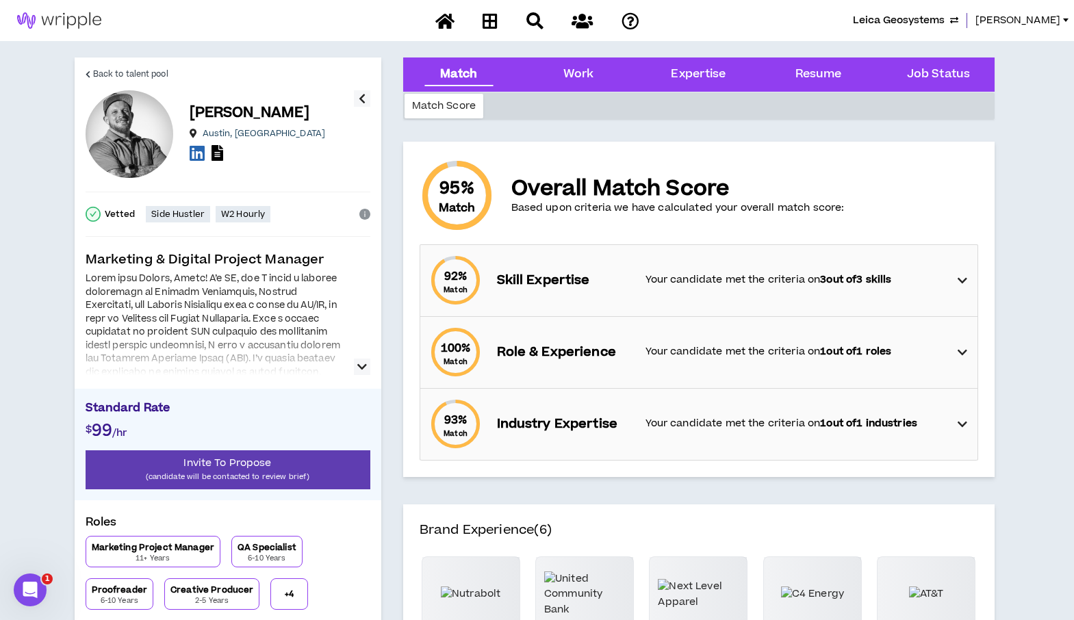
click at [365, 361] on icon "button" at bounding box center [362, 367] width 10 height 16
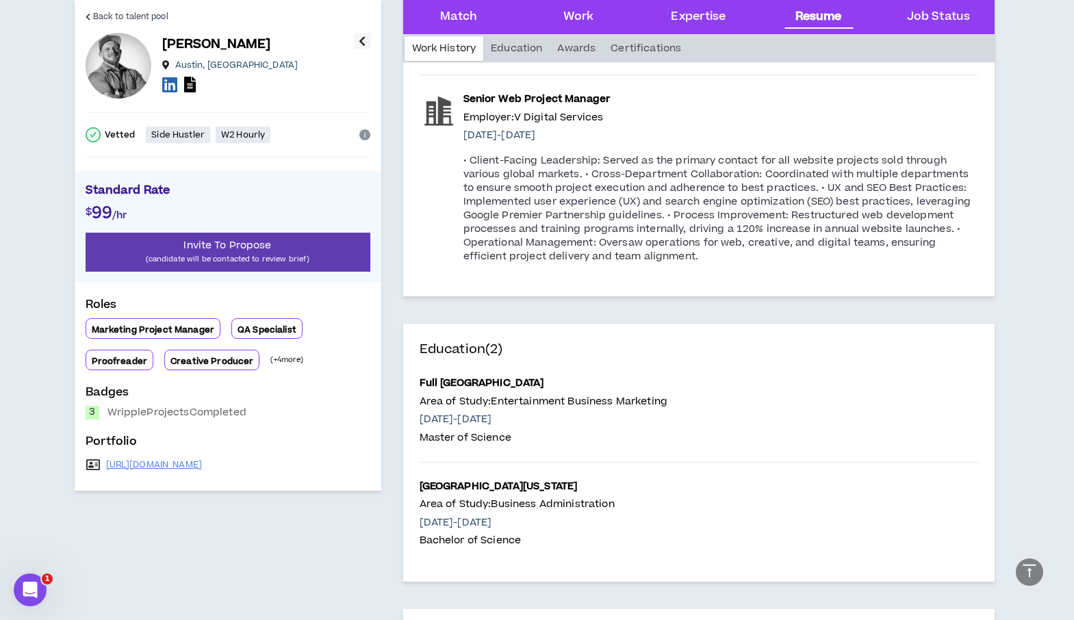
scroll to position [2550, 0]
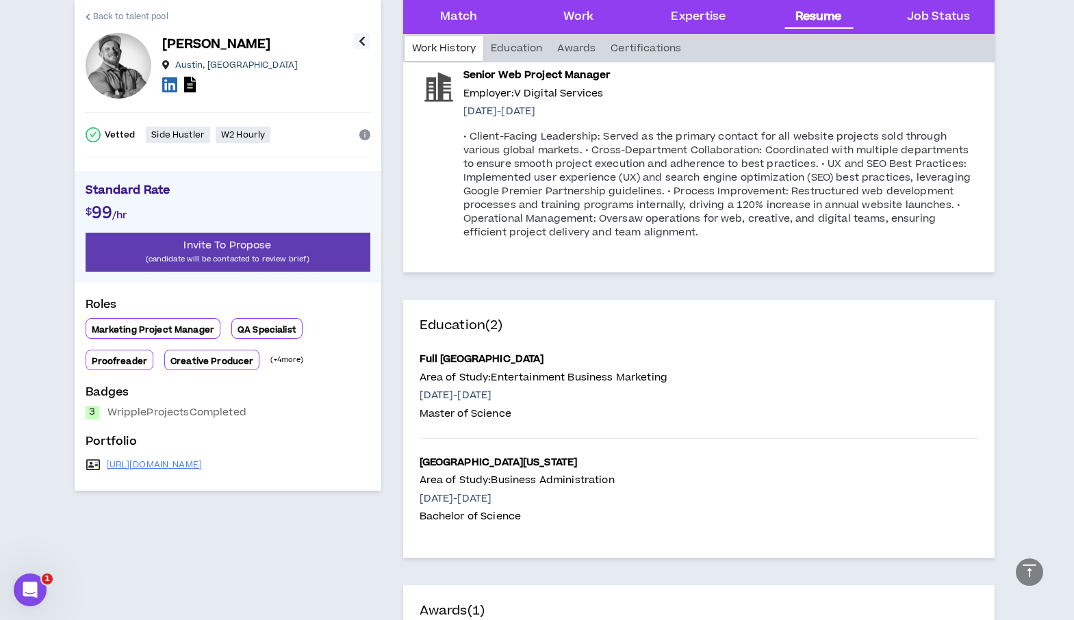
click at [108, 10] on span "Back to talent pool" at bounding box center [130, 16] width 75 height 13
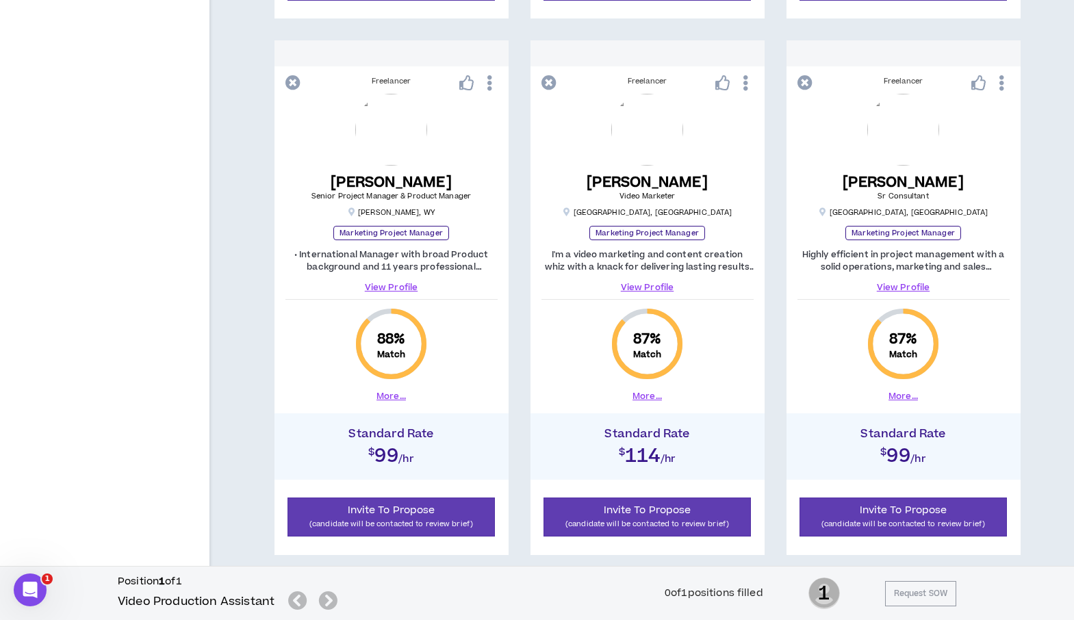
scroll to position [1945, 0]
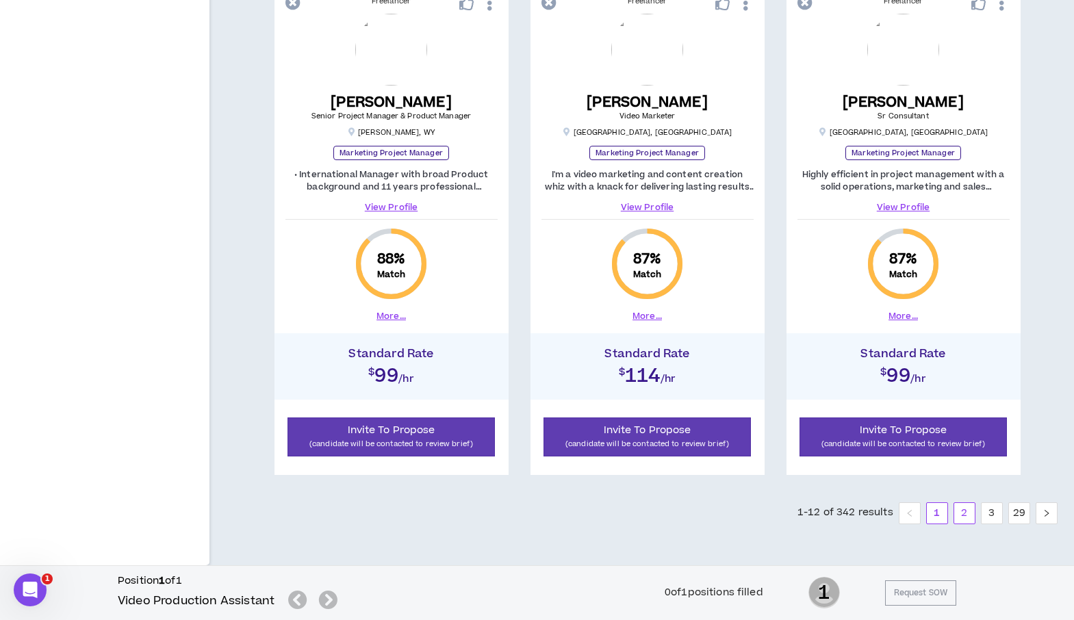
click at [960, 513] on link "2" at bounding box center [964, 513] width 21 height 21
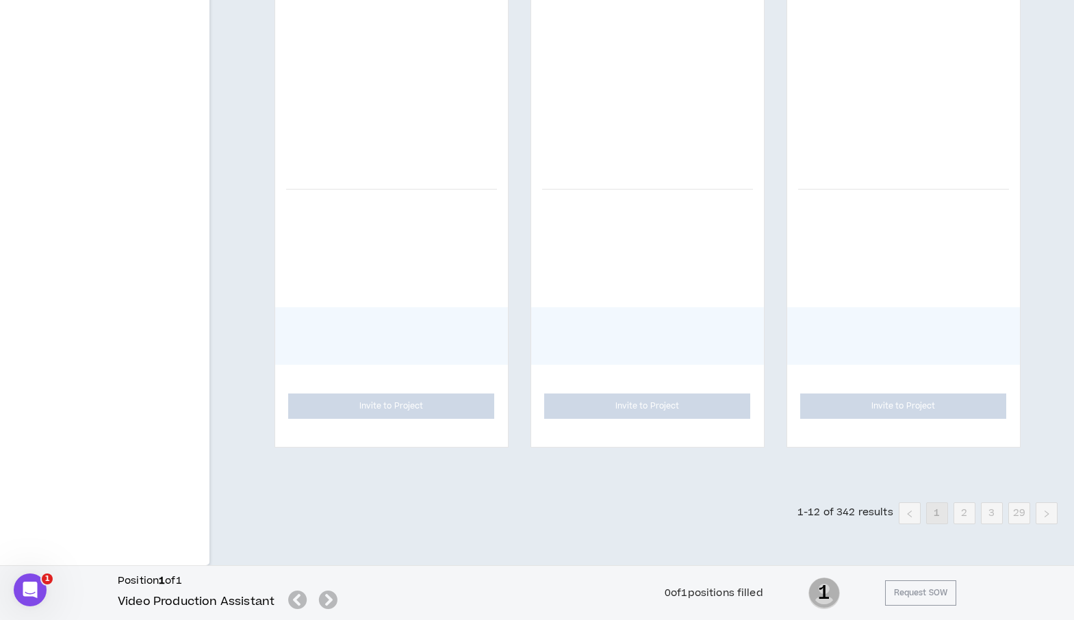
click at [960, 513] on link "2" at bounding box center [964, 513] width 21 height 21
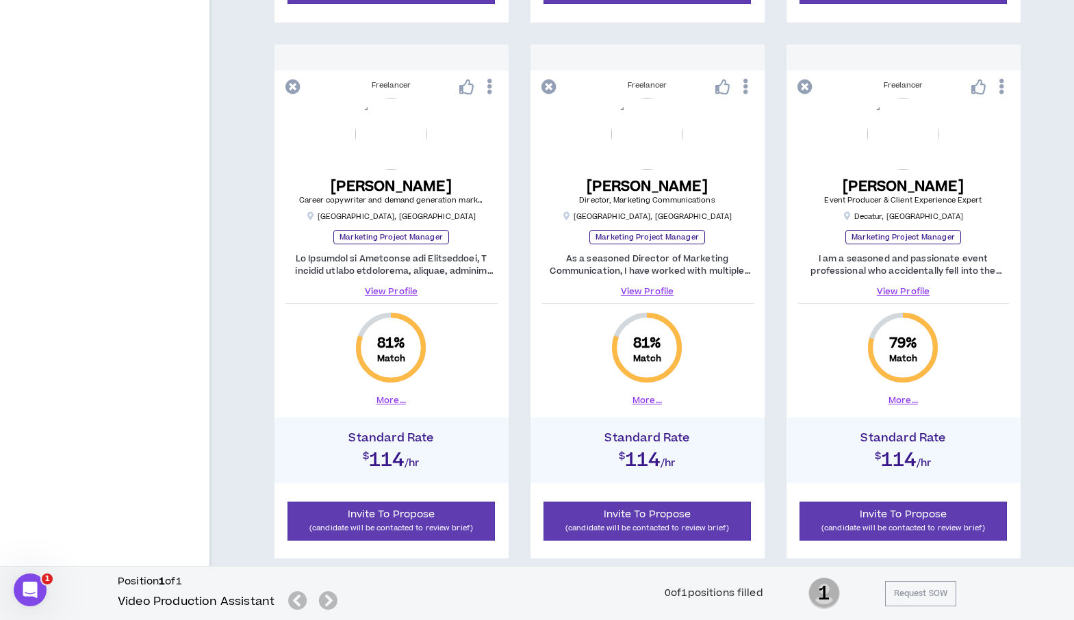
scroll to position [784, 0]
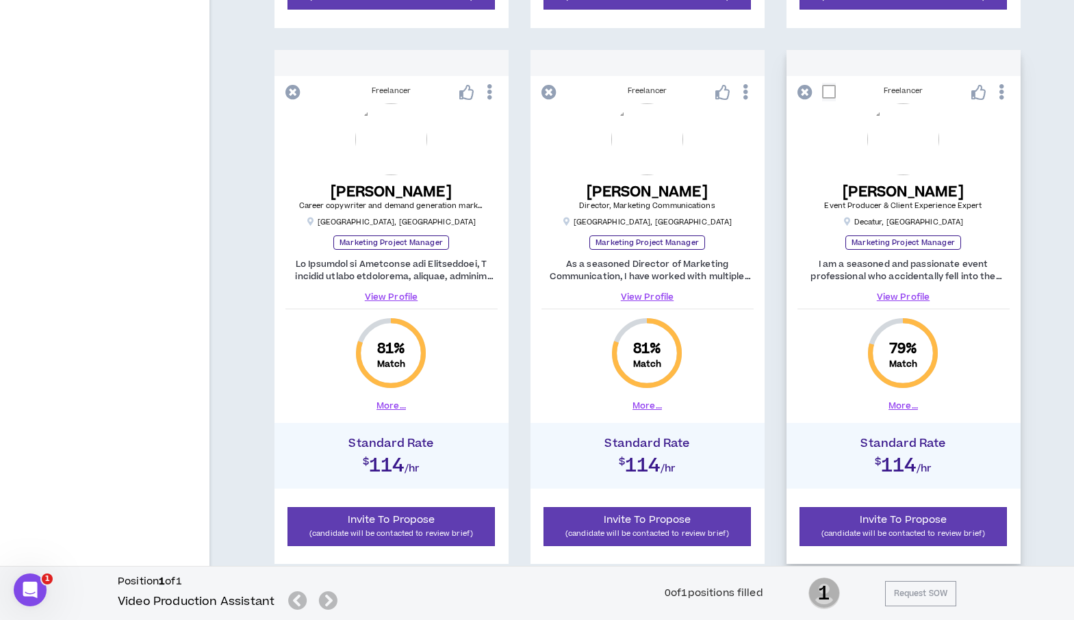
click at [908, 298] on link "View Profile" at bounding box center [903, 297] width 212 height 12
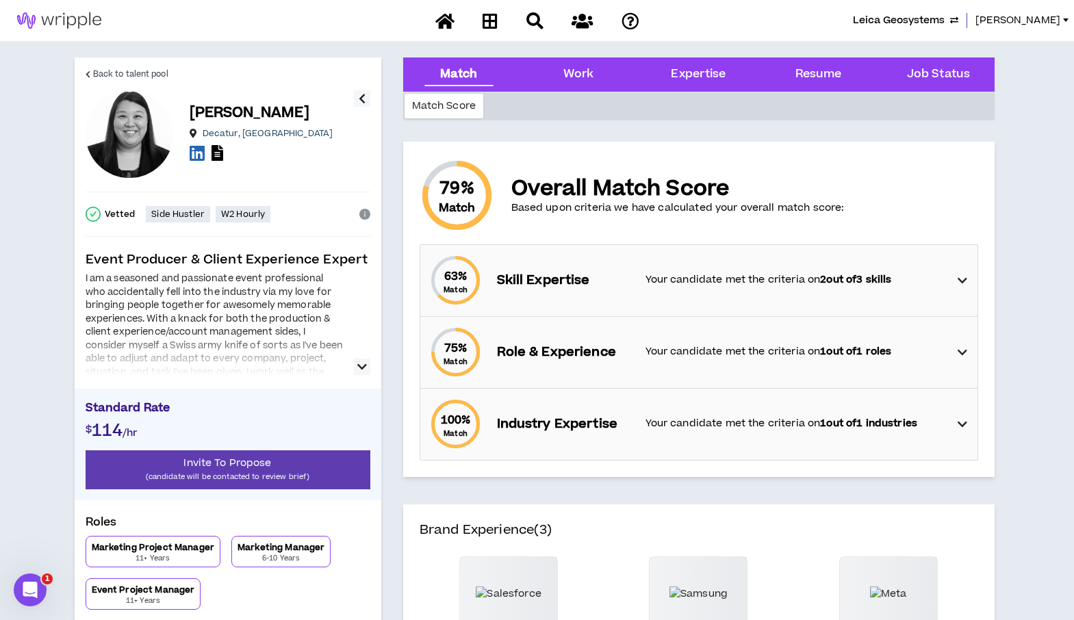
click at [363, 368] on icon "button" at bounding box center [362, 367] width 10 height 16
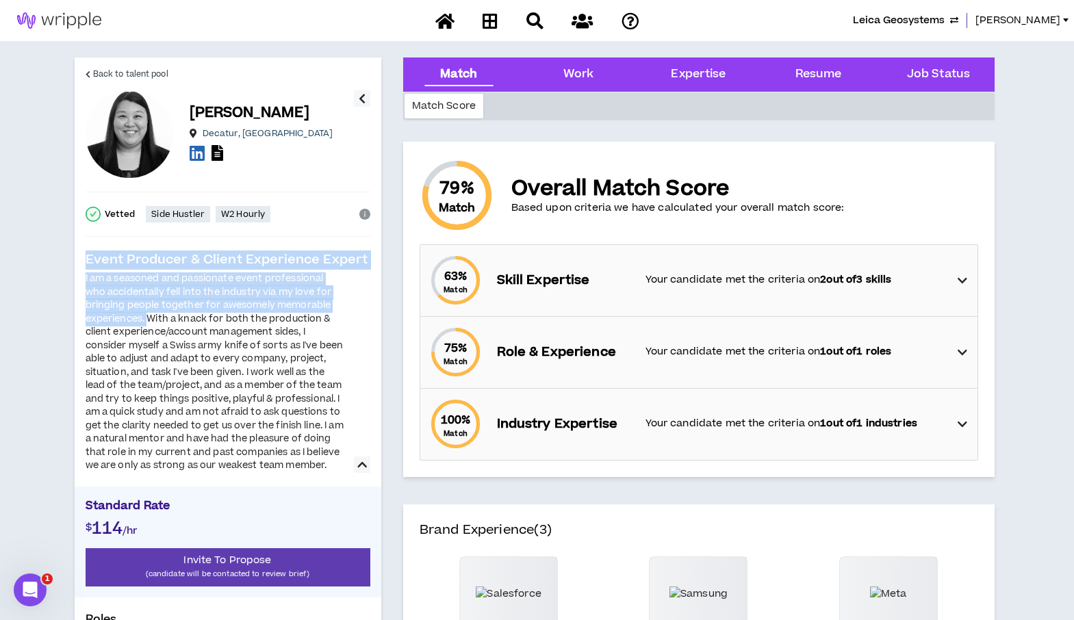
drag, startPoint x: 149, startPoint y: 315, endPoint x: 79, endPoint y: 258, distance: 90.4
click at [79, 258] on div "Back to talent pool [PERSON_NAME] Decatur , [GEOGRAPHIC_DATA] Vetted Side Hustl…" at bounding box center [228, 390] width 307 height 666
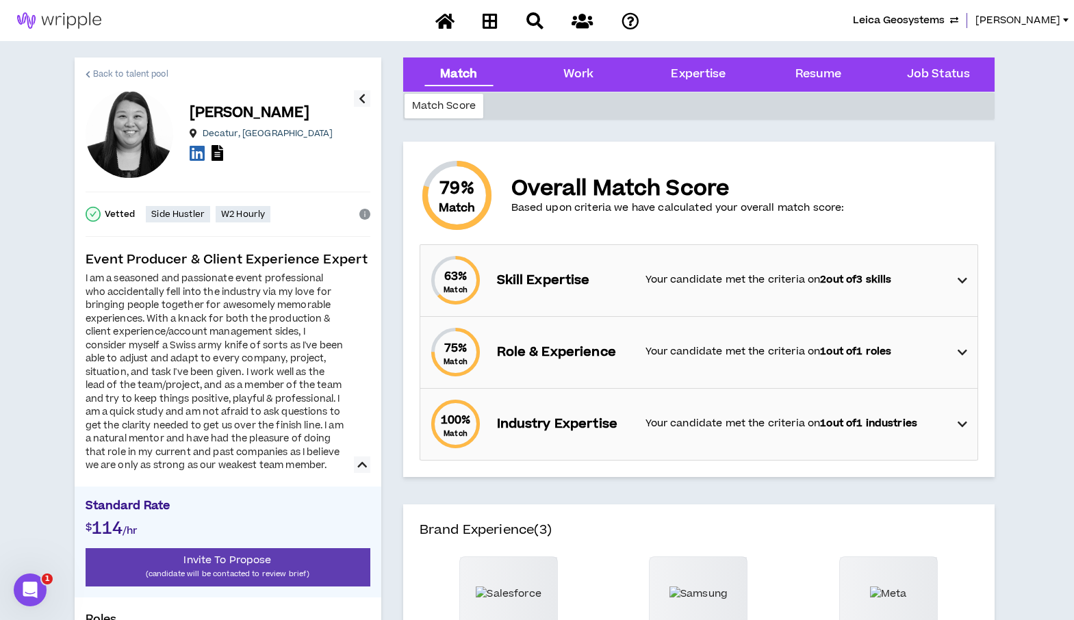
click at [113, 75] on span "Back to talent pool" at bounding box center [130, 74] width 75 height 13
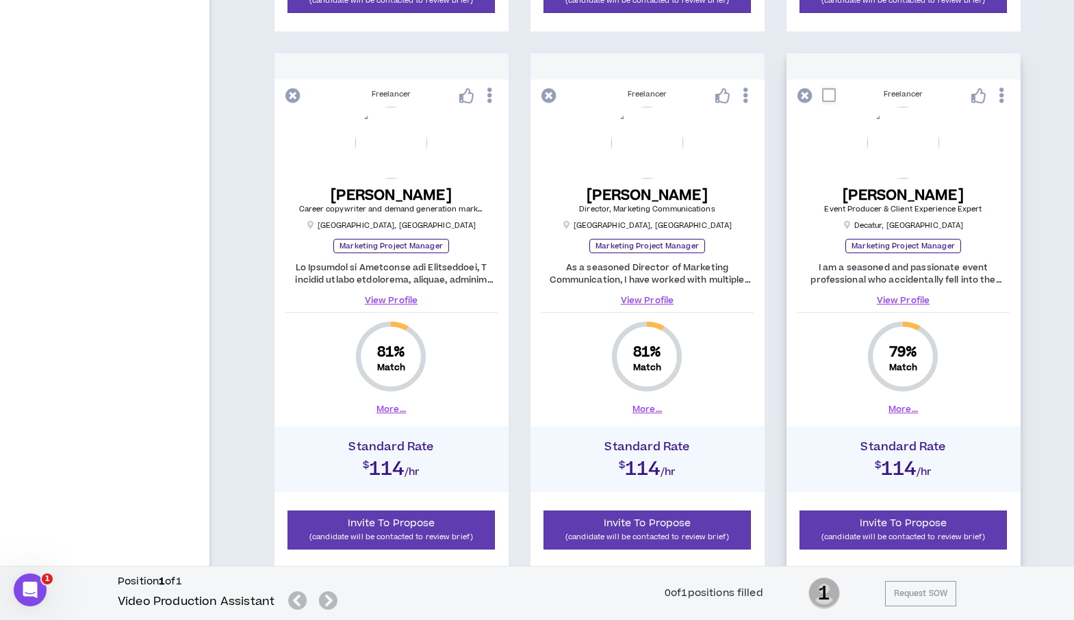
scroll to position [784, 0]
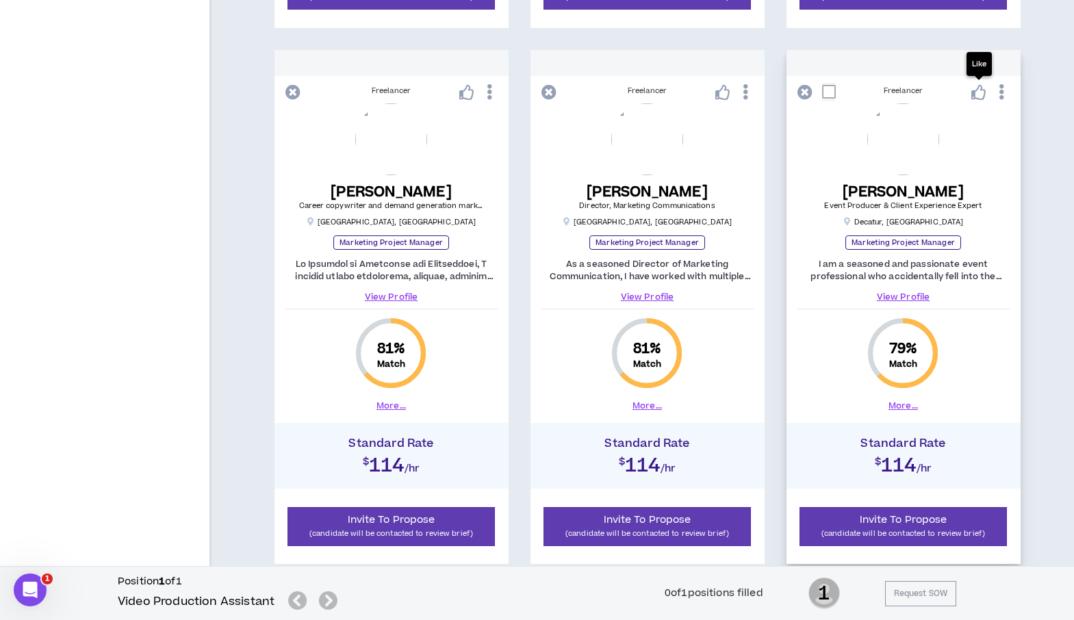
click at [976, 87] on icon at bounding box center [978, 92] width 15 height 15
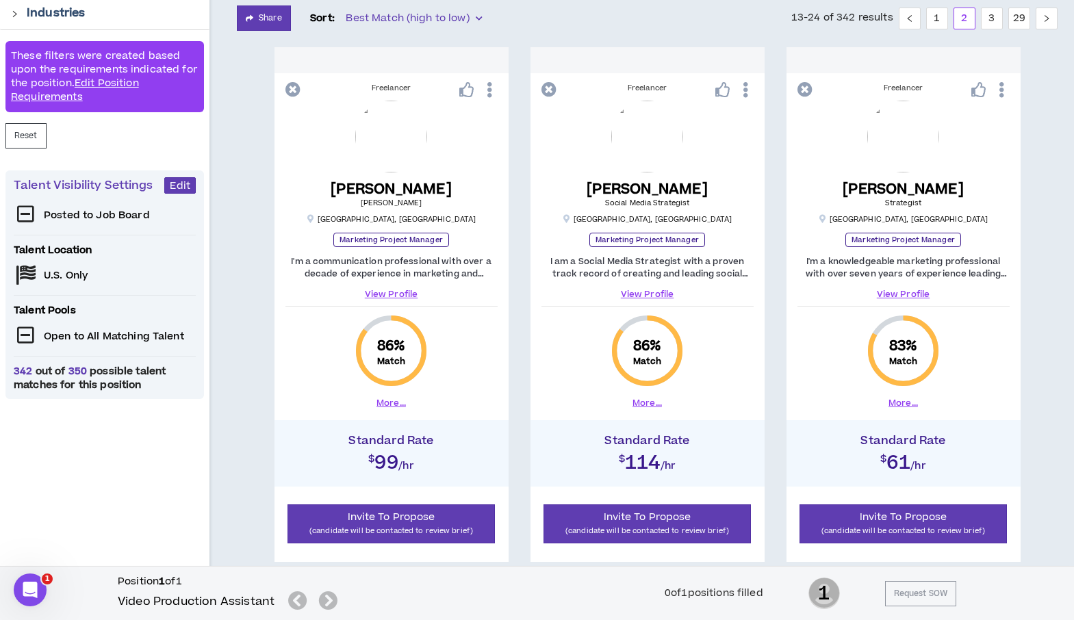
scroll to position [254, 0]
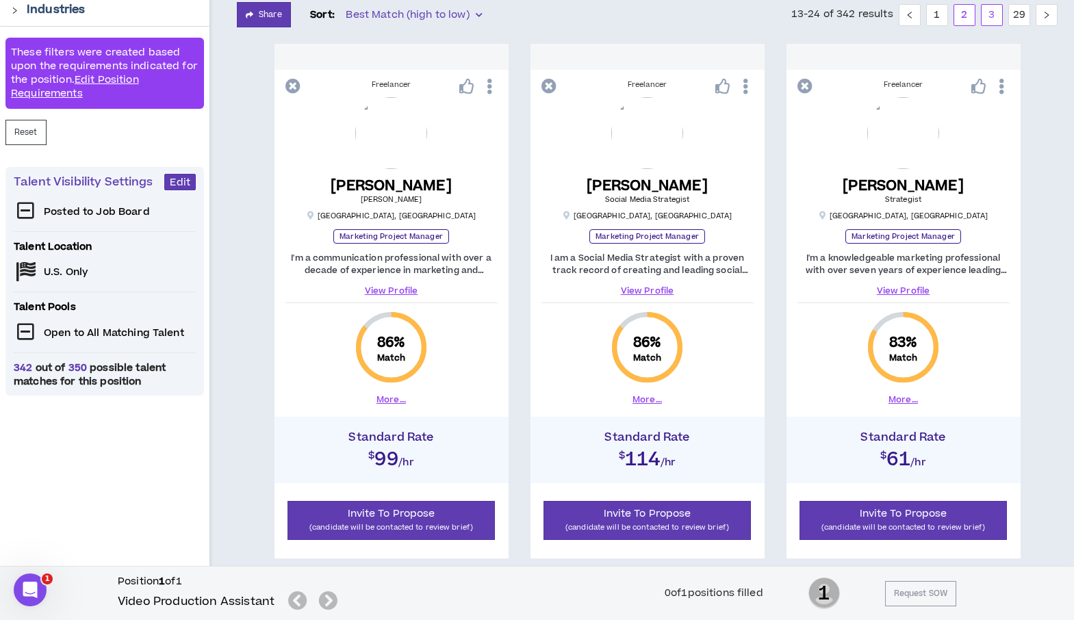
click at [992, 15] on link "3" at bounding box center [991, 15] width 21 height 21
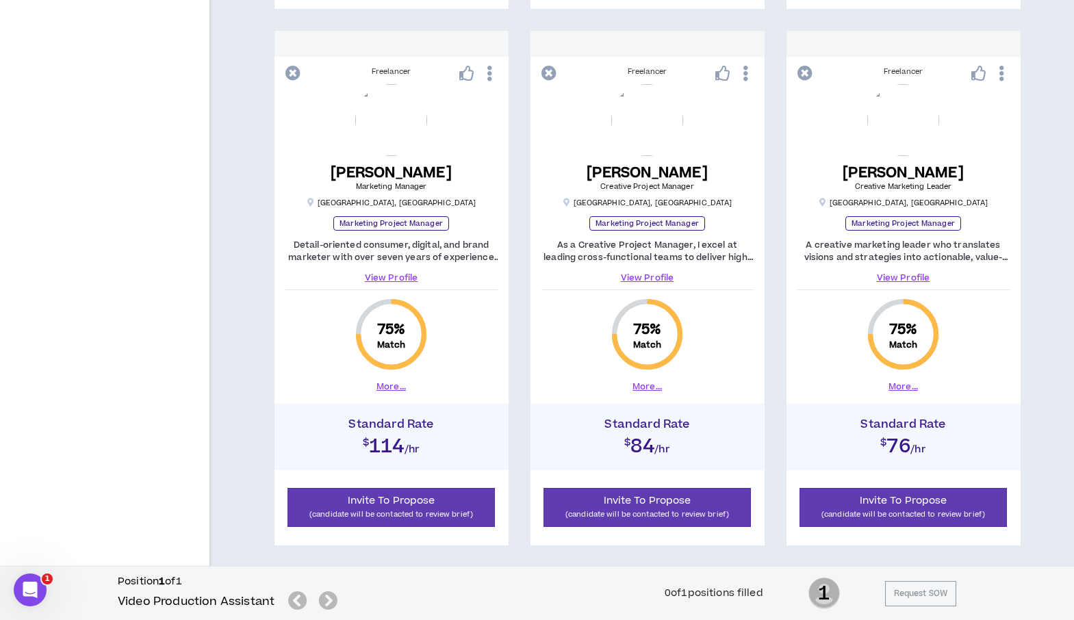
scroll to position [1904, 0]
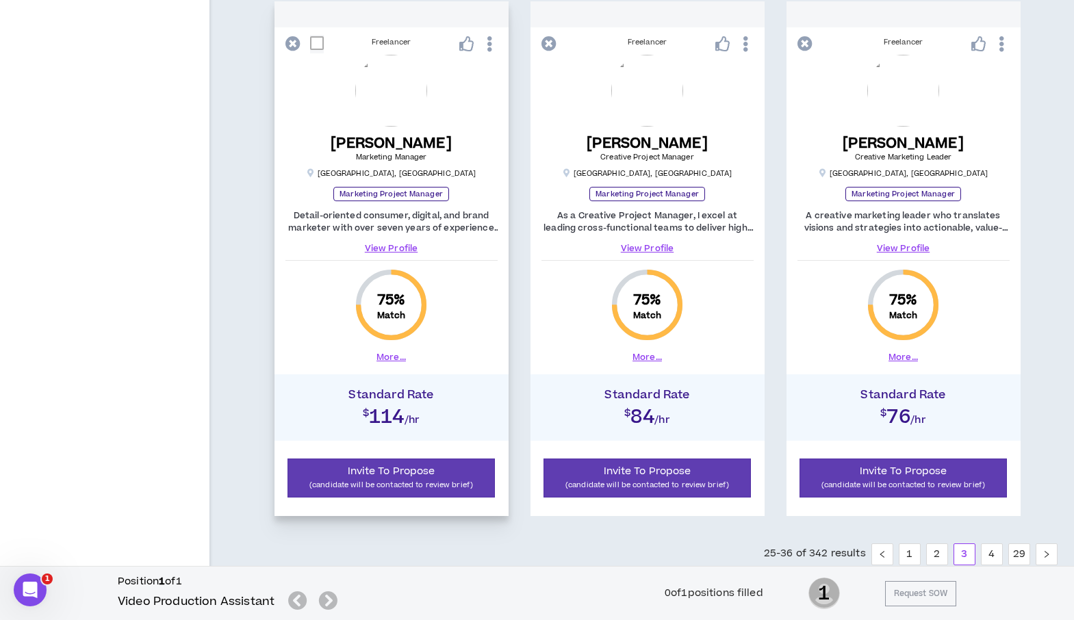
click at [388, 248] on link "View Profile" at bounding box center [391, 248] width 212 height 12
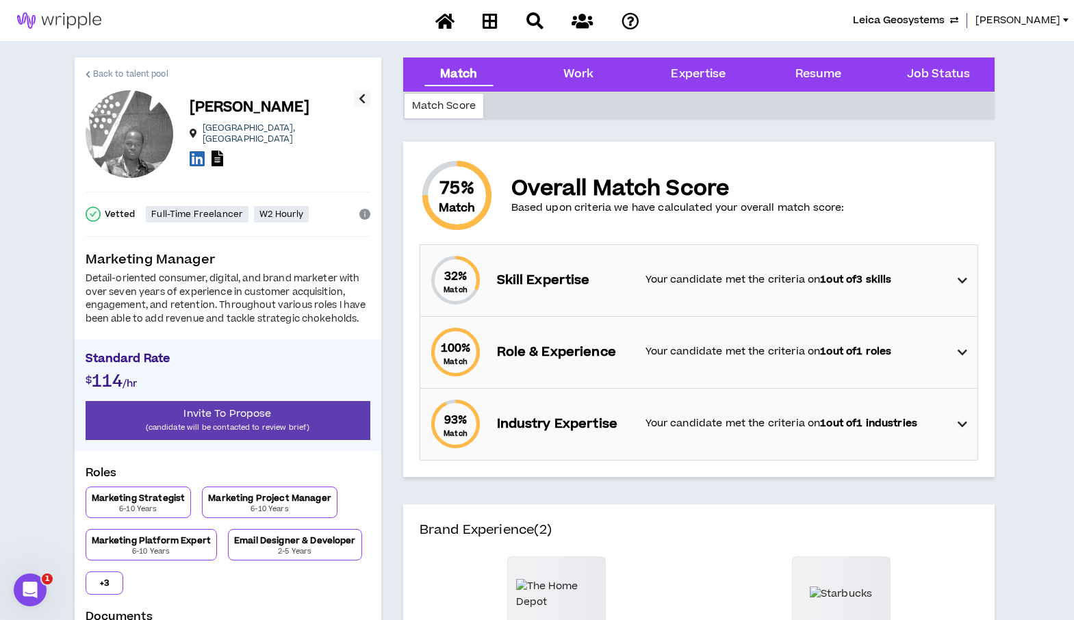
click at [108, 68] on span "Back to talent pool" at bounding box center [130, 74] width 75 height 13
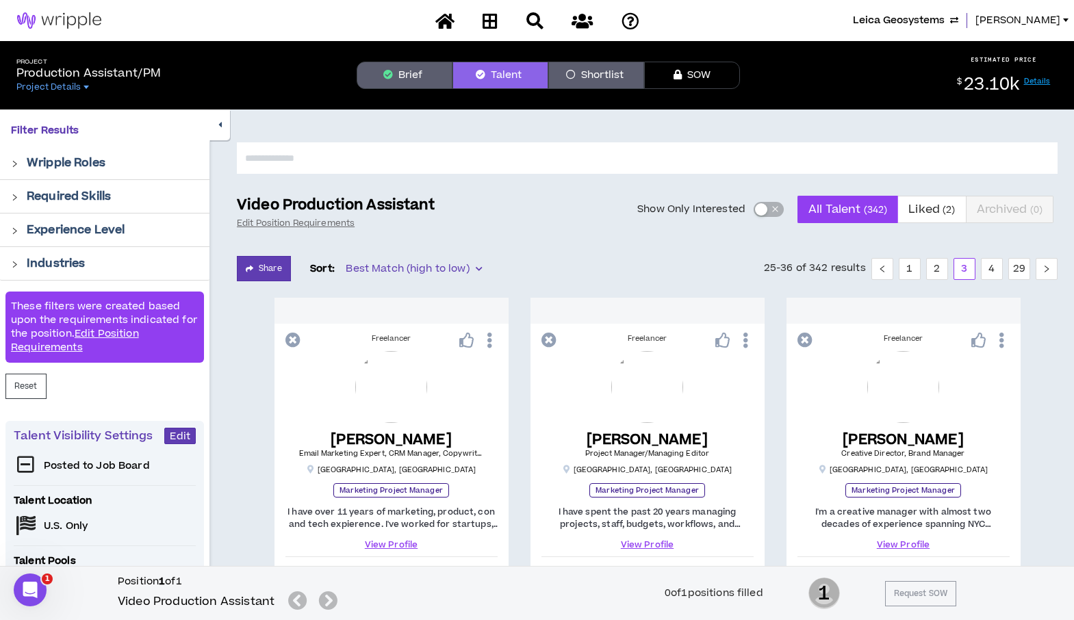
click at [944, 18] on span "Leica Geosystems" at bounding box center [899, 20] width 92 height 15
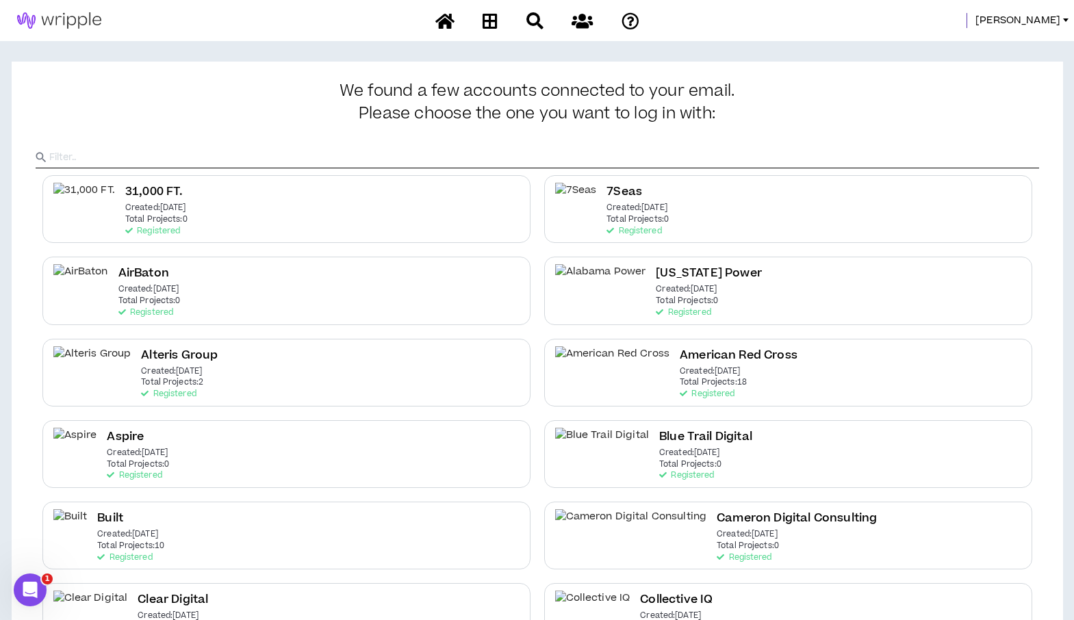
click at [342, 158] on input "text" at bounding box center [543, 157] width 989 height 21
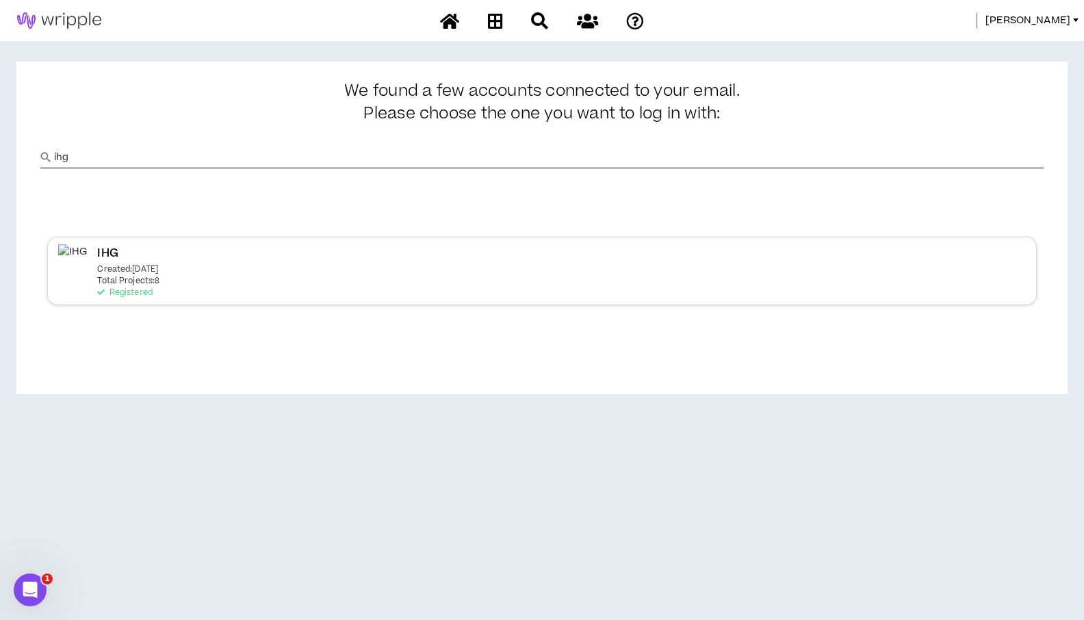
type input "ihg"
click at [90, 271] on div "IHG Created: [DATE] Total Projects: 8 Registered" at bounding box center [541, 271] width 989 height 68
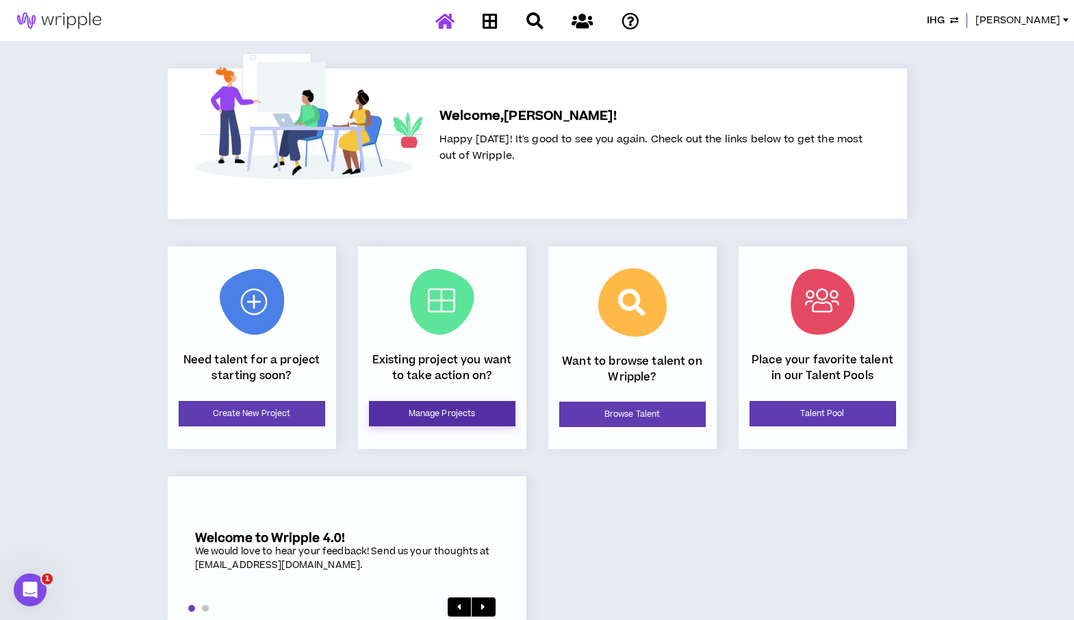
click at [456, 417] on link "Manage Projects" at bounding box center [442, 413] width 146 height 25
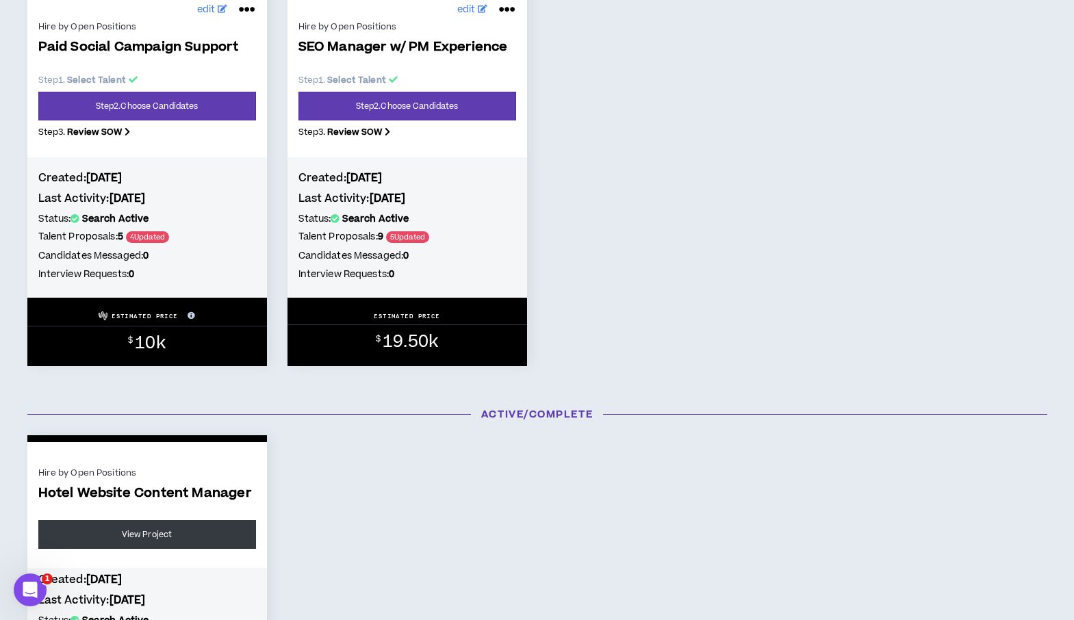
scroll to position [721, 0]
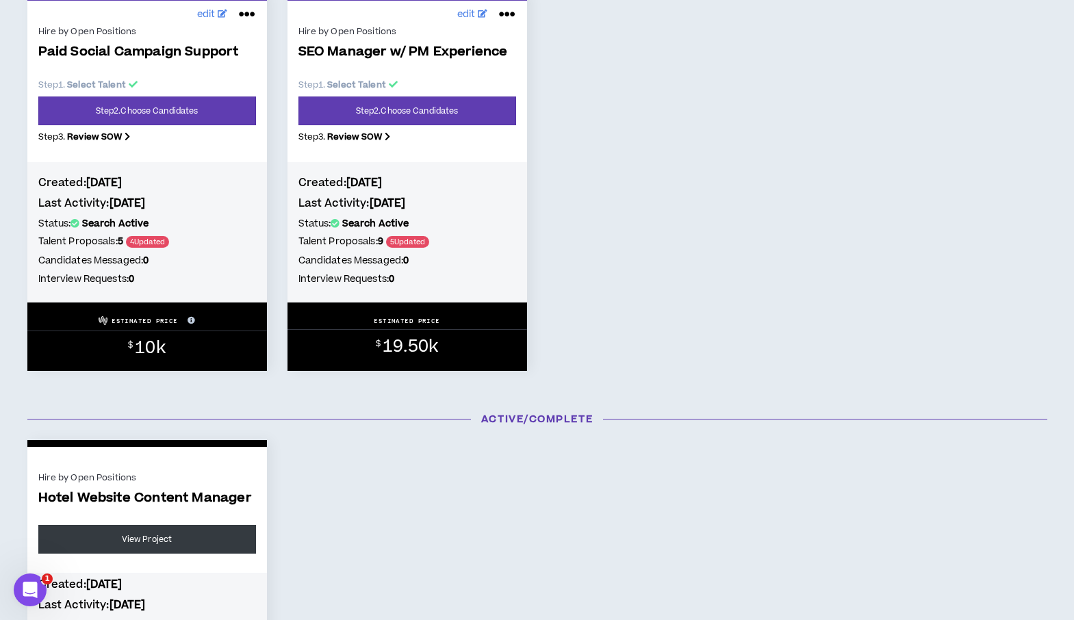
click at [146, 94] on div "Hire by Open Positions Paid Social Campaign Support Step 1 . Select Talent Step…" at bounding box center [147, 88] width 218 height 131
click at [132, 155] on div "Hire by Open Positions Paid Social Campaign Support Step 1 . Select Talent Step…" at bounding box center [147, 88] width 240 height 148
click at [136, 109] on link "Step 2 . Choose Candidates" at bounding box center [147, 110] width 218 height 29
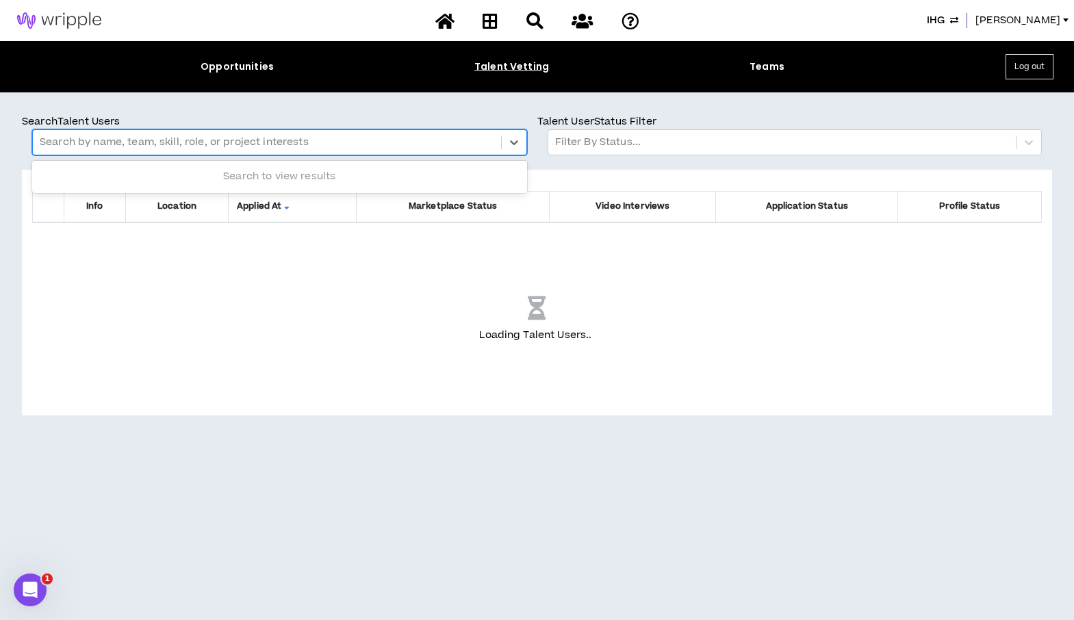
click at [96, 140] on div at bounding box center [267, 142] width 454 height 18
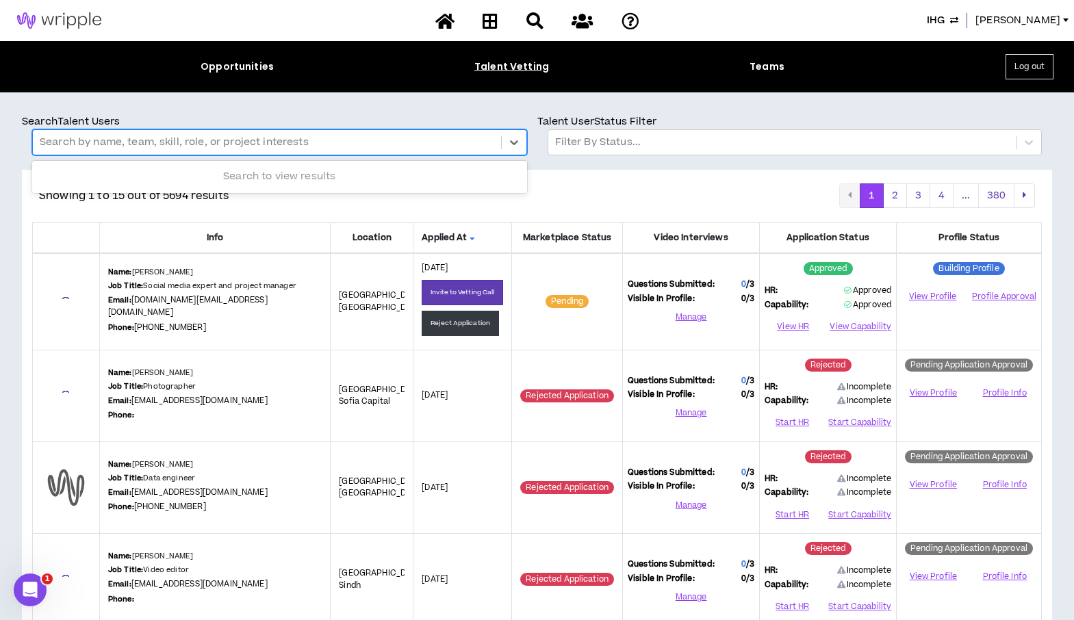
click at [96, 140] on div at bounding box center [267, 142] width 454 height 18
type input "****"
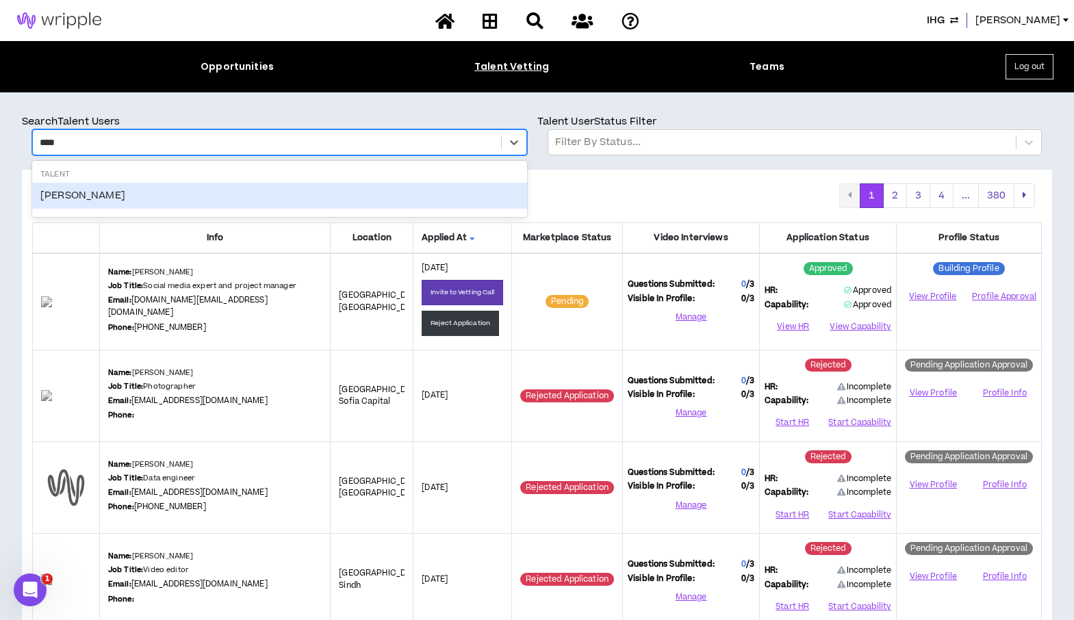
click at [57, 197] on div "Cadu Rocha" at bounding box center [279, 196] width 495 height 26
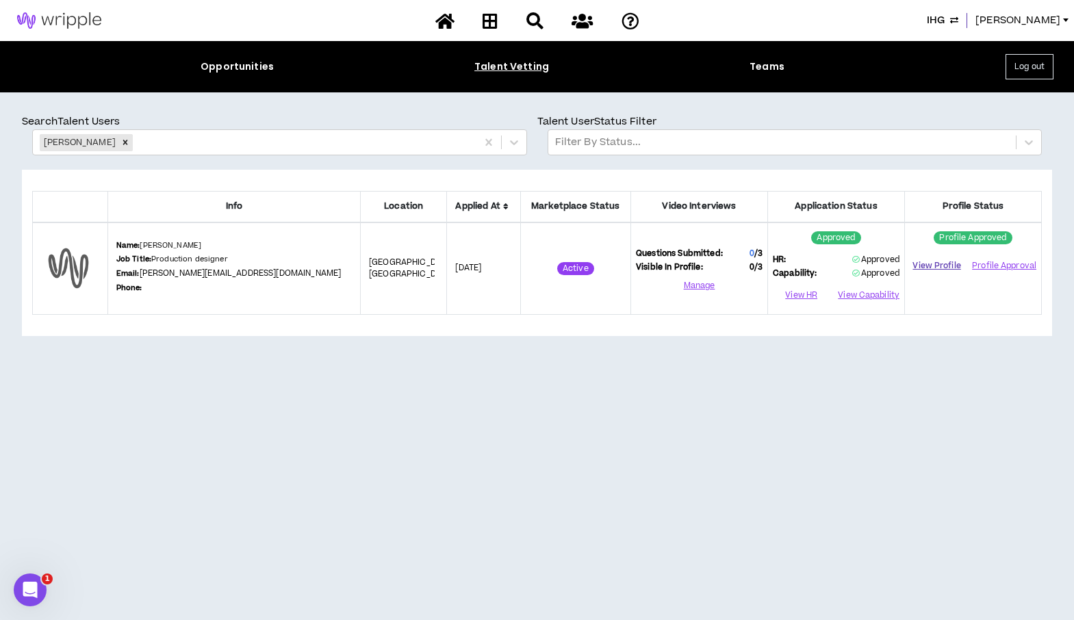
click at [935, 267] on link "View Profile" at bounding box center [936, 266] width 54 height 24
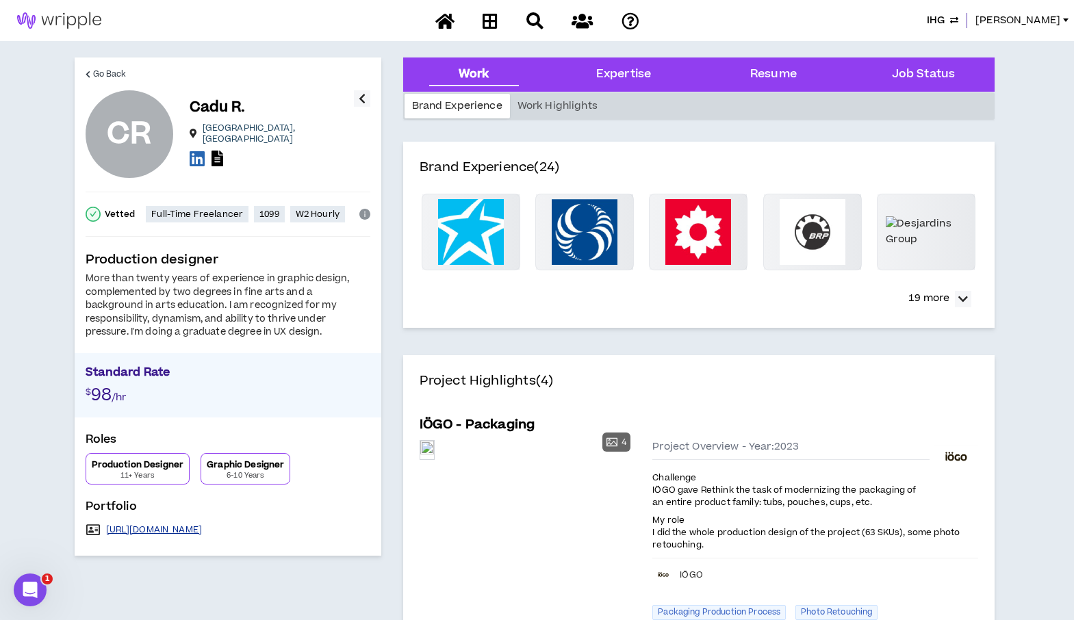
click at [163, 532] on link "https://cadurocha.ca/portfolio-2023/" at bounding box center [154, 529] width 96 height 11
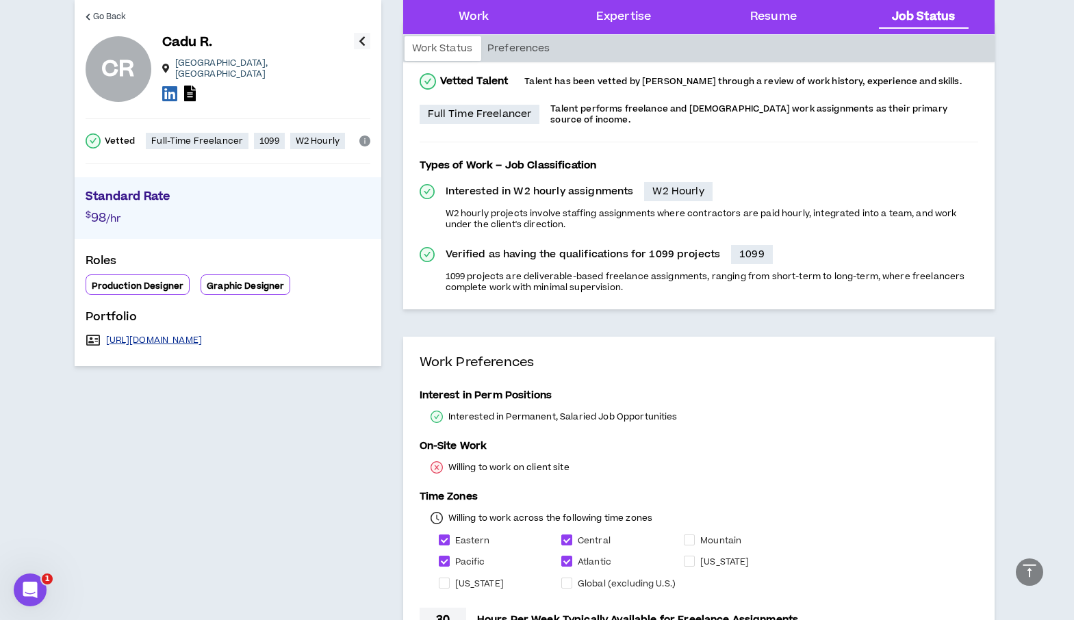
scroll to position [2964, 0]
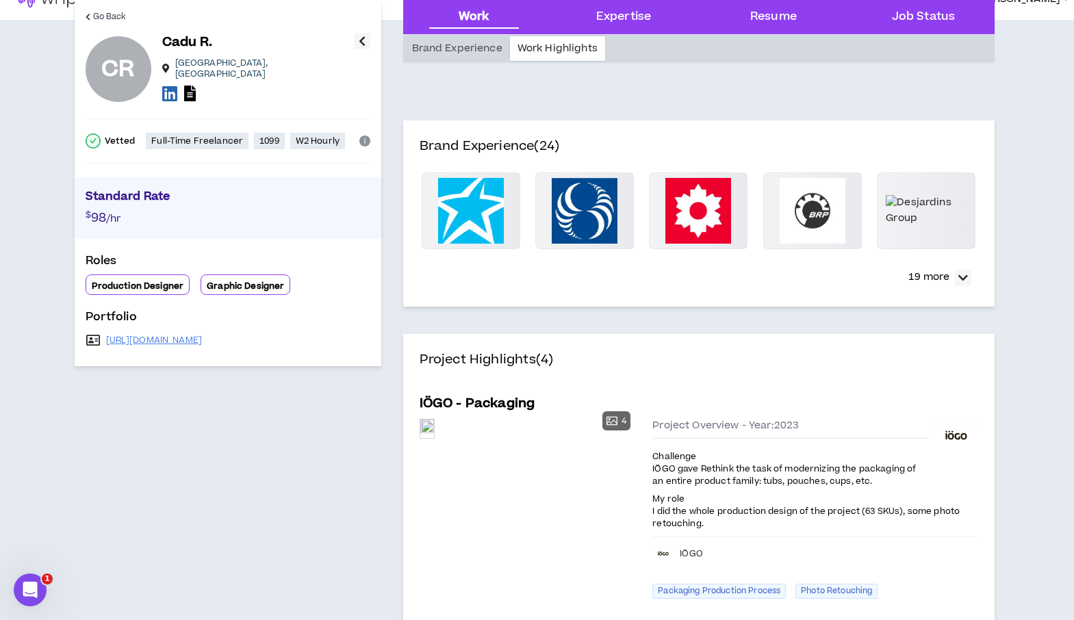
scroll to position [0, 0]
